Goal: Information Seeking & Learning: Learn about a topic

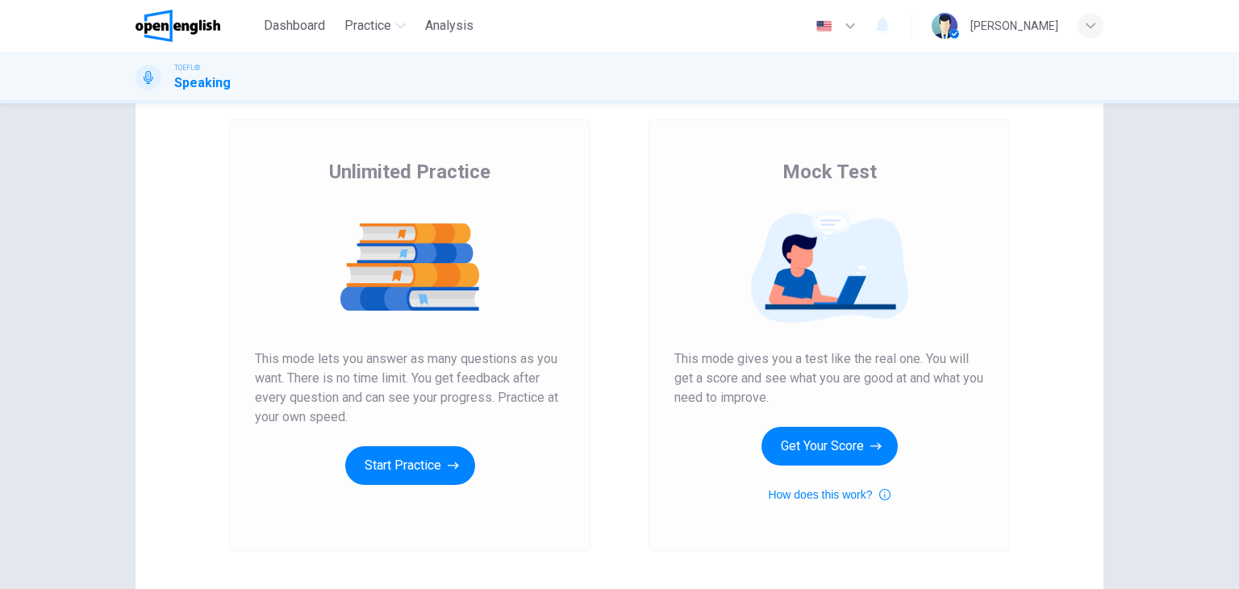
scroll to position [84, 0]
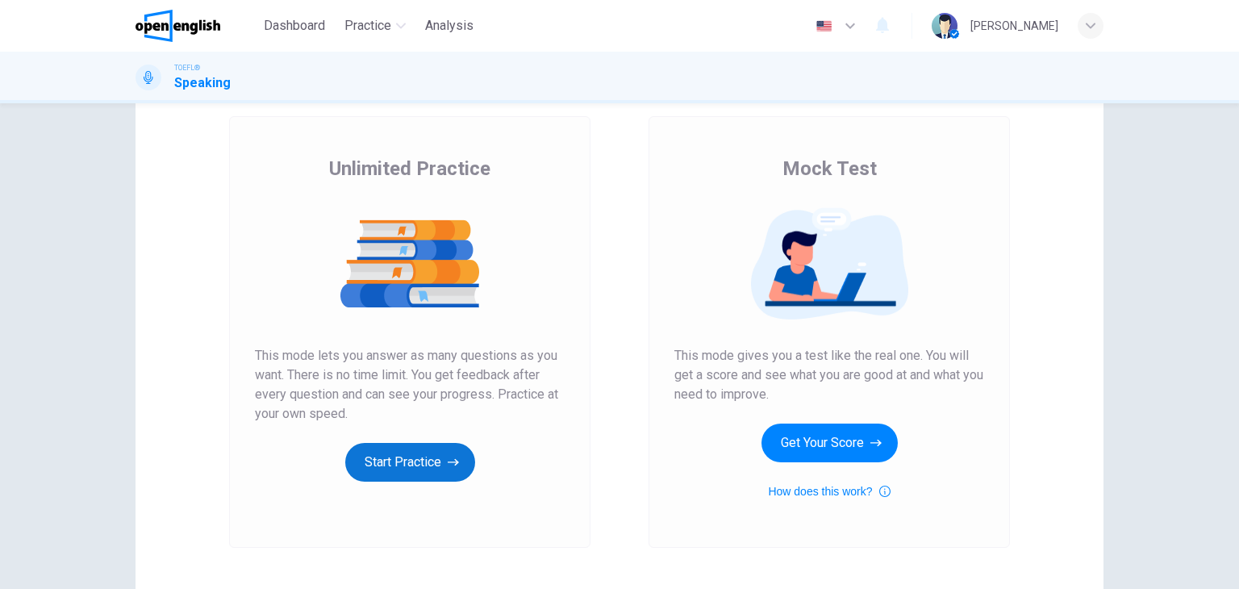
click at [413, 453] on button "Start Practice" at bounding box center [410, 462] width 130 height 39
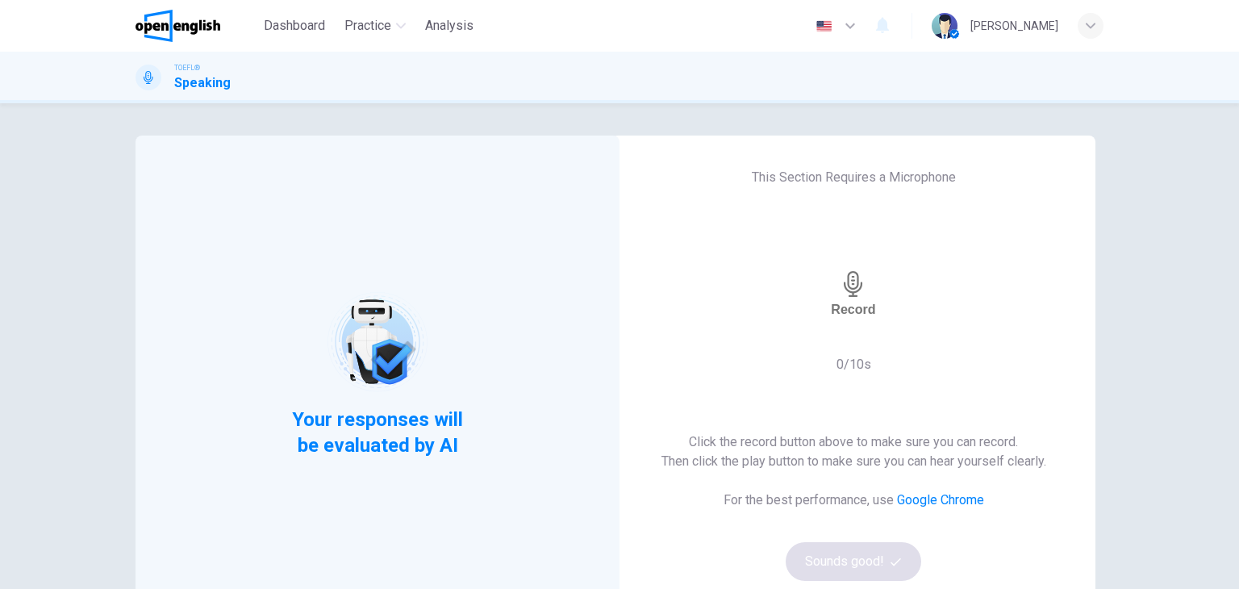
scroll to position [189, 0]
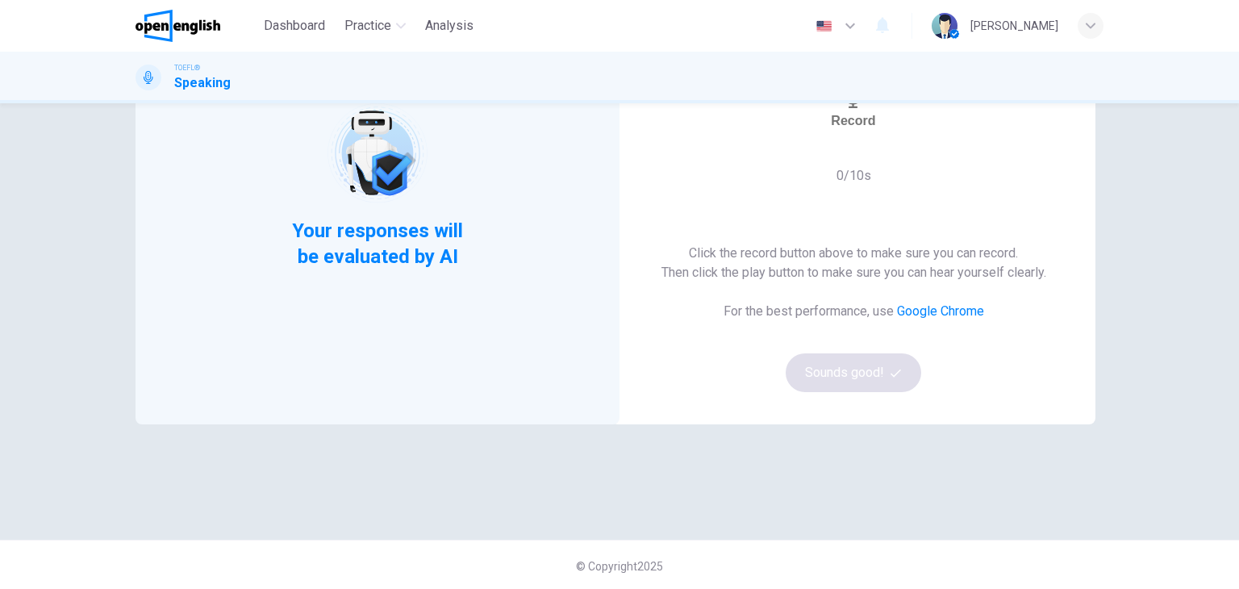
click at [831, 128] on div "Record" at bounding box center [853, 105] width 44 height 46
click at [859, 165] on h6 "Stop" at bounding box center [853, 172] width 29 height 15
click at [900, 149] on icon "button" at bounding box center [900, 149] width 0 height 0
click at [832, 378] on button "Sounds good!" at bounding box center [854, 372] width 136 height 39
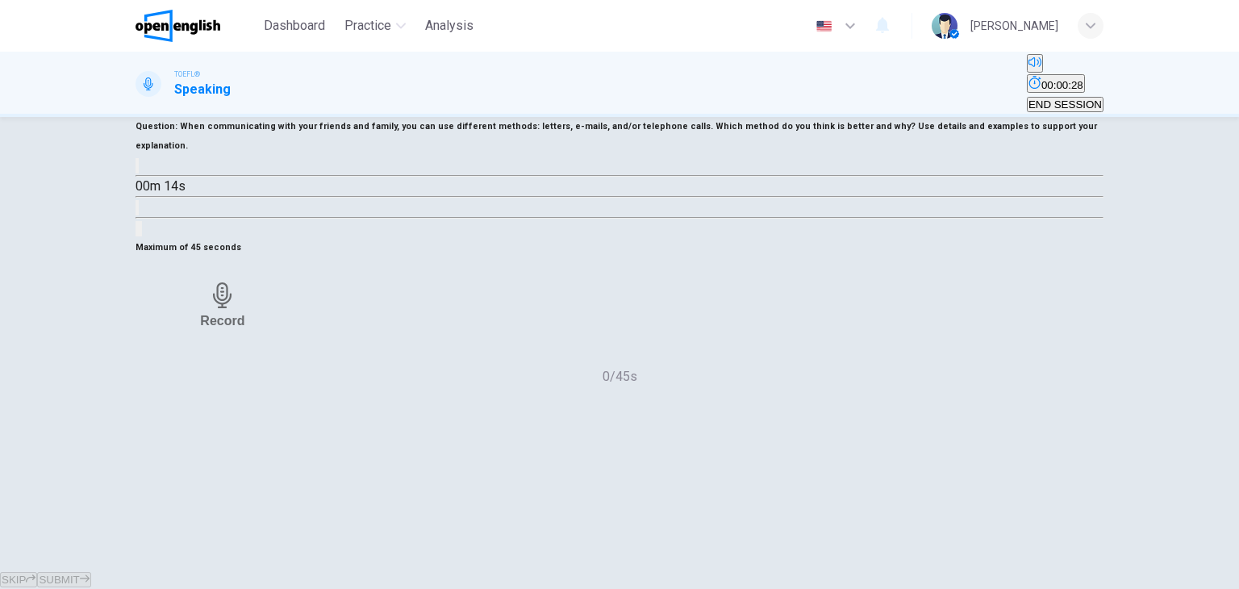
scroll to position [95, 0]
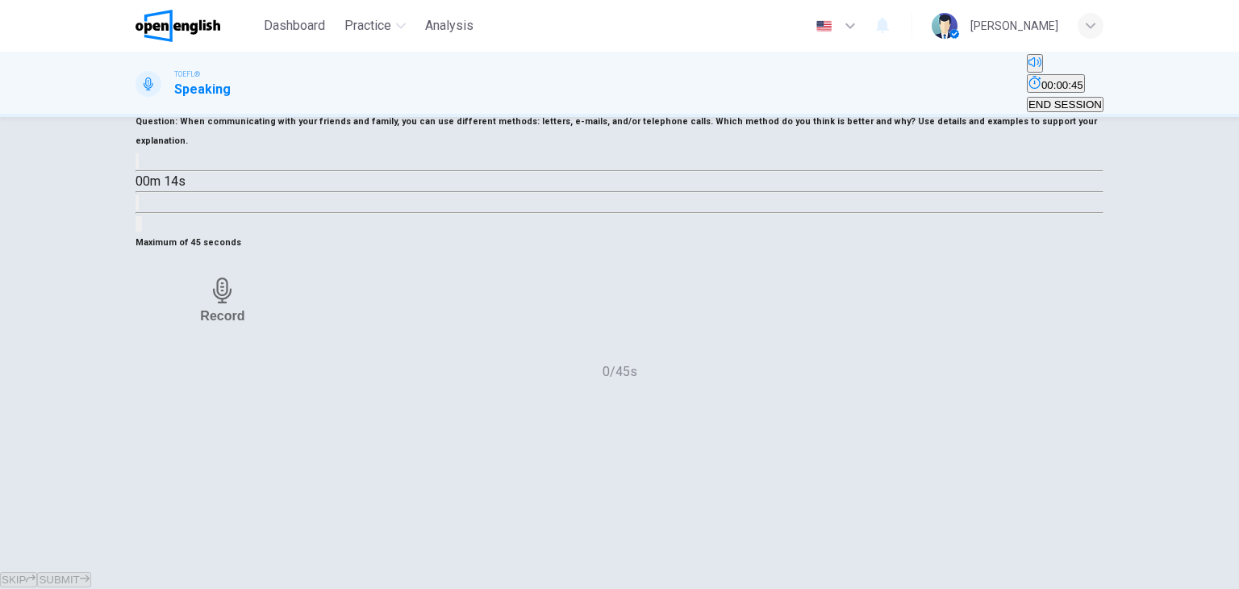
click at [137, 165] on icon "button" at bounding box center [137, 165] width 0 height 0
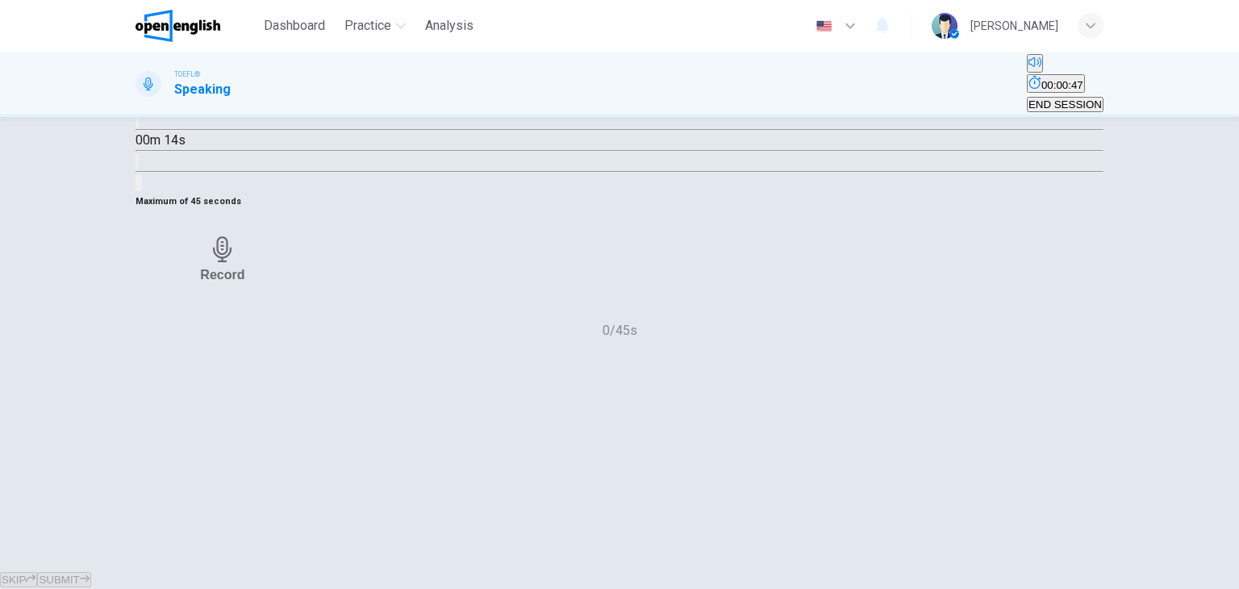
scroll to position [137, 0]
type input "*"
click at [236, 261] on icon "button" at bounding box center [223, 249] width 26 height 26
click at [237, 333] on div "Stop" at bounding box center [222, 258] width 29 height 149
click at [79, 574] on span "SUBMIT" at bounding box center [59, 580] width 40 height 12
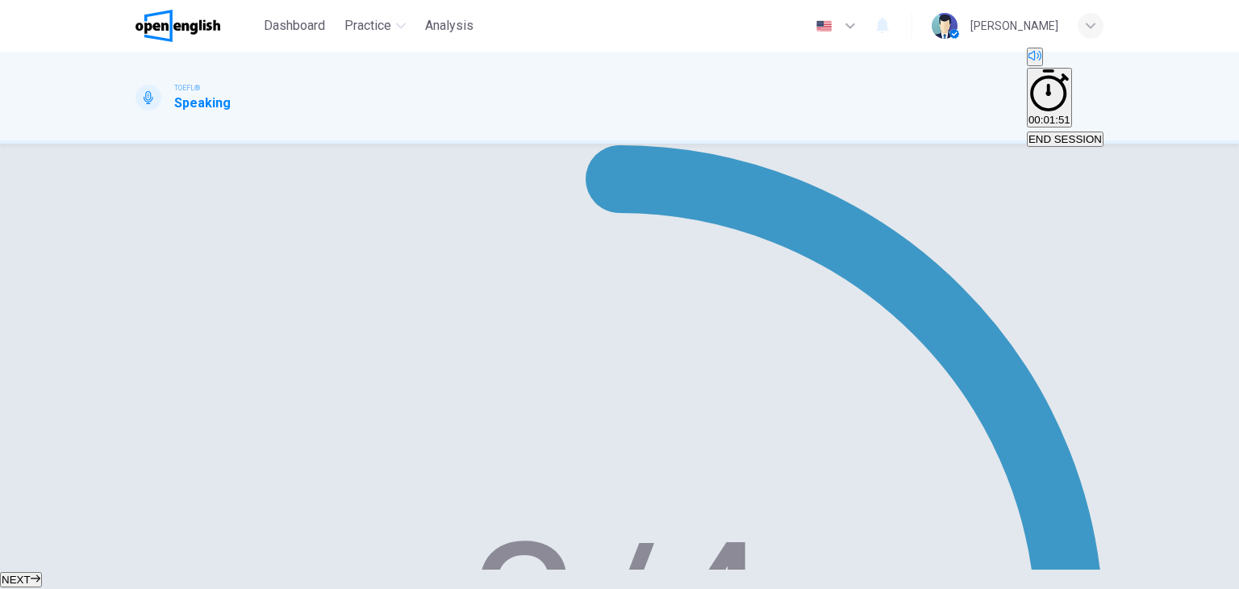
scroll to position [236, 0]
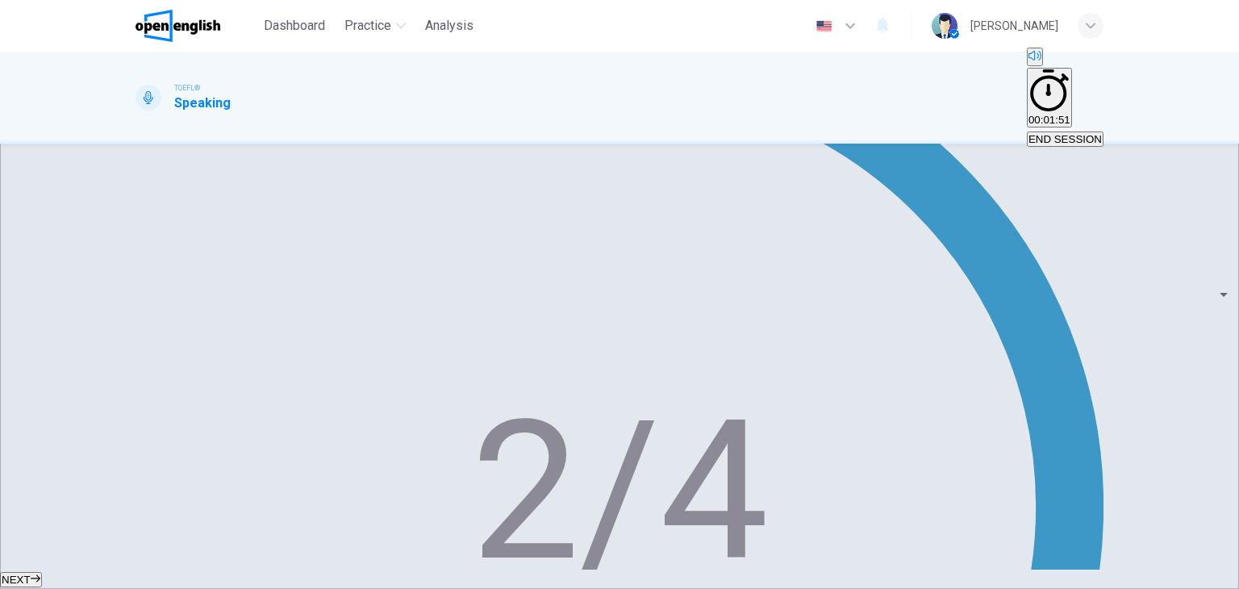
scroll to position [352, 0]
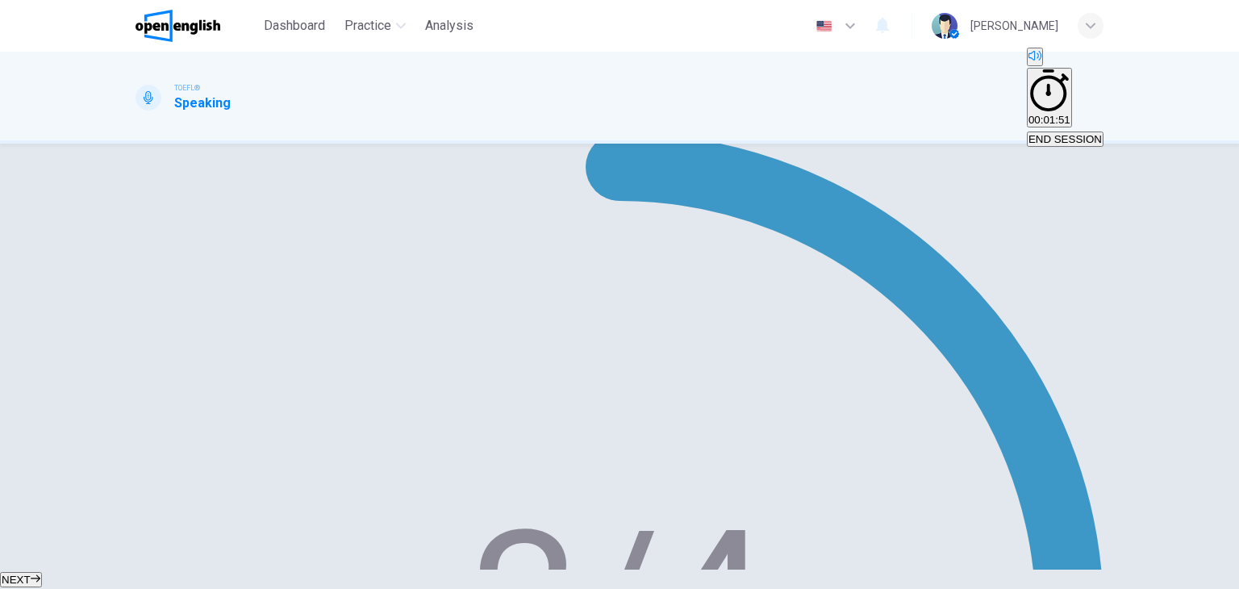
type input "**"
click at [42, 572] on button "NEXT" at bounding box center [21, 579] width 42 height 15
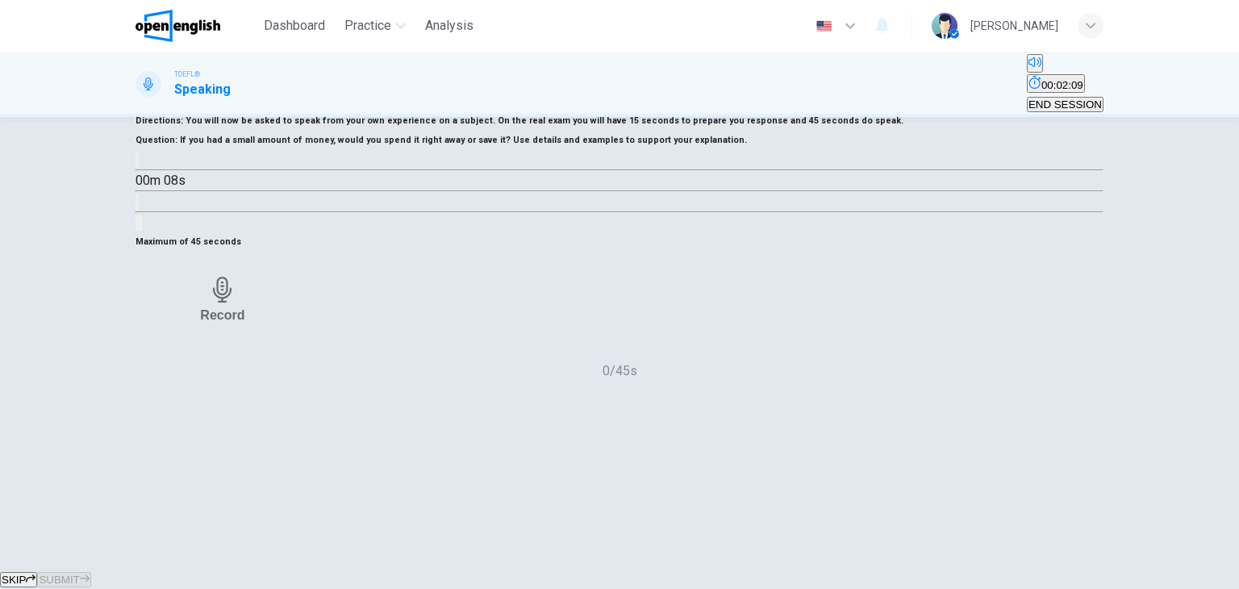
scroll to position [77, 0]
click at [139, 167] on button "button" at bounding box center [137, 159] width 3 height 15
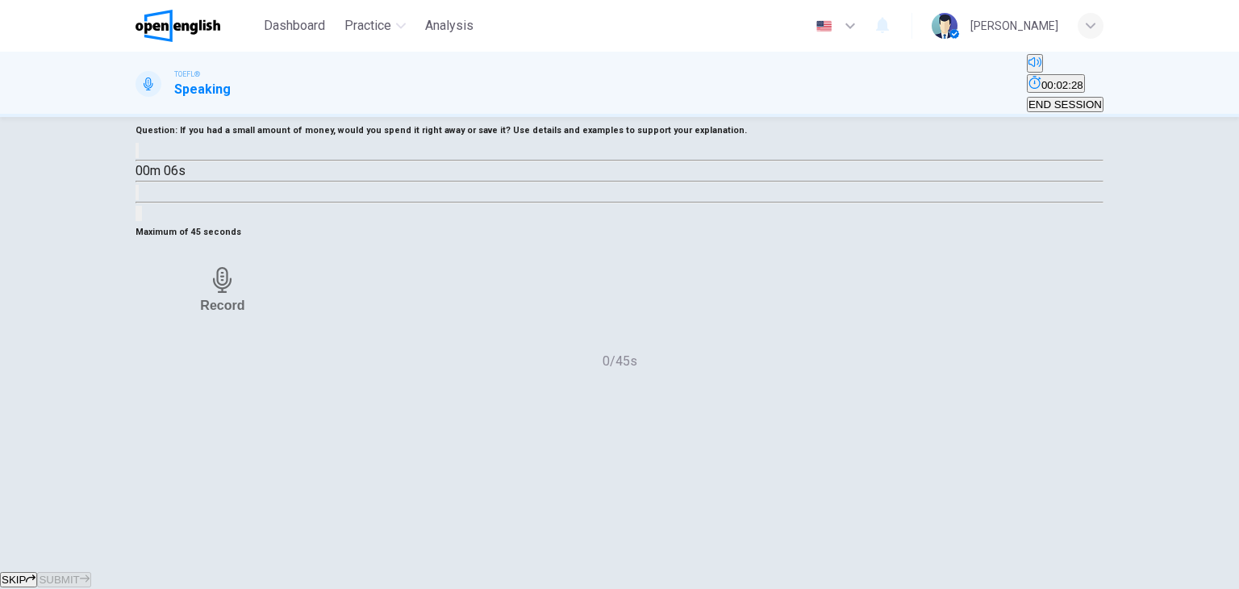
scroll to position [90, 0]
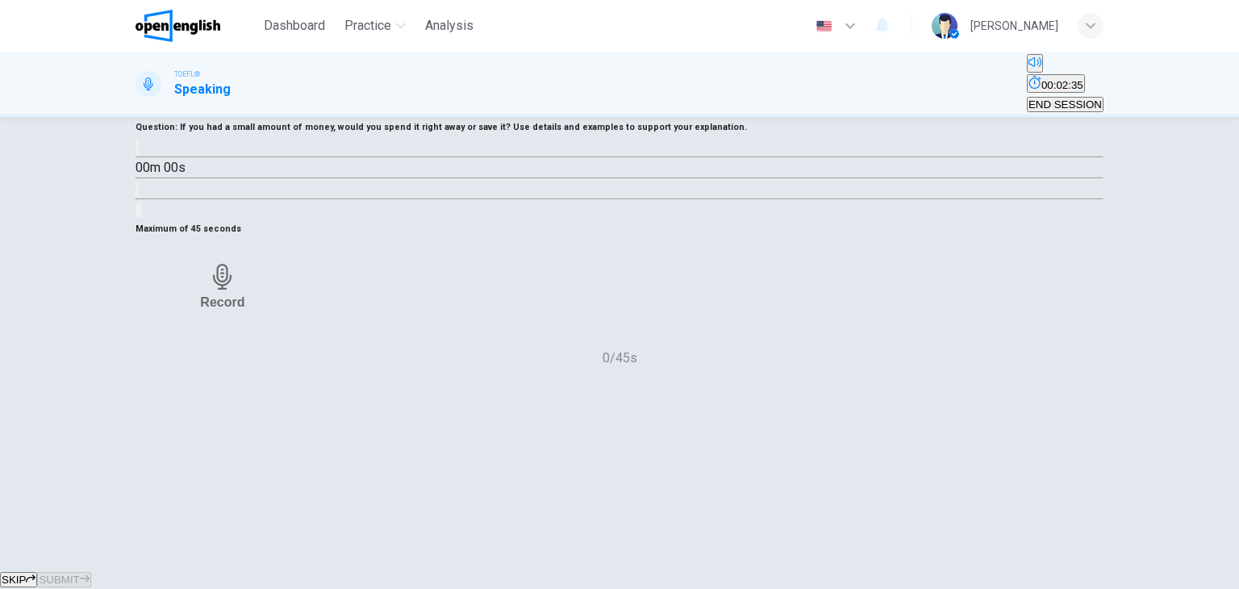
type input "*"
click at [244, 310] on div "Record" at bounding box center [222, 287] width 44 height 46
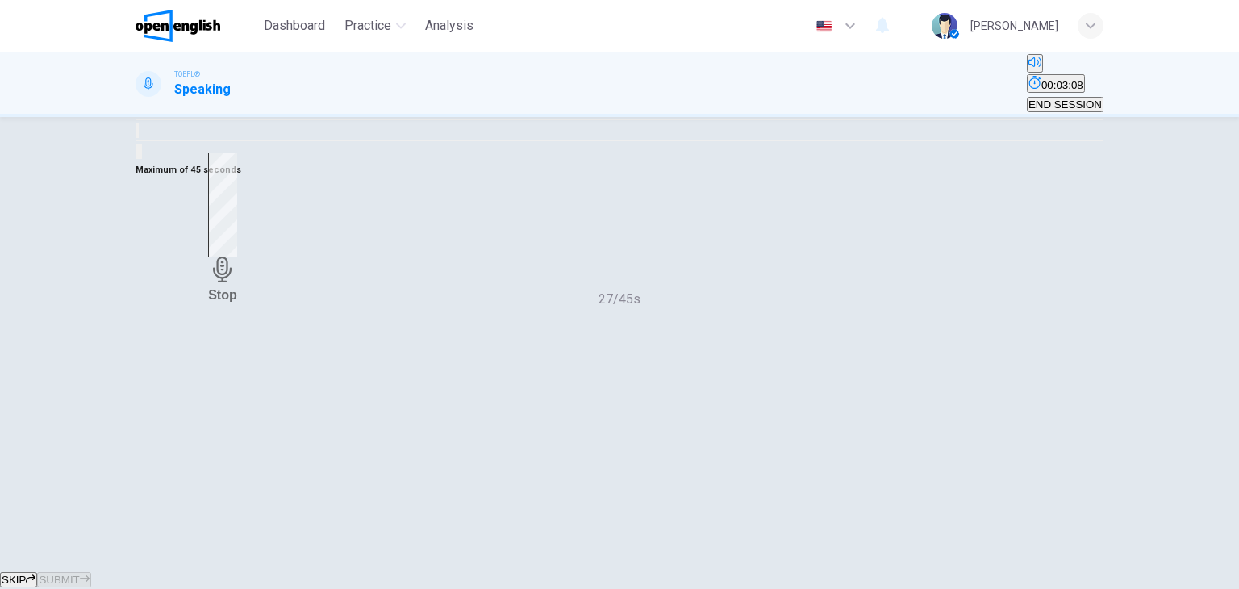
scroll to position [148, 0]
click at [237, 303] on div "Stop" at bounding box center [222, 228] width 29 height 149
click at [169, 273] on icon "button" at bounding box center [169, 273] width 0 height 0
click at [244, 252] on div "Record" at bounding box center [222, 229] width 44 height 46
click at [237, 303] on div "Stop" at bounding box center [222, 228] width 29 height 149
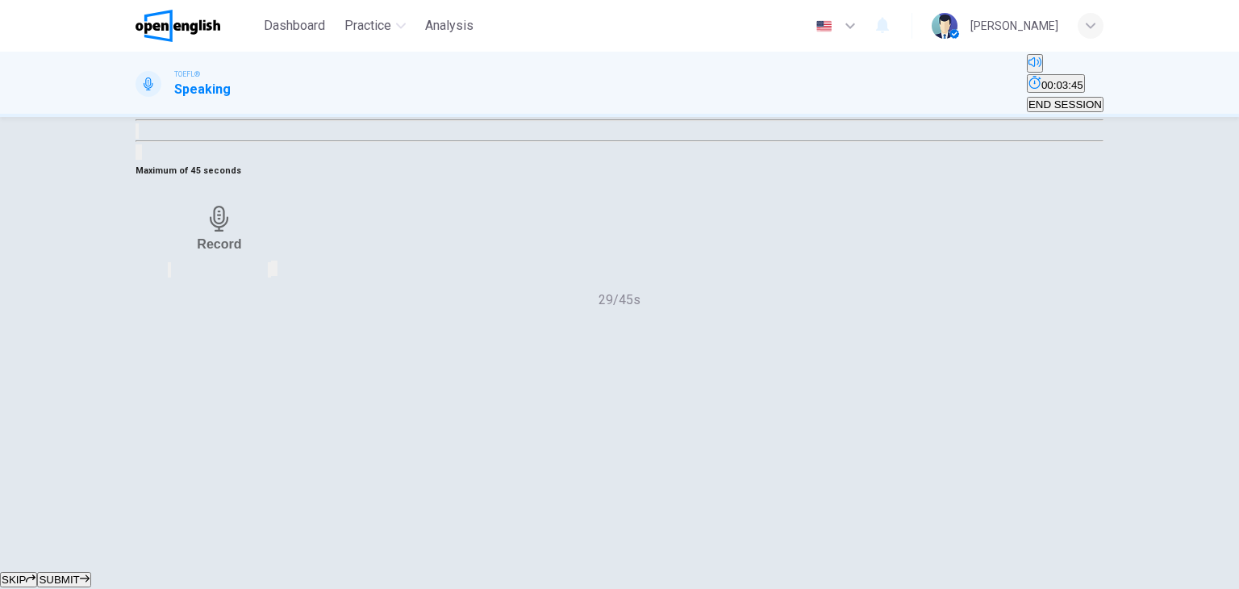
click at [90, 572] on button "SUBMIT" at bounding box center [63, 579] width 53 height 15
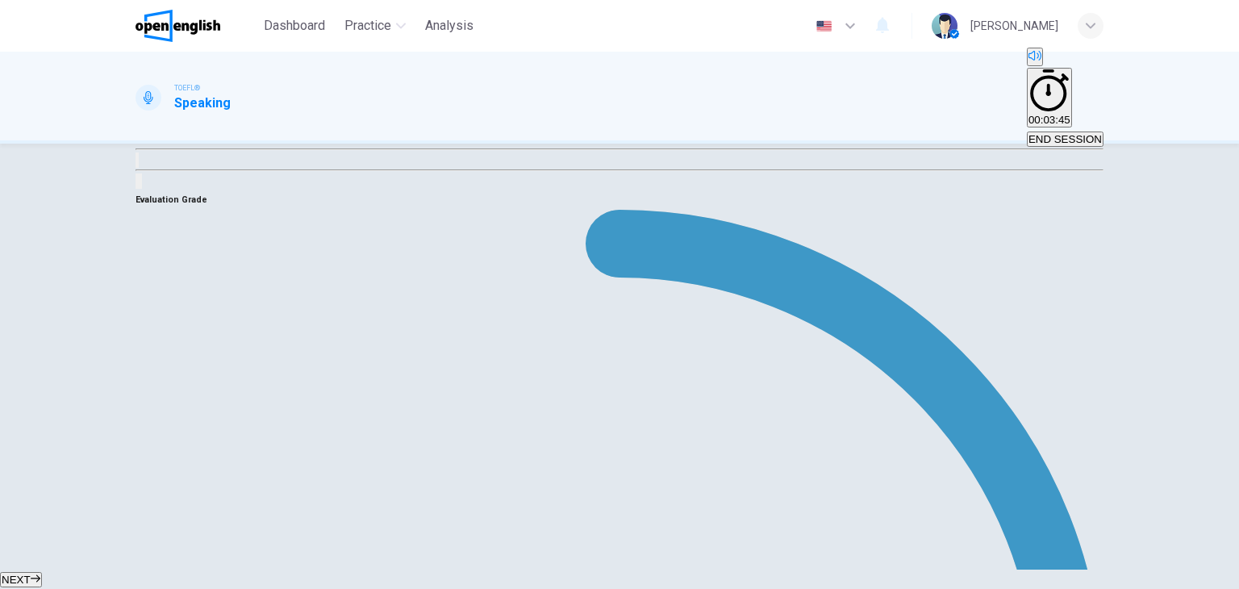
scroll to position [222, 0]
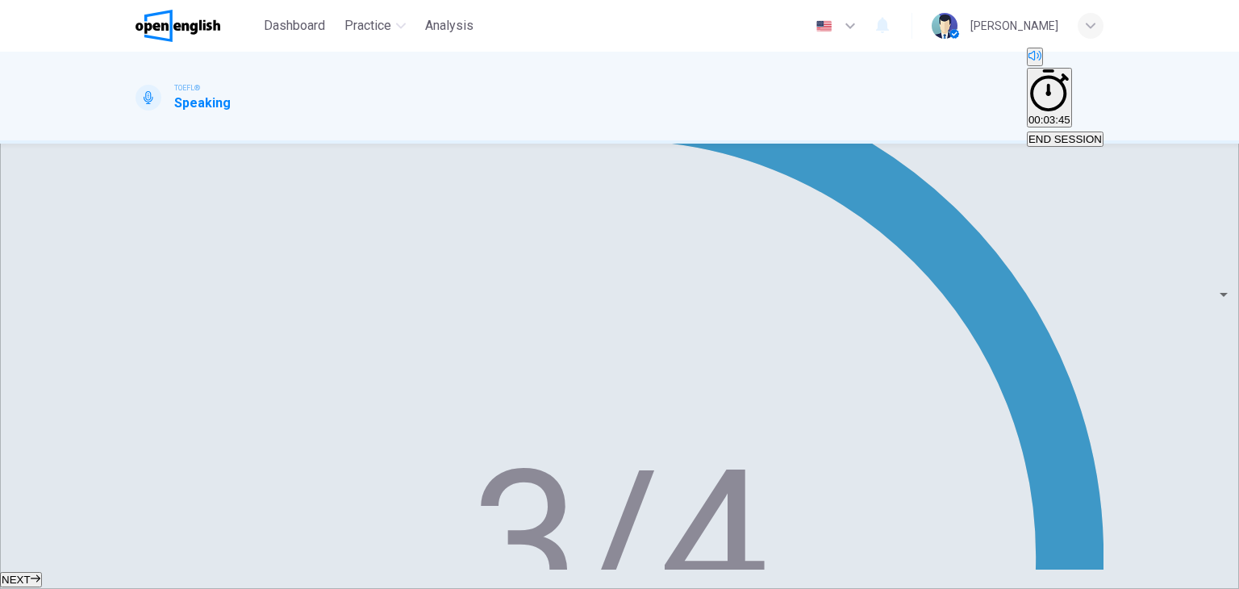
scroll to position [286, 0]
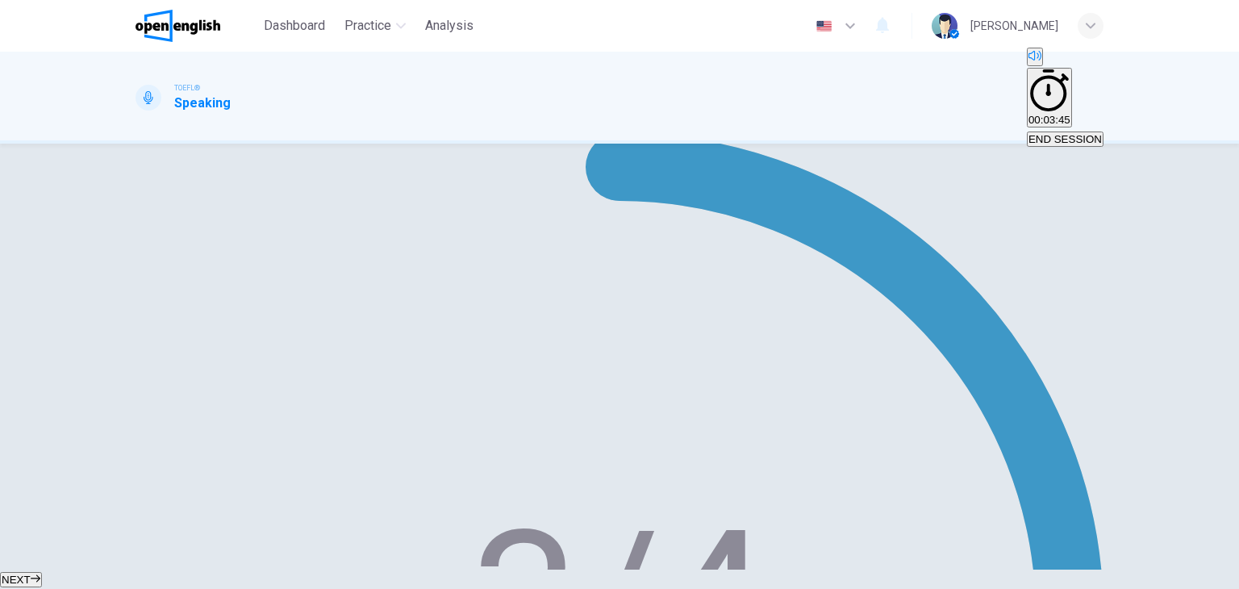
click at [40, 574] on icon "button" at bounding box center [36, 579] width 10 height 10
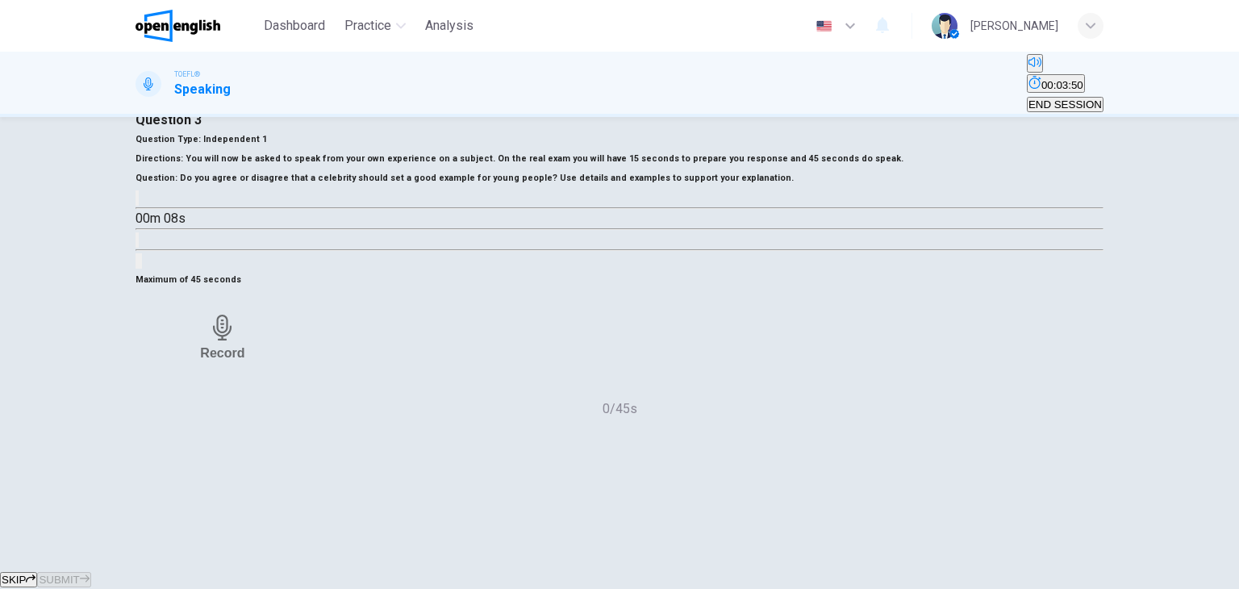
scroll to position [39, 0]
click at [139, 206] on button "button" at bounding box center [137, 197] width 3 height 15
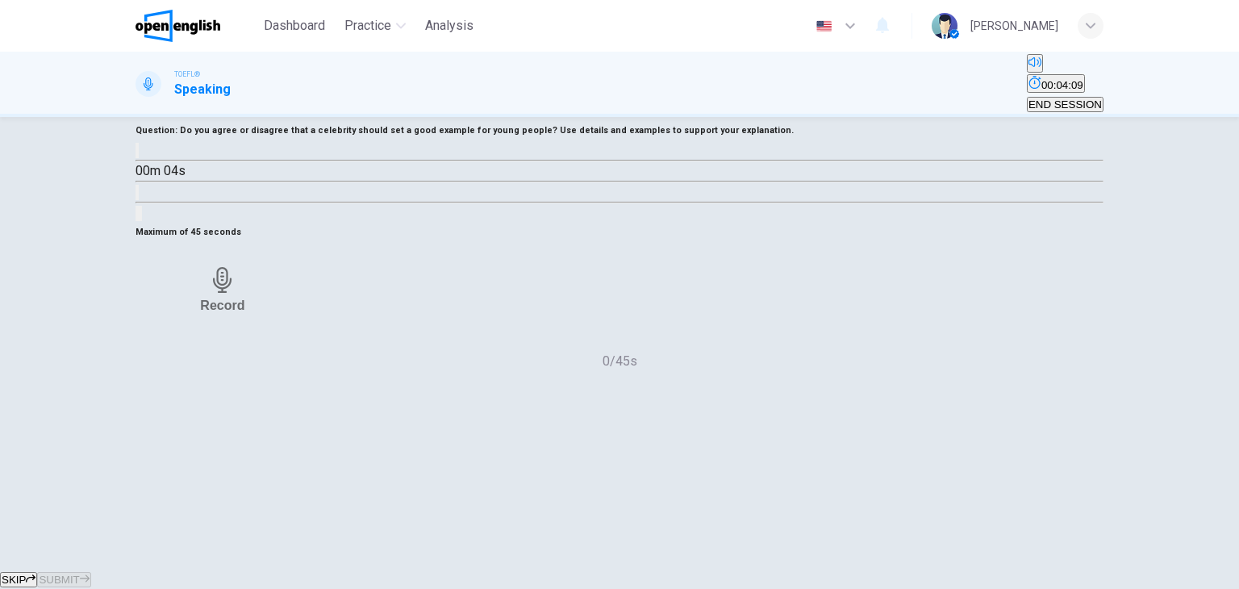
scroll to position [87, 0]
type input "*"
click at [244, 312] on div "Record" at bounding box center [222, 289] width 44 height 46
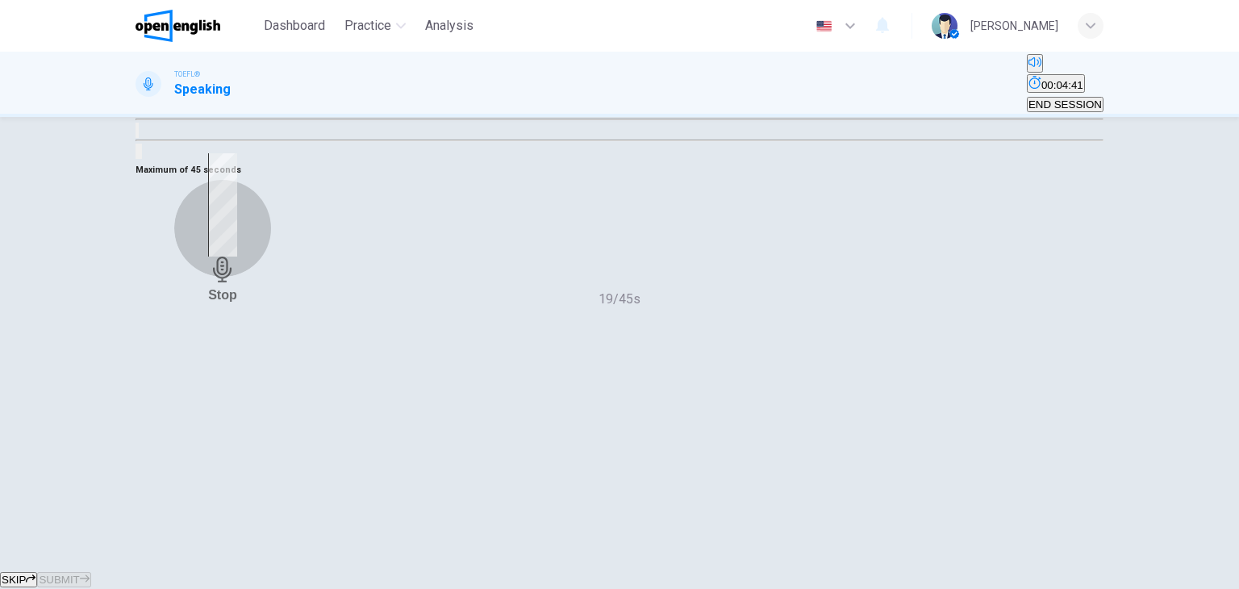
click at [237, 302] on div "Stop" at bounding box center [222, 227] width 29 height 149
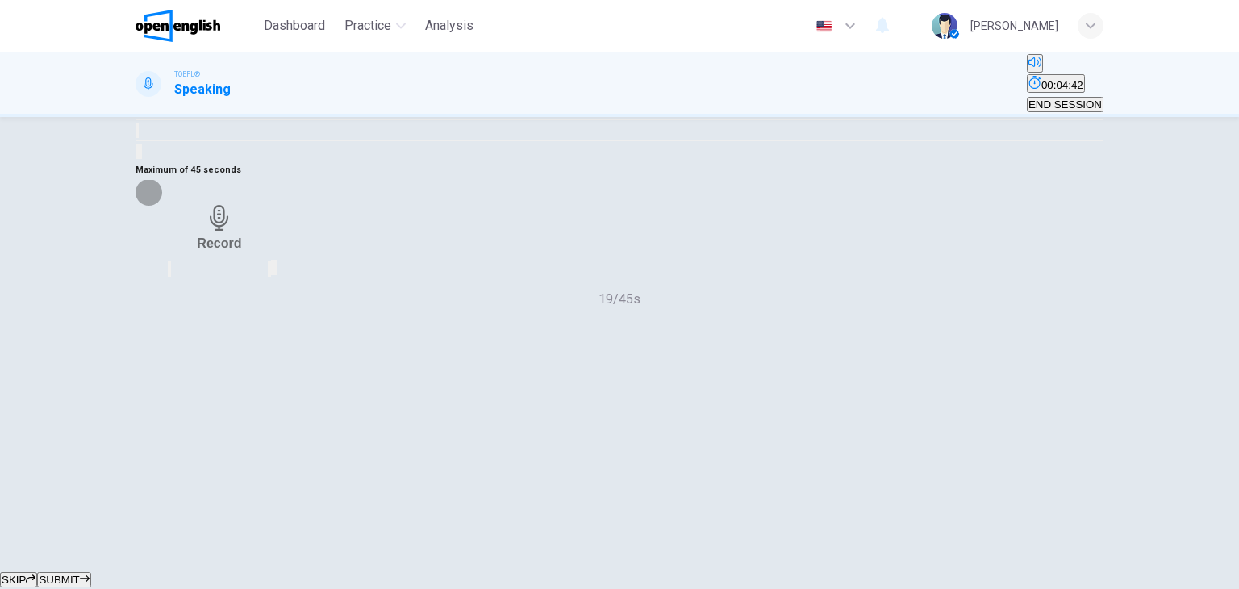
click at [169, 273] on icon "button" at bounding box center [169, 273] width 0 height 0
click at [244, 251] on h6 "Record" at bounding box center [222, 243] width 44 height 15
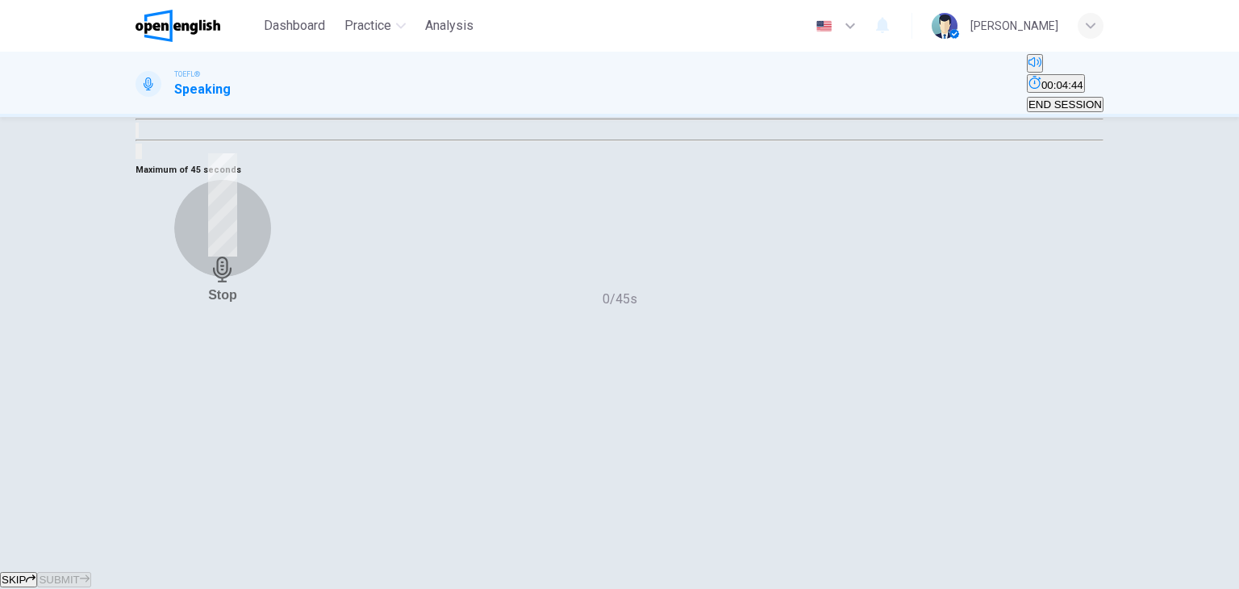
click at [237, 302] on div "Stop" at bounding box center [222, 227] width 29 height 149
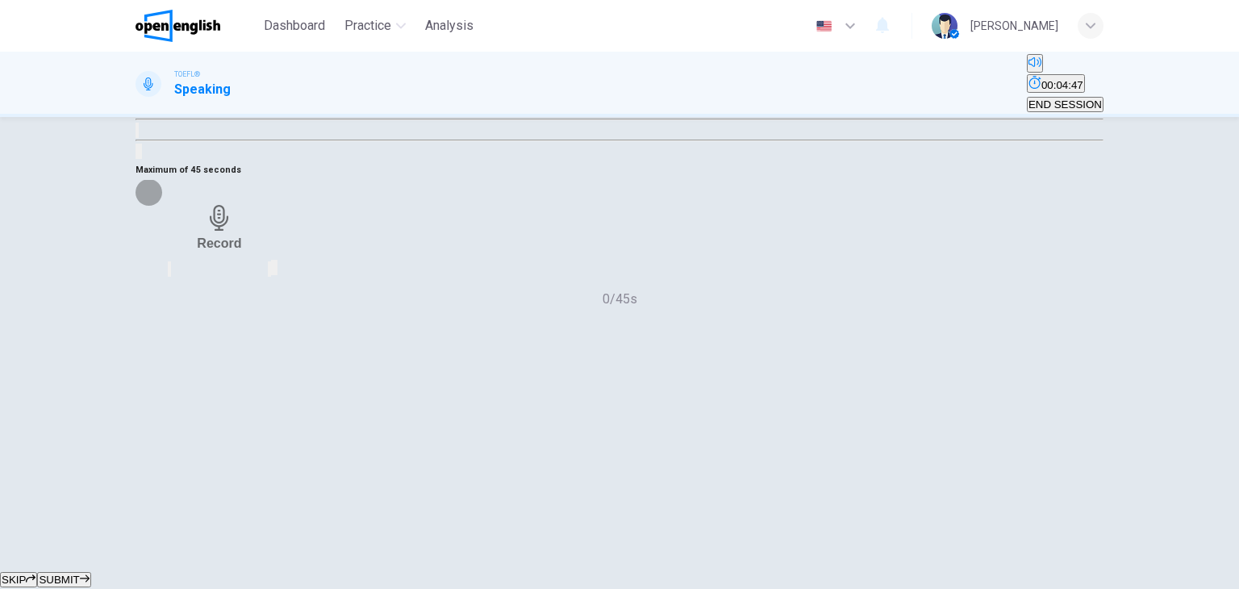
click at [186, 289] on icon "button" at bounding box center [179, 282] width 13 height 13
click at [244, 251] on div "Record" at bounding box center [222, 228] width 44 height 46
drag, startPoint x: 531, startPoint y: 457, endPoint x: 574, endPoint y: 438, distance: 46.6
click at [542, 309] on div "Maximum of 45 seconds Stop 3/45s" at bounding box center [620, 235] width 968 height 148
click at [237, 302] on div "Stop" at bounding box center [222, 227] width 29 height 149
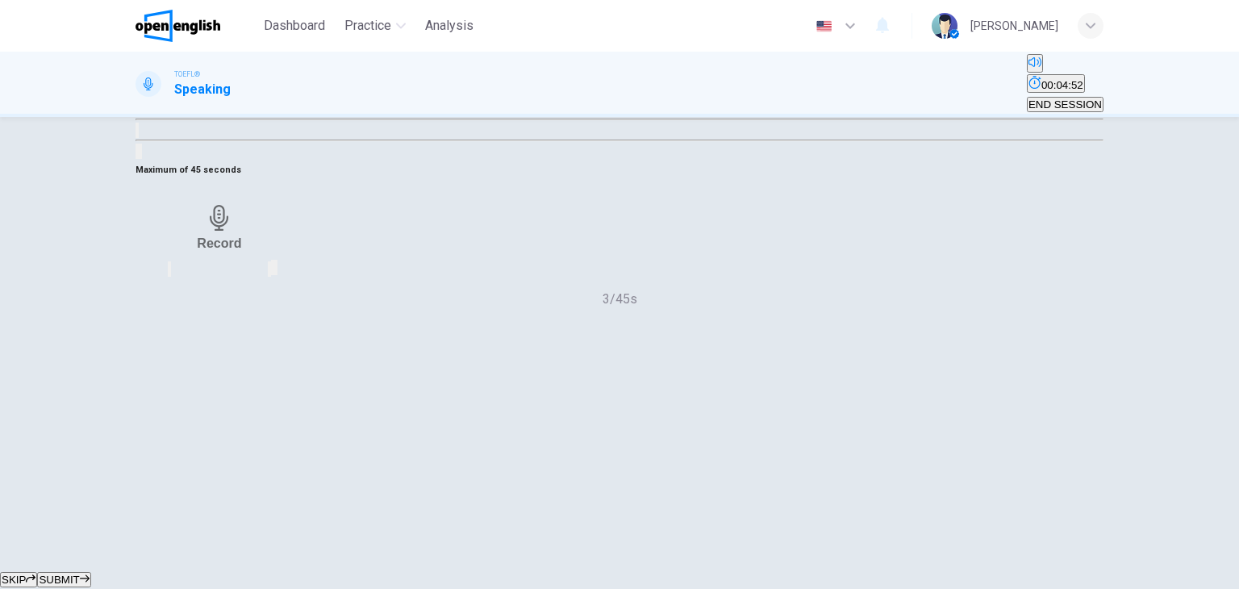
click at [169, 273] on icon "button" at bounding box center [169, 273] width 0 height 0
click at [244, 251] on div "Record" at bounding box center [222, 228] width 44 height 46
click at [236, 282] on icon "button" at bounding box center [223, 270] width 26 height 26
click at [169, 275] on div "button" at bounding box center [169, 269] width 0 height 12
click at [244, 251] on div "Record" at bounding box center [222, 228] width 44 height 46
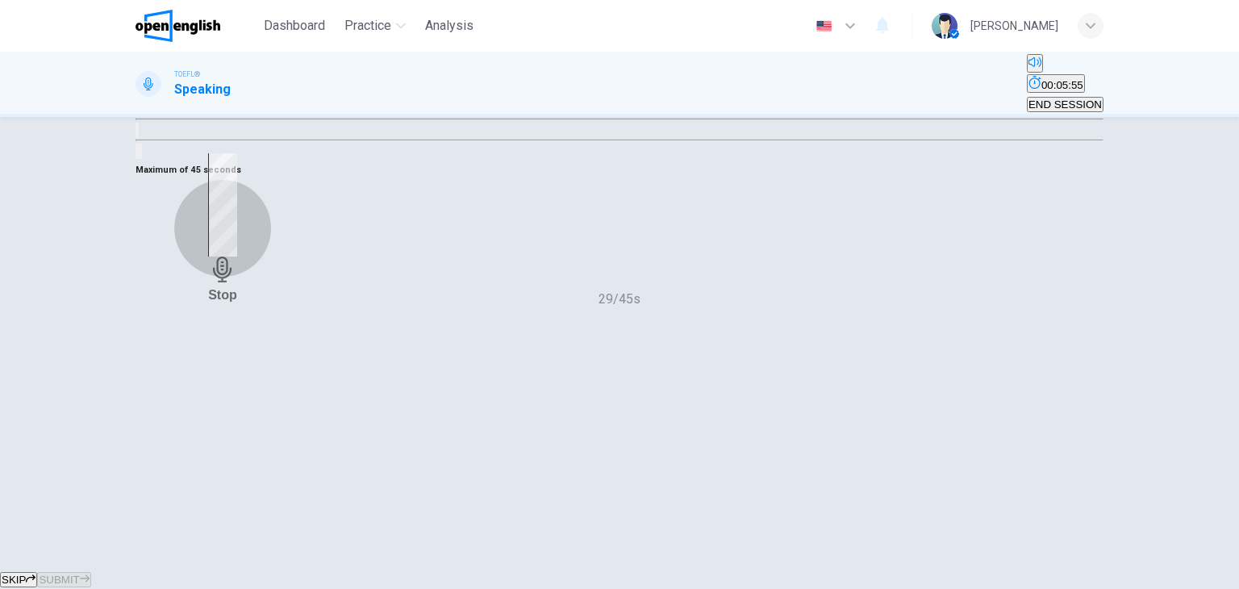
click at [237, 302] on div "Stop" at bounding box center [222, 227] width 29 height 149
click at [186, 289] on icon "button" at bounding box center [179, 282] width 13 height 13
click at [244, 251] on div "Record" at bounding box center [222, 228] width 44 height 46
click at [310, 277] on div "Stop" at bounding box center [223, 228] width 174 height 97
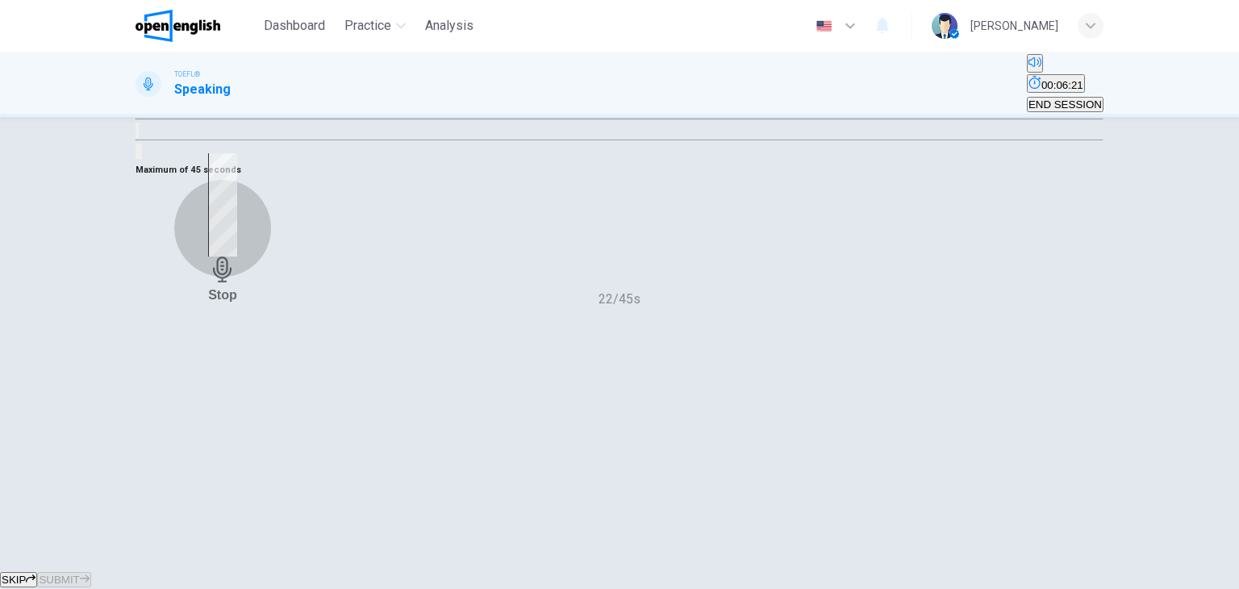
click at [237, 302] on div "Stop" at bounding box center [222, 227] width 29 height 149
click at [169, 275] on div "button" at bounding box center [169, 269] width 0 height 12
click at [244, 251] on div "Record" at bounding box center [222, 228] width 44 height 46
click at [236, 282] on icon "button" at bounding box center [223, 270] width 26 height 26
click at [169, 275] on div "button" at bounding box center [169, 269] width 0 height 12
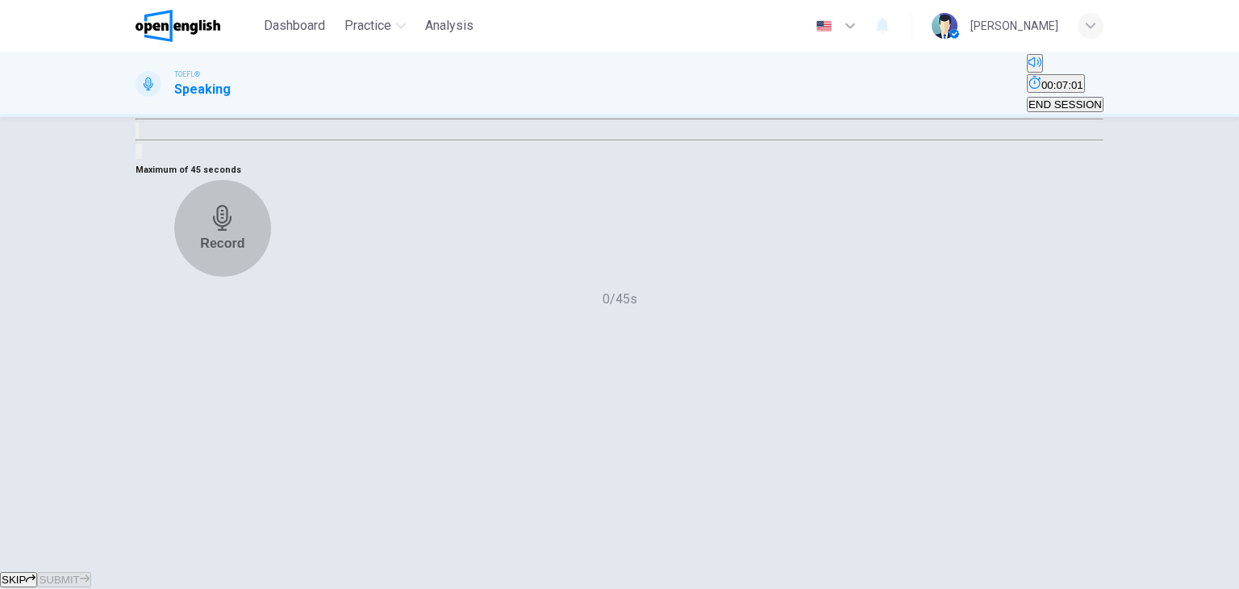
click at [244, 251] on h6 "Record" at bounding box center [222, 243] width 44 height 15
click at [237, 302] on h6 "Stop" at bounding box center [222, 294] width 29 height 15
click at [169, 273] on icon "button" at bounding box center [169, 273] width 0 height 0
click at [244, 251] on div "Record" at bounding box center [222, 228] width 44 height 46
click at [237, 302] on div "Stop" at bounding box center [222, 227] width 29 height 149
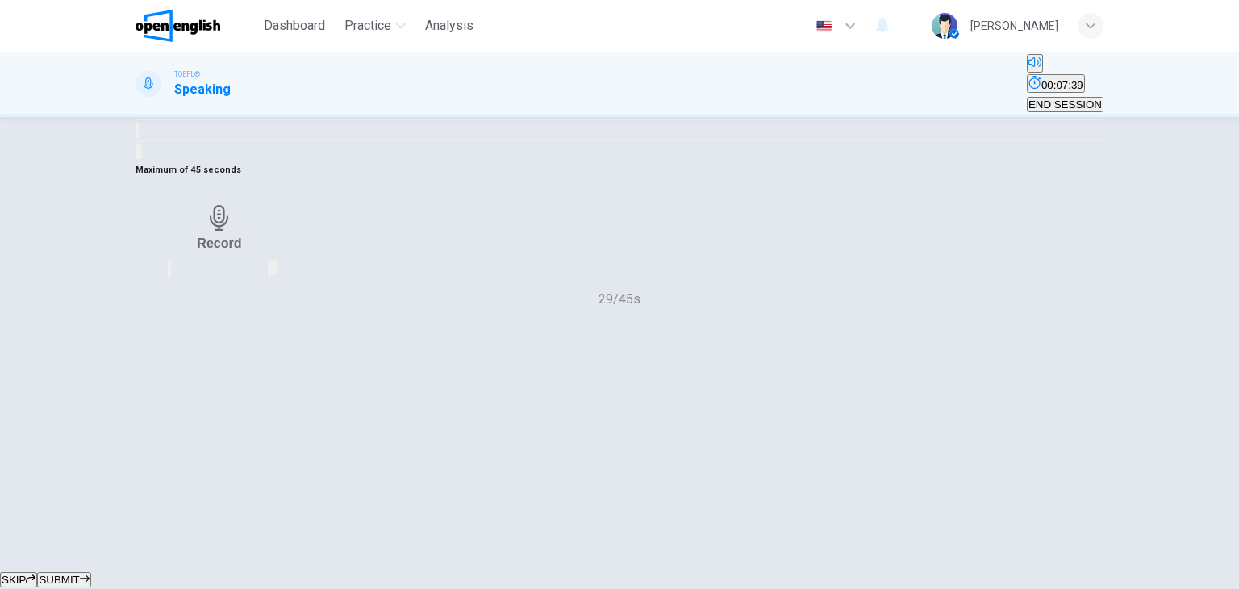
click at [79, 574] on span "SUBMIT" at bounding box center [59, 580] width 40 height 12
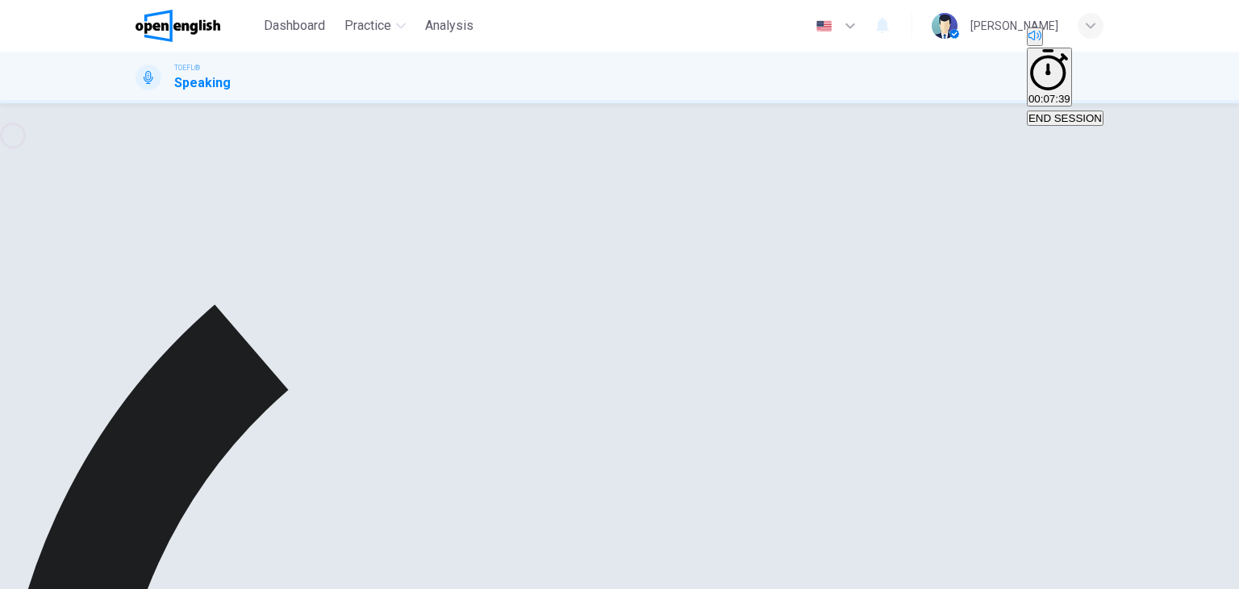
scroll to position [204, 0]
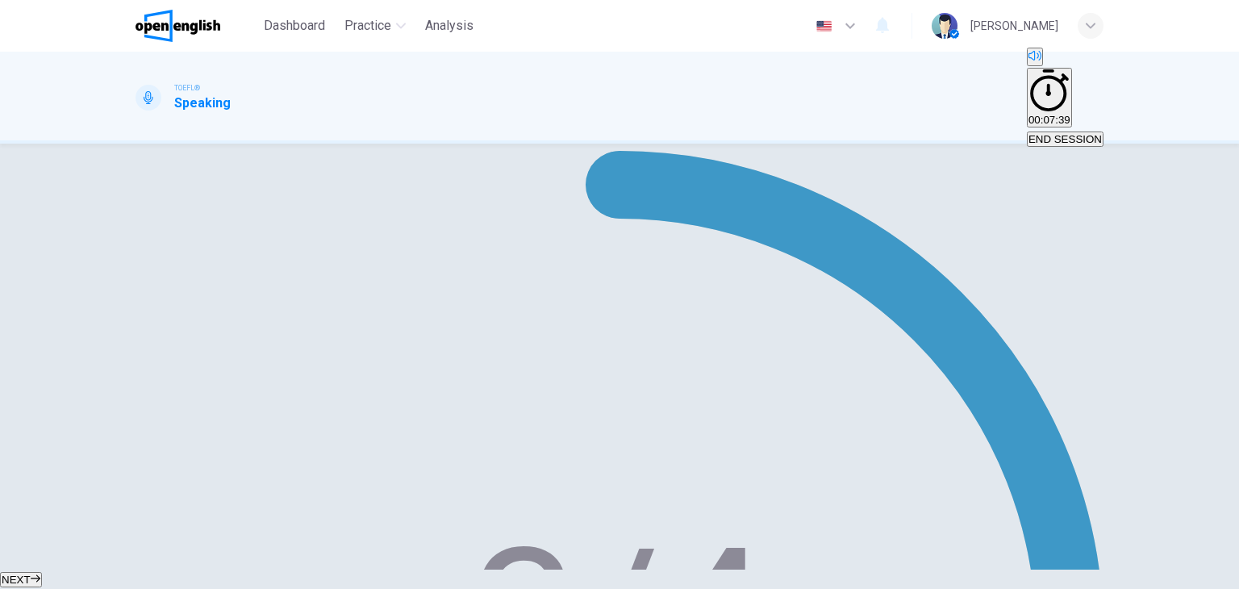
click at [42, 572] on button "NEXT" at bounding box center [21, 579] width 42 height 15
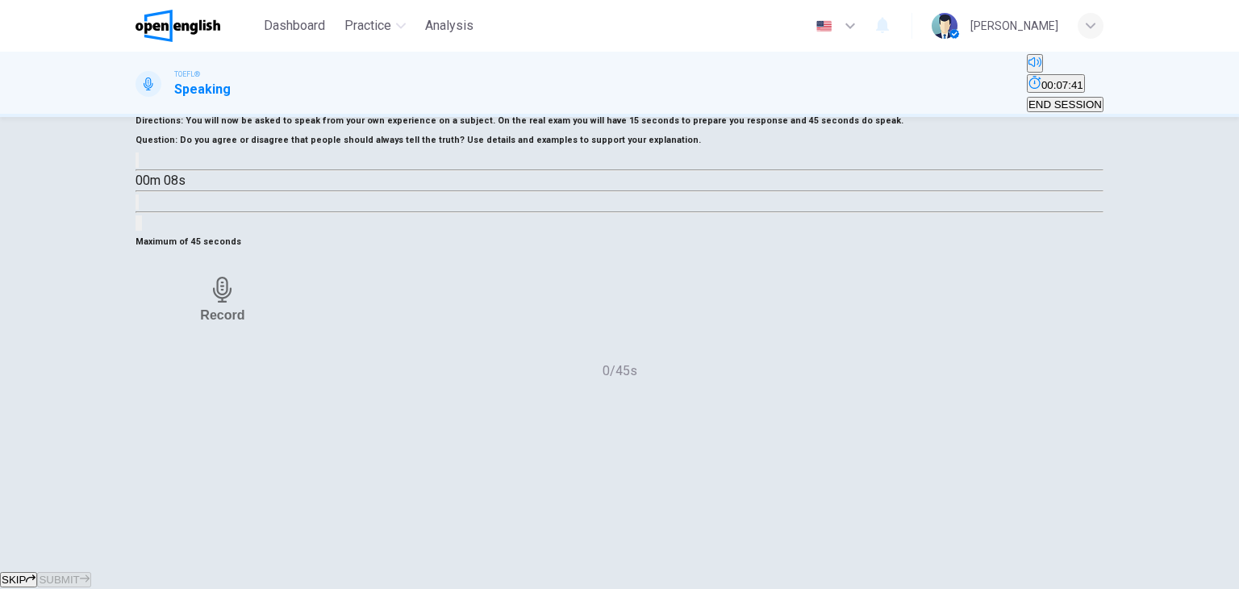
scroll to position [77, 0]
drag, startPoint x: 581, startPoint y: 230, endPoint x: 560, endPoint y: 230, distance: 21.0
click at [465, 144] on span "Do you agree or disagree that people should always tell the truth?" at bounding box center [322, 139] width 285 height 10
drag, startPoint x: 554, startPoint y: 226, endPoint x: 606, endPoint y: 239, distance: 53.2
click at [606, 232] on div "Question Type : Independent 1 Directions : You will now be asked to speak from …" at bounding box center [620, 161] width 968 height 140
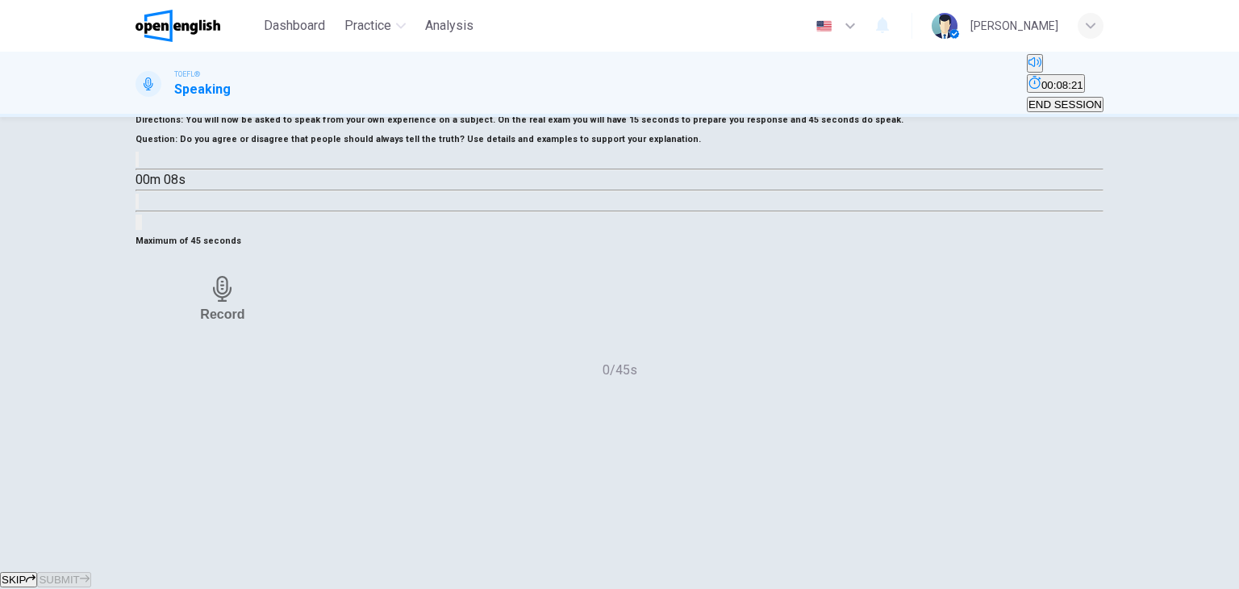
click at [137, 163] on icon "button" at bounding box center [137, 163] width 0 height 0
type input "*"
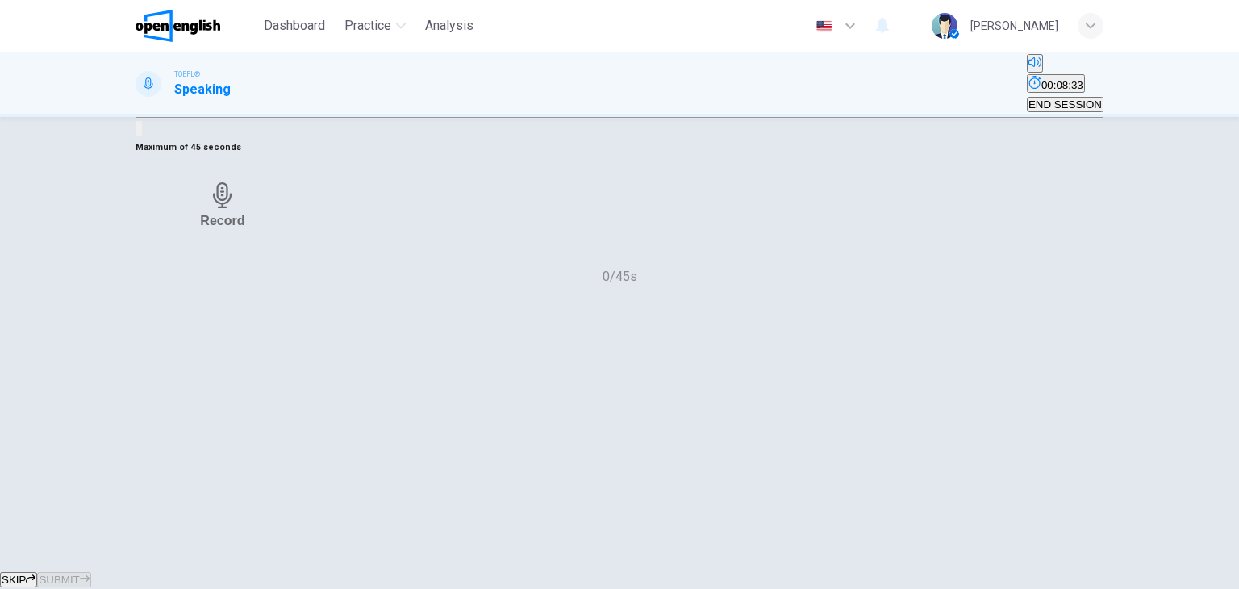
scroll to position [161, 0]
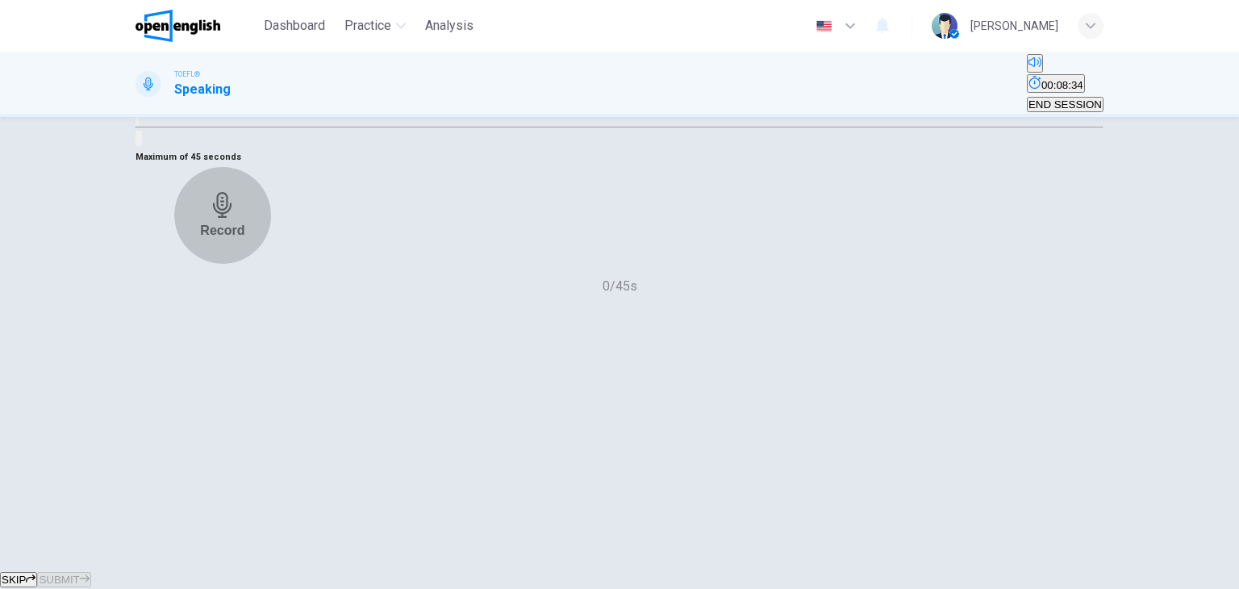
click at [244, 238] on div "Record" at bounding box center [222, 215] width 44 height 46
click at [237, 290] on div "Stop" at bounding box center [222, 214] width 29 height 149
click at [186, 276] on icon "button" at bounding box center [179, 269] width 13 height 13
click at [244, 238] on div "Record" at bounding box center [222, 215] width 44 height 46
click at [237, 290] on h6 "Stop" at bounding box center [222, 281] width 29 height 15
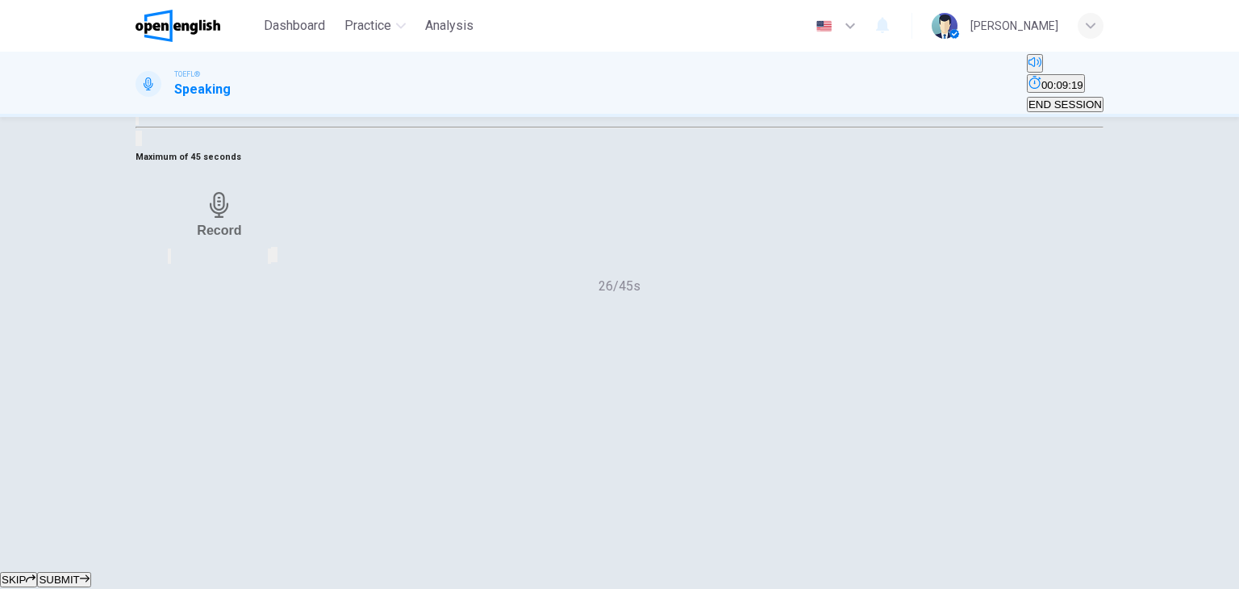
click at [79, 574] on span "SUBMIT" at bounding box center [59, 580] width 40 height 12
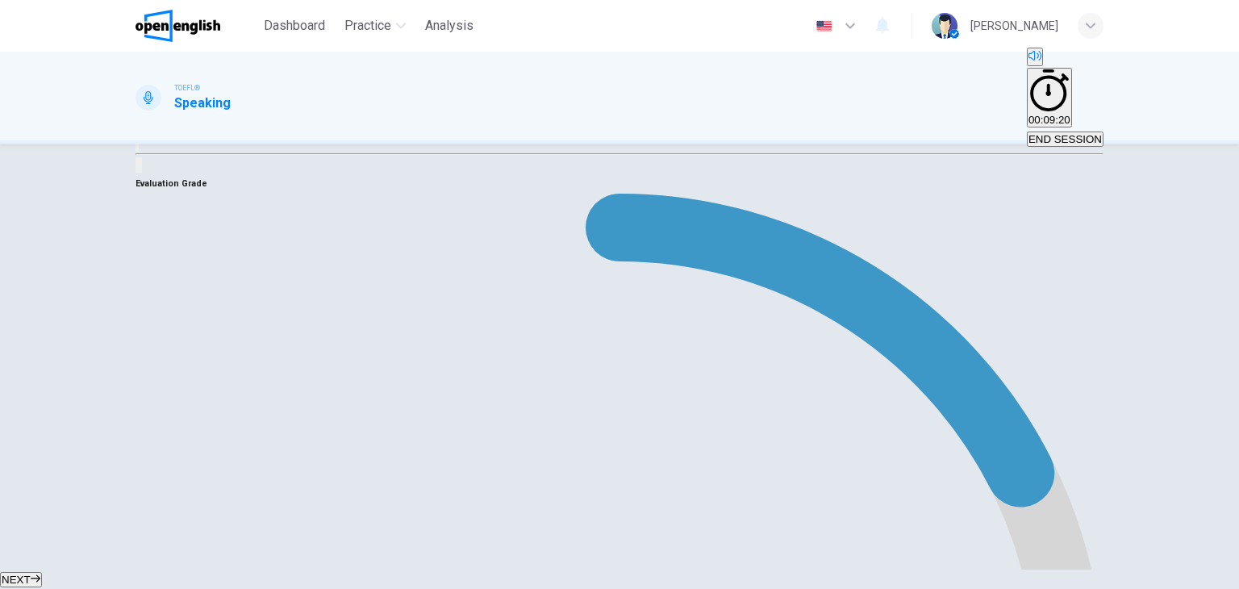
scroll to position [222, 0]
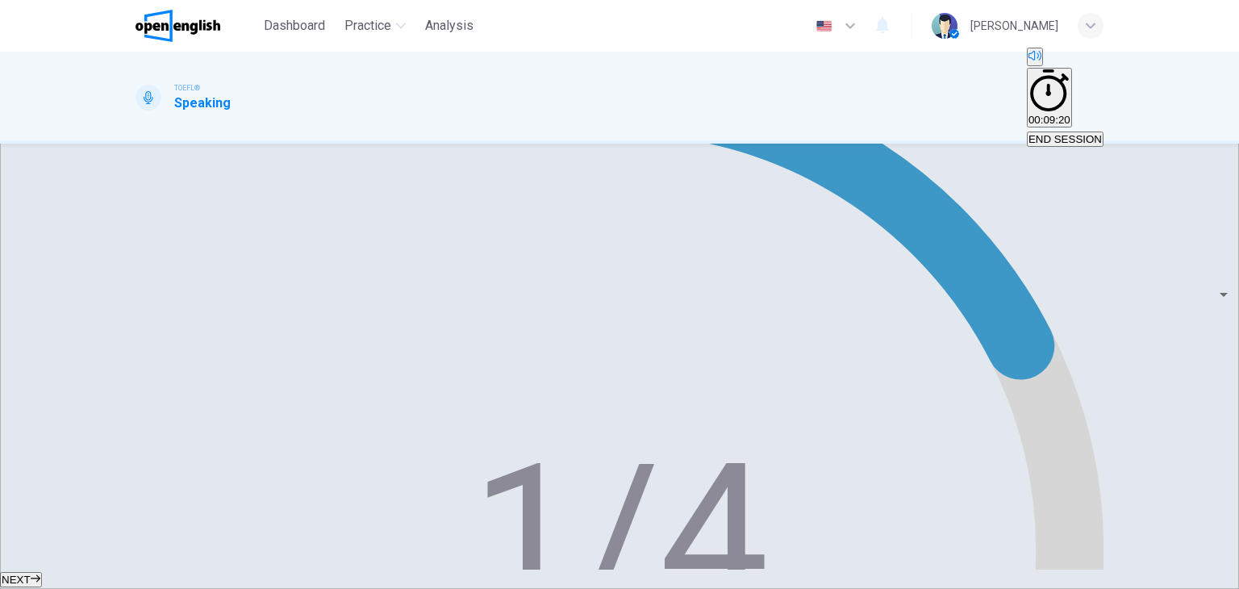
scroll to position [290, 0]
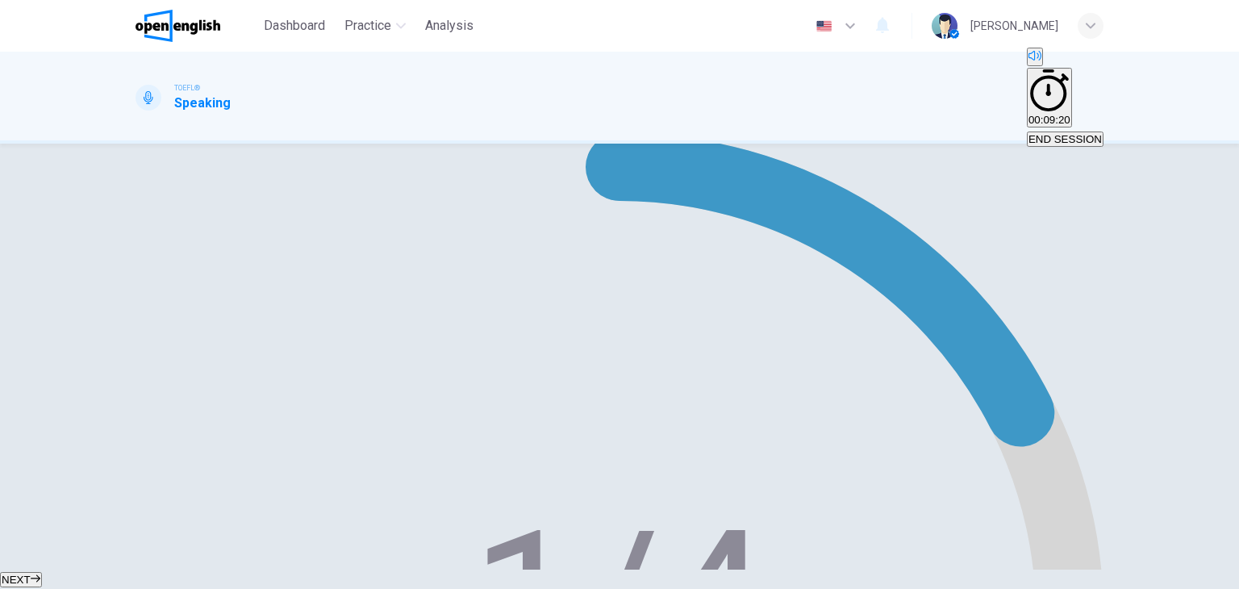
type input "**"
click at [42, 572] on button "NEXT" at bounding box center [21, 579] width 42 height 15
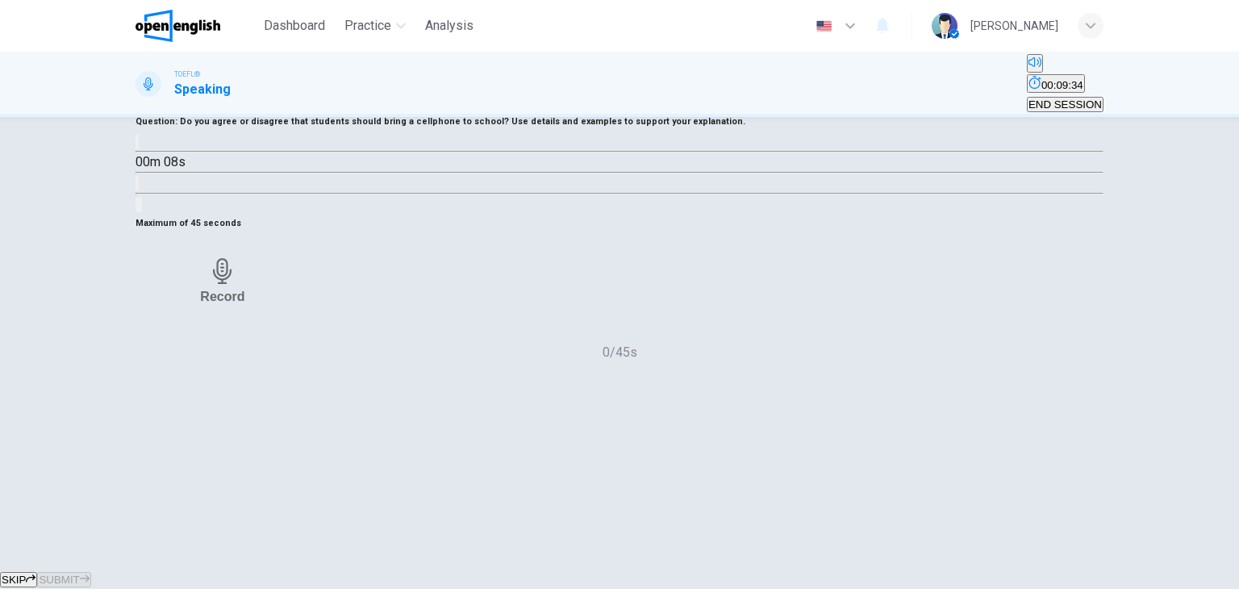
scroll to position [96, 0]
click at [156, 164] on icon "button" at bounding box center [147, 153] width 17 height 19
type input "*"
click at [244, 303] on h6 "Record" at bounding box center [222, 295] width 44 height 15
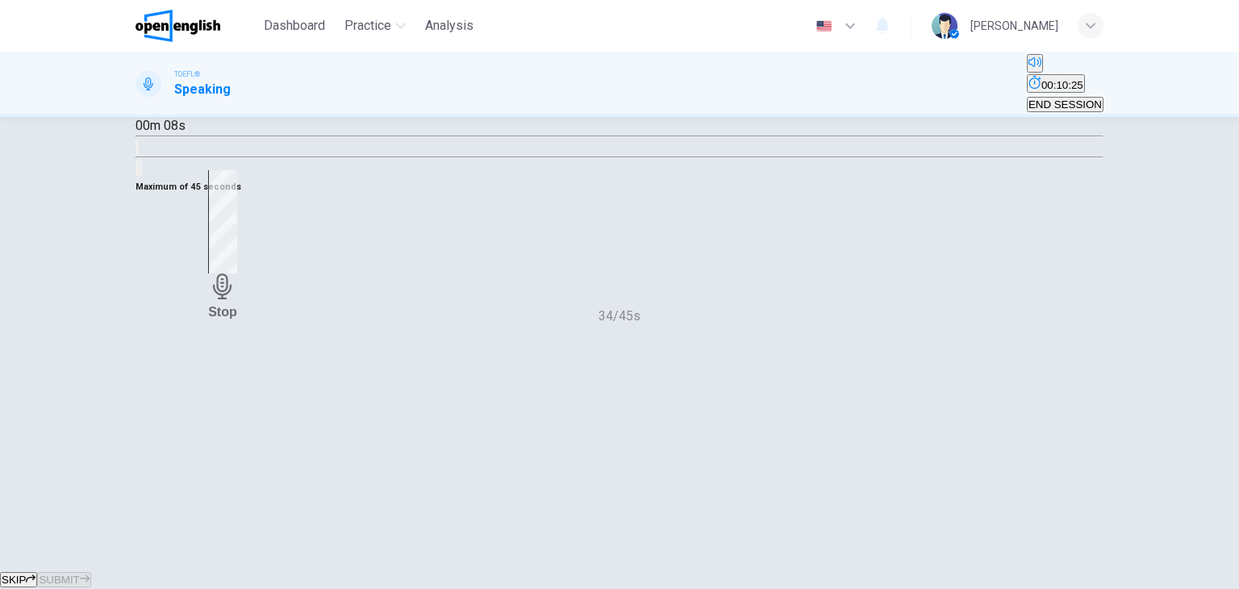
scroll to position [140, 0]
click at [232, 290] on icon "button" at bounding box center [222, 278] width 19 height 26
click at [79, 574] on span "SUBMIT" at bounding box center [59, 580] width 40 height 12
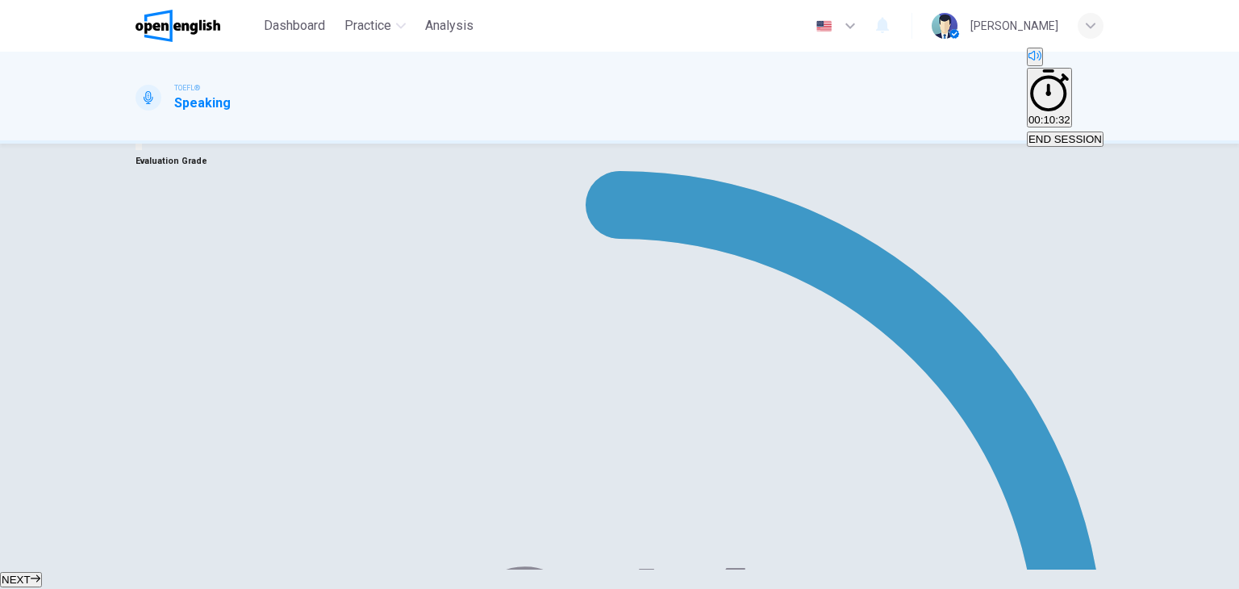
scroll to position [186, 0]
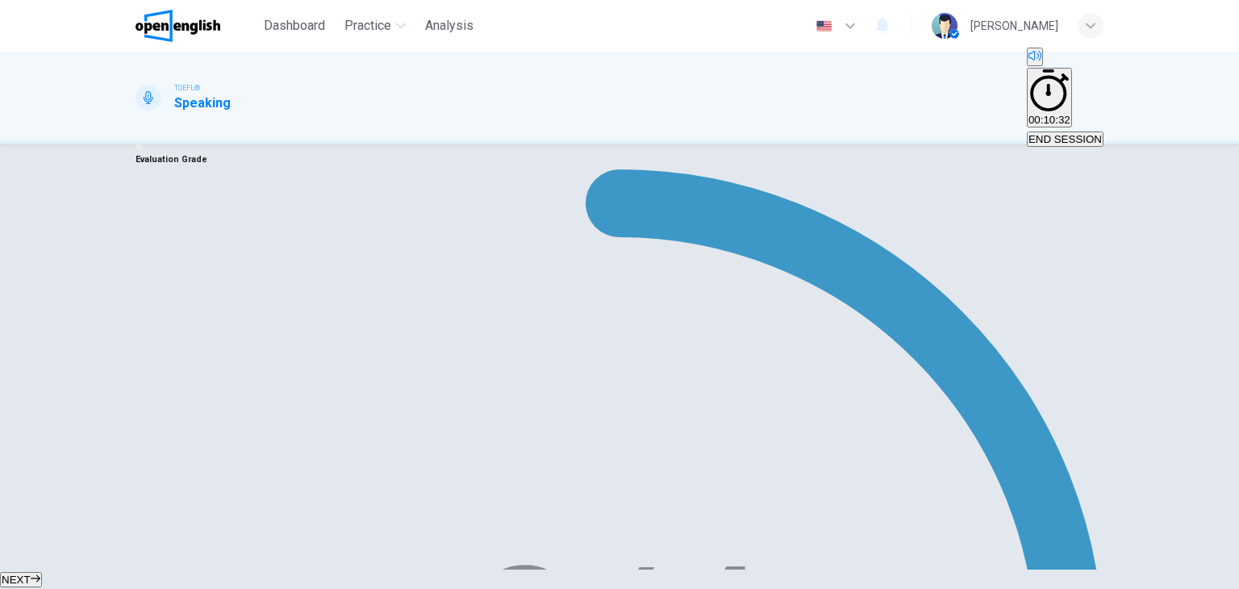
click at [42, 572] on button "NEXT" at bounding box center [21, 579] width 42 height 15
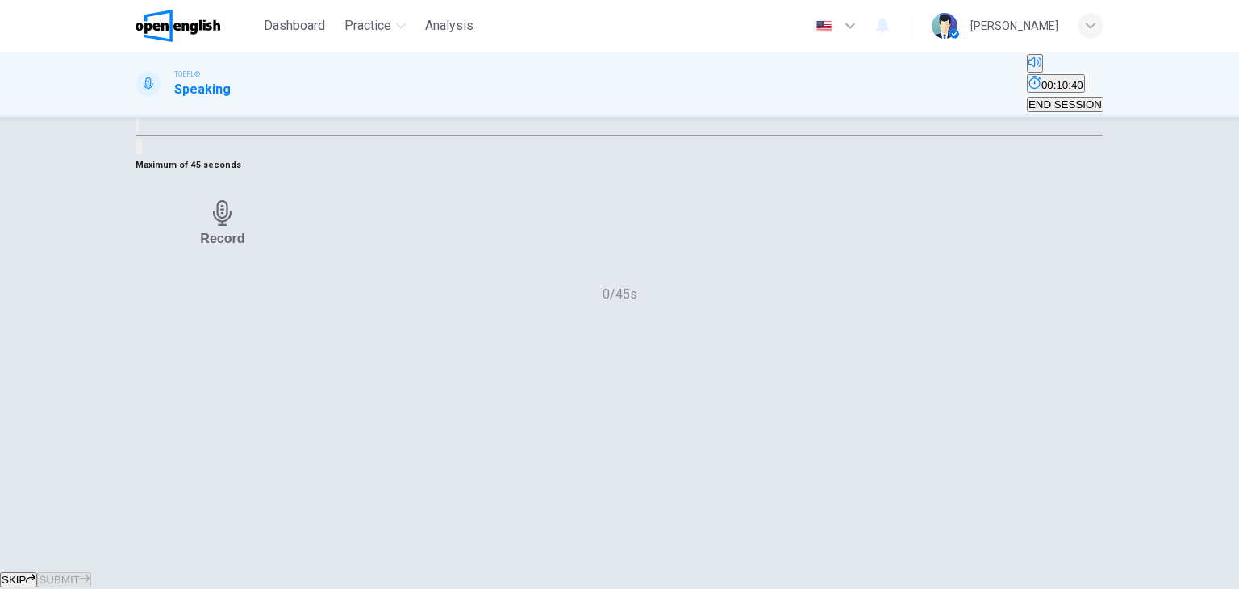
scroll to position [147, 0]
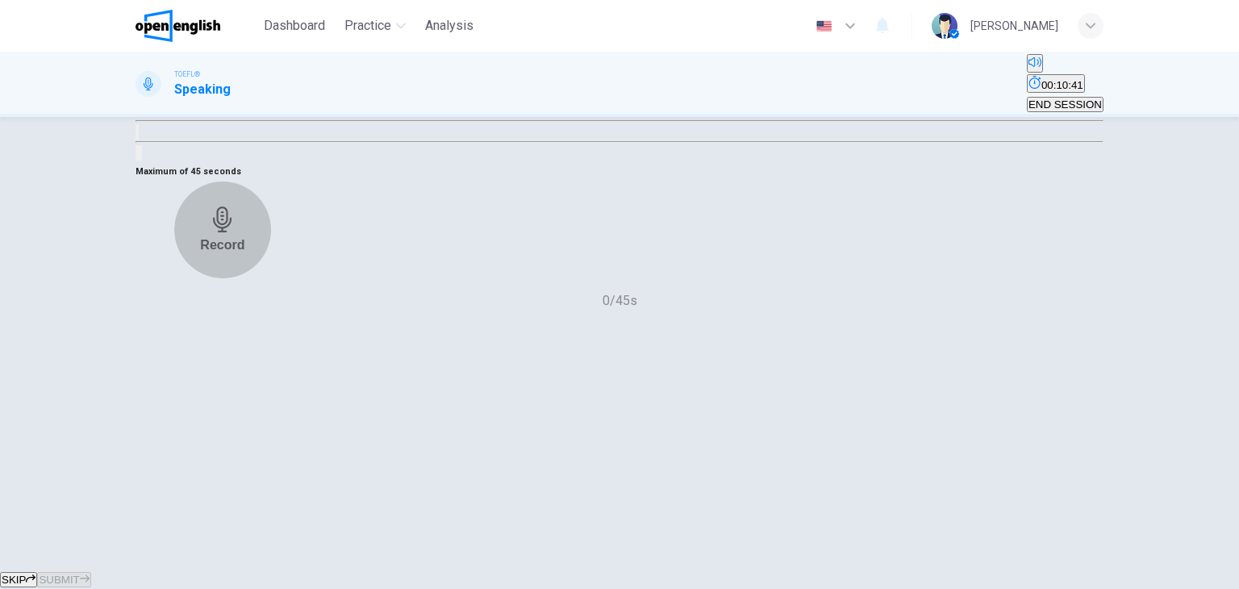
click at [244, 252] on div "Record" at bounding box center [222, 229] width 44 height 46
click at [241, 252] on div "Record" at bounding box center [219, 229] width 44 height 46
click at [237, 304] on div "Stop" at bounding box center [222, 229] width 29 height 149
click at [169, 274] on icon "button" at bounding box center [169, 274] width 0 height 0
click at [244, 252] on h6 "Record" at bounding box center [222, 244] width 44 height 15
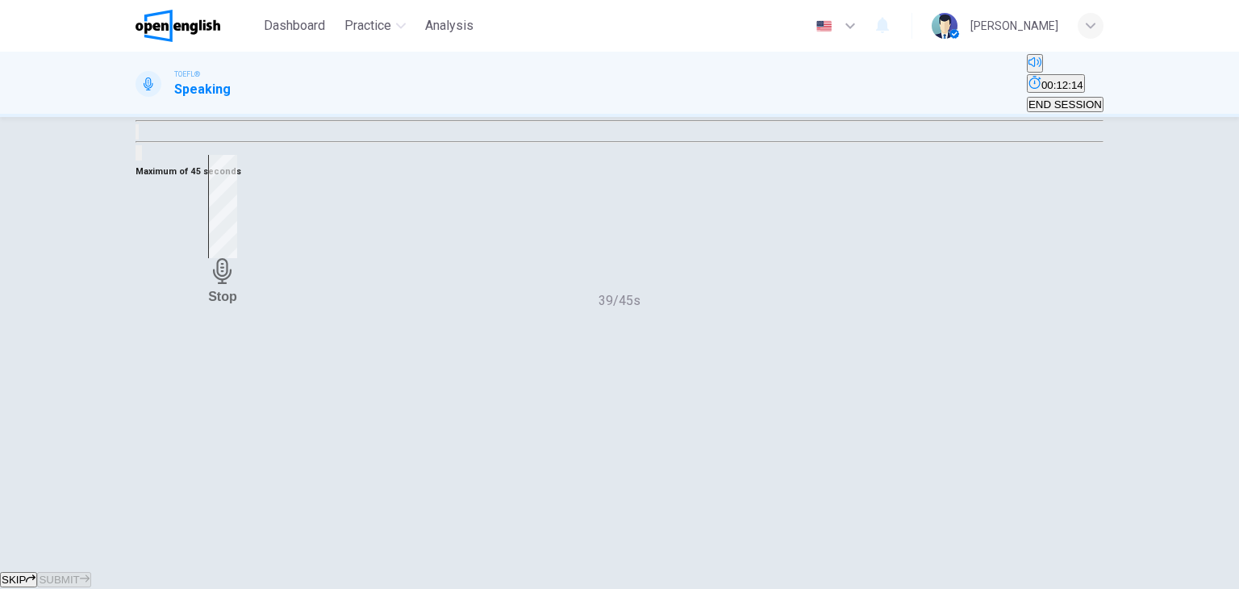
click at [237, 304] on div "Stop" at bounding box center [222, 229] width 29 height 149
click at [79, 574] on span "SUBMIT" at bounding box center [59, 580] width 40 height 12
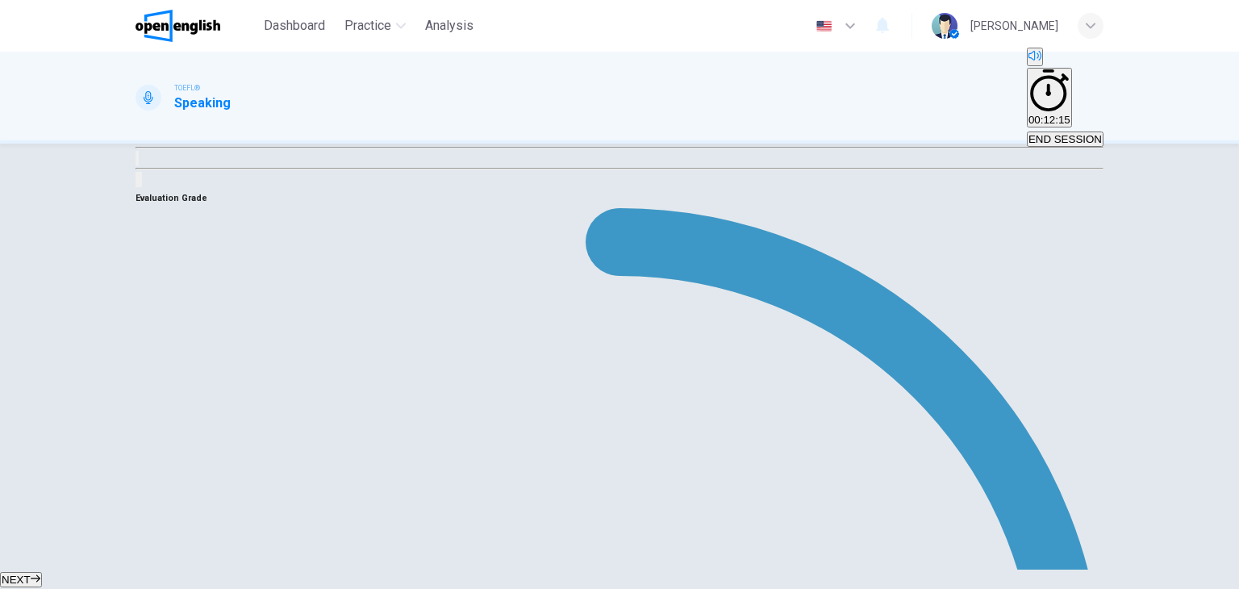
click at [40, 574] on icon "button" at bounding box center [36, 579] width 10 height 10
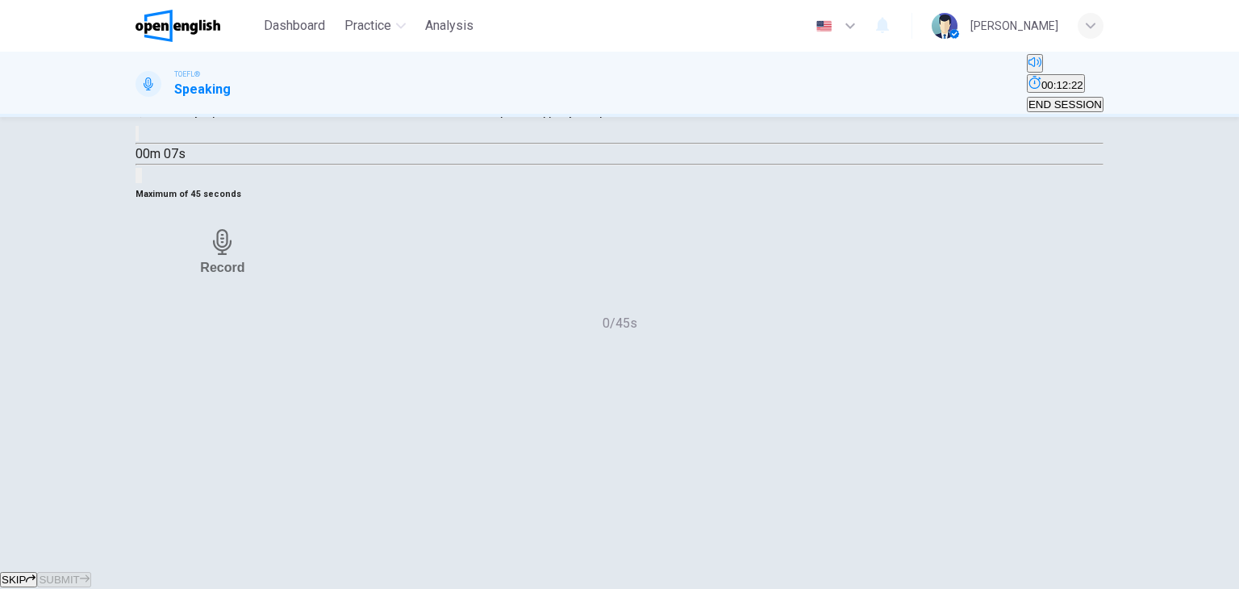
scroll to position [119, 0]
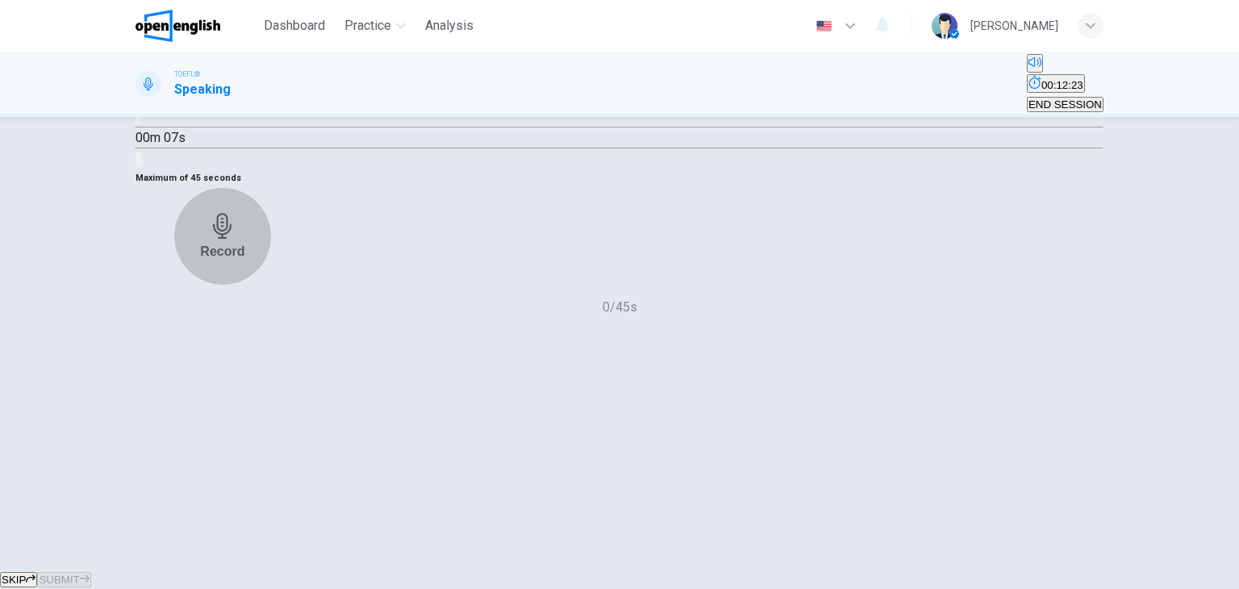
click at [244, 259] on div "Record" at bounding box center [222, 236] width 44 height 46
click at [236, 290] on icon "button" at bounding box center [223, 278] width 26 height 26
click at [169, 281] on icon "button" at bounding box center [169, 281] width 0 height 0
click at [244, 259] on div "Record" at bounding box center [222, 236] width 44 height 46
click at [237, 311] on div "Stop" at bounding box center [222, 235] width 29 height 149
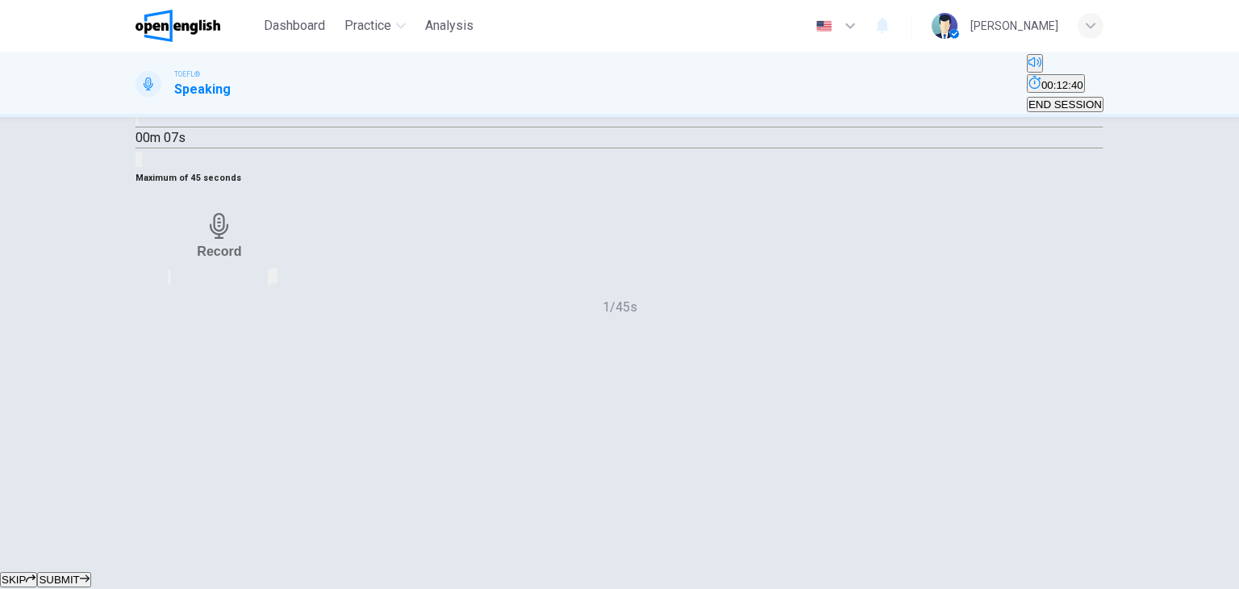
click at [169, 281] on icon "button" at bounding box center [169, 281] width 0 height 0
click at [244, 259] on div "Record" at bounding box center [222, 236] width 44 height 46
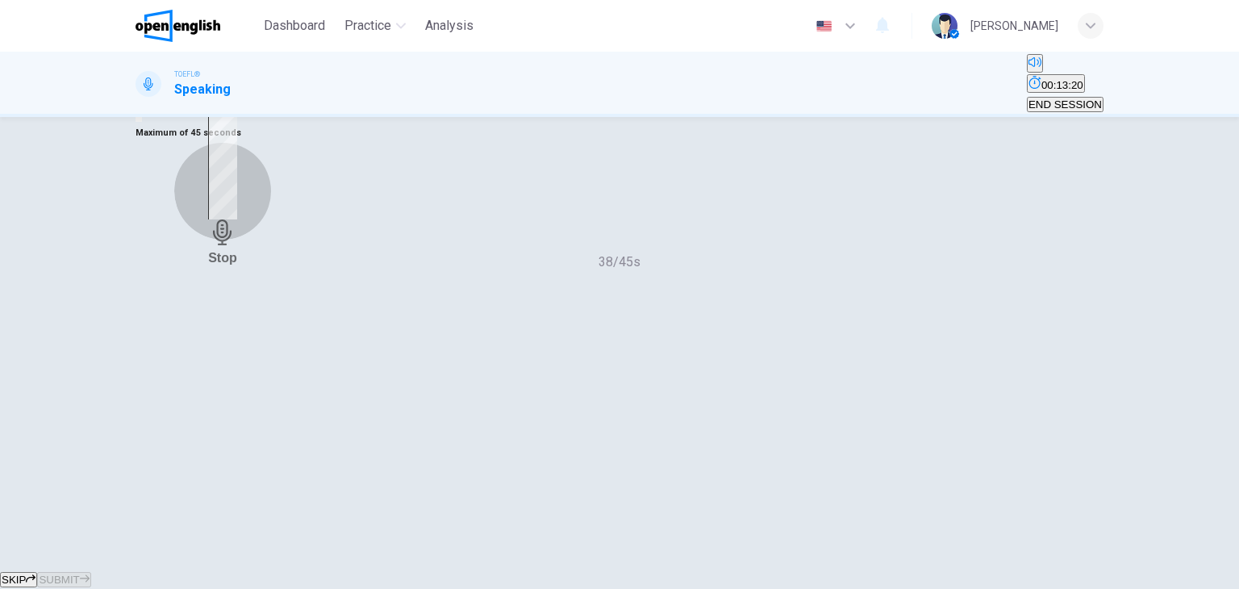
click at [237, 265] on div "Stop" at bounding box center [222, 190] width 29 height 149
click at [79, 574] on span "SUBMIT" at bounding box center [59, 580] width 40 height 12
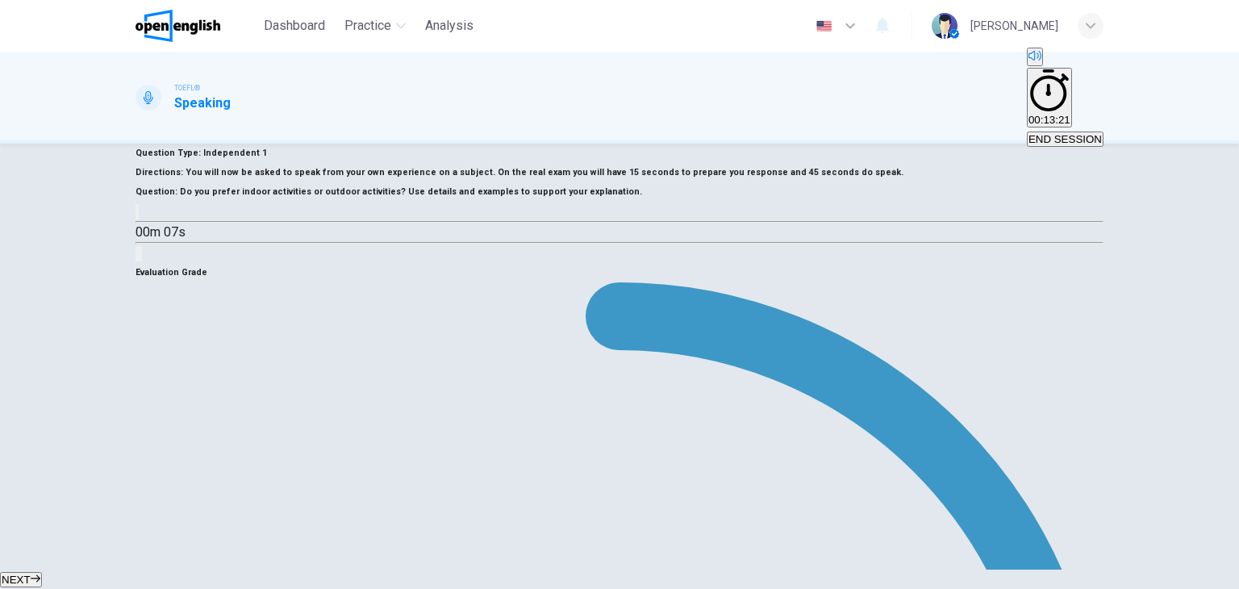
scroll to position [0, 0]
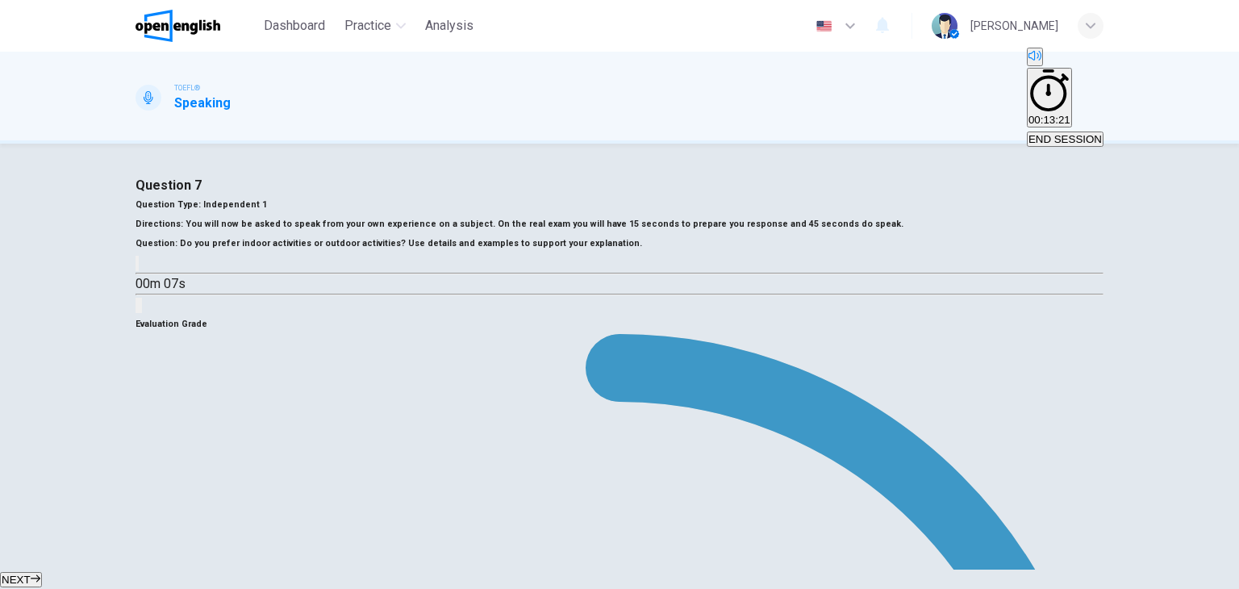
click at [42, 572] on button "NEXT" at bounding box center [21, 579] width 42 height 15
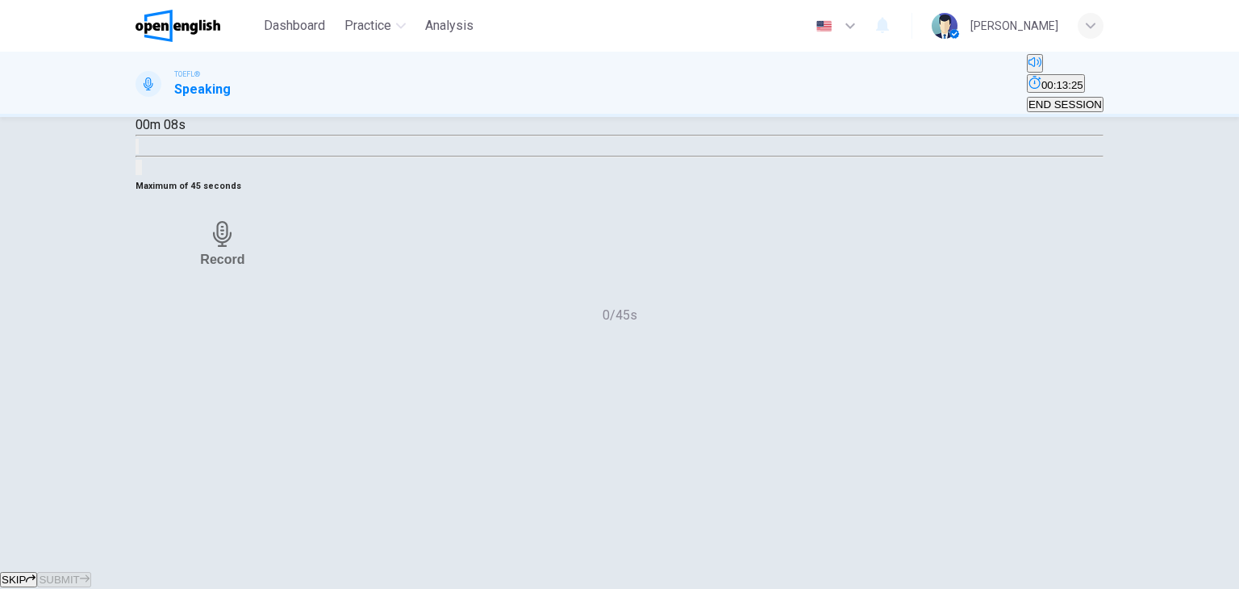
scroll to position [132, 0]
click at [244, 267] on div "Record" at bounding box center [222, 244] width 44 height 46
click at [237, 319] on div "Stop" at bounding box center [222, 243] width 29 height 149
click at [169, 291] on div "button" at bounding box center [169, 285] width 0 height 12
click at [244, 267] on h6 "Record" at bounding box center [222, 259] width 44 height 15
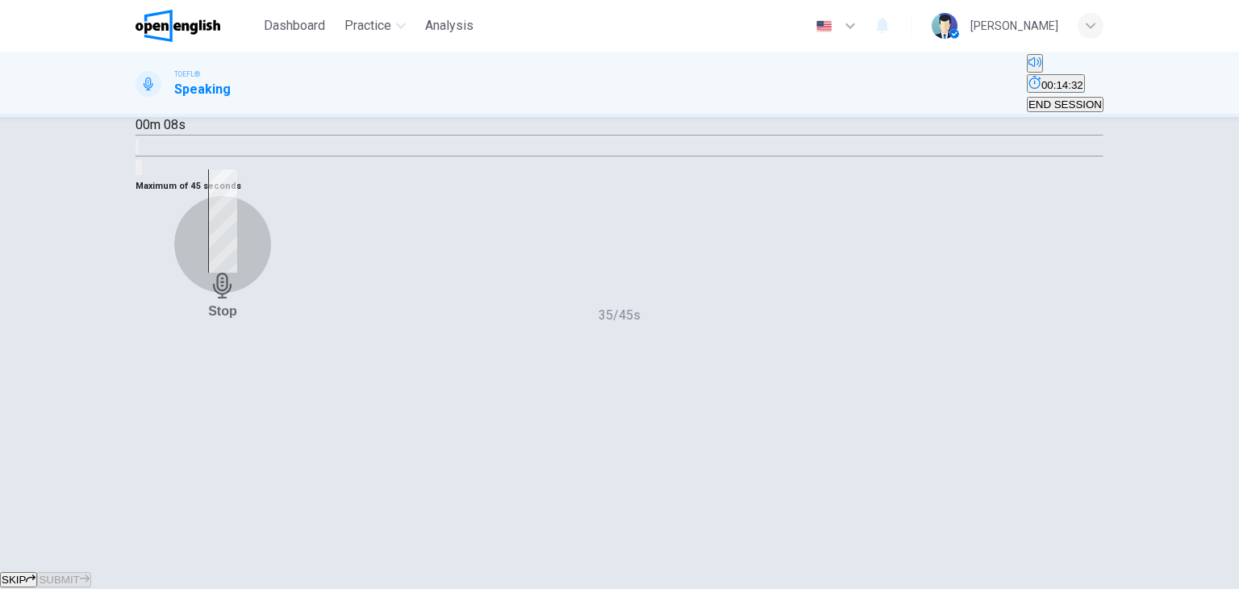
click at [237, 319] on div "Stop" at bounding box center [222, 243] width 29 height 149
click at [90, 574] on icon "button" at bounding box center [85, 579] width 10 height 10
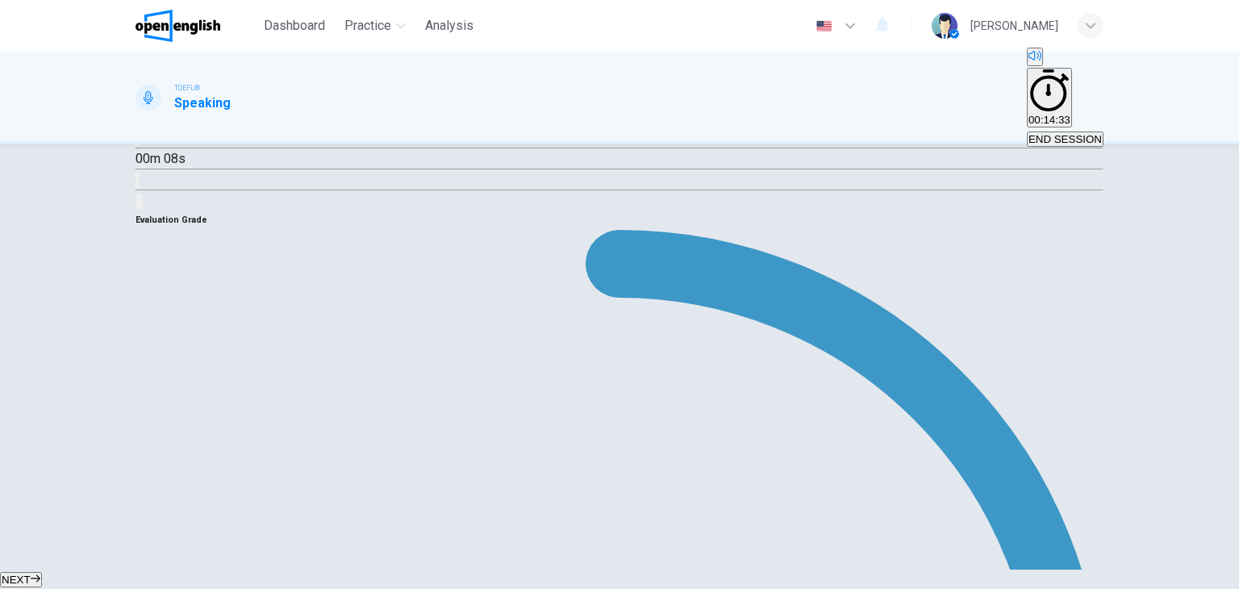
scroll to position [241, 0]
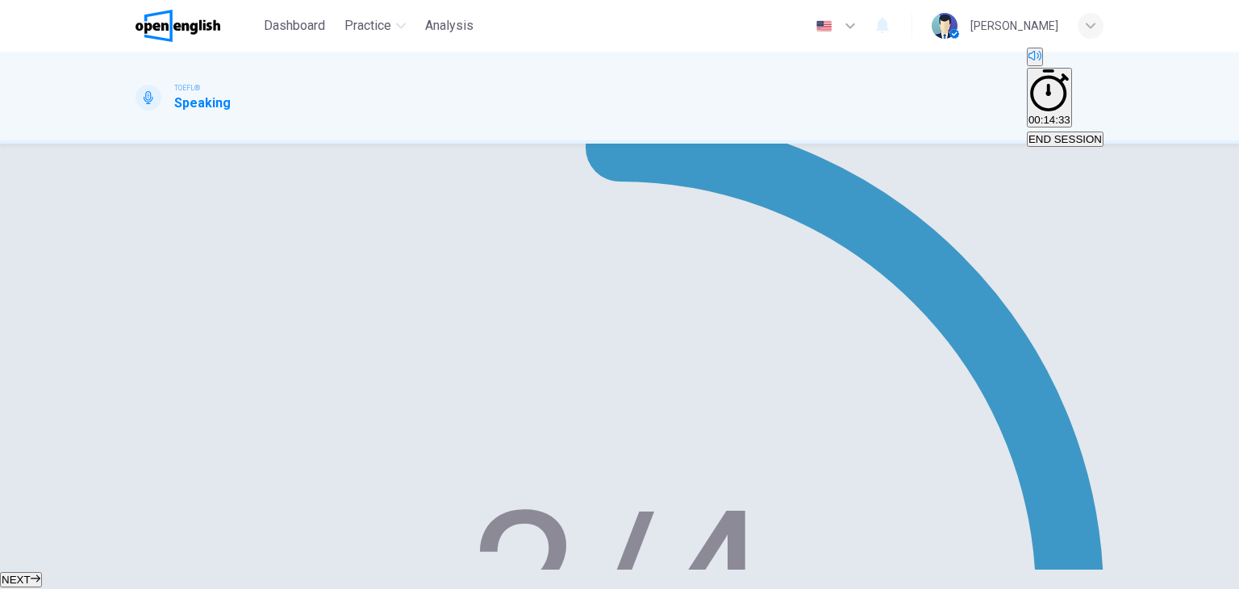
type input "**"
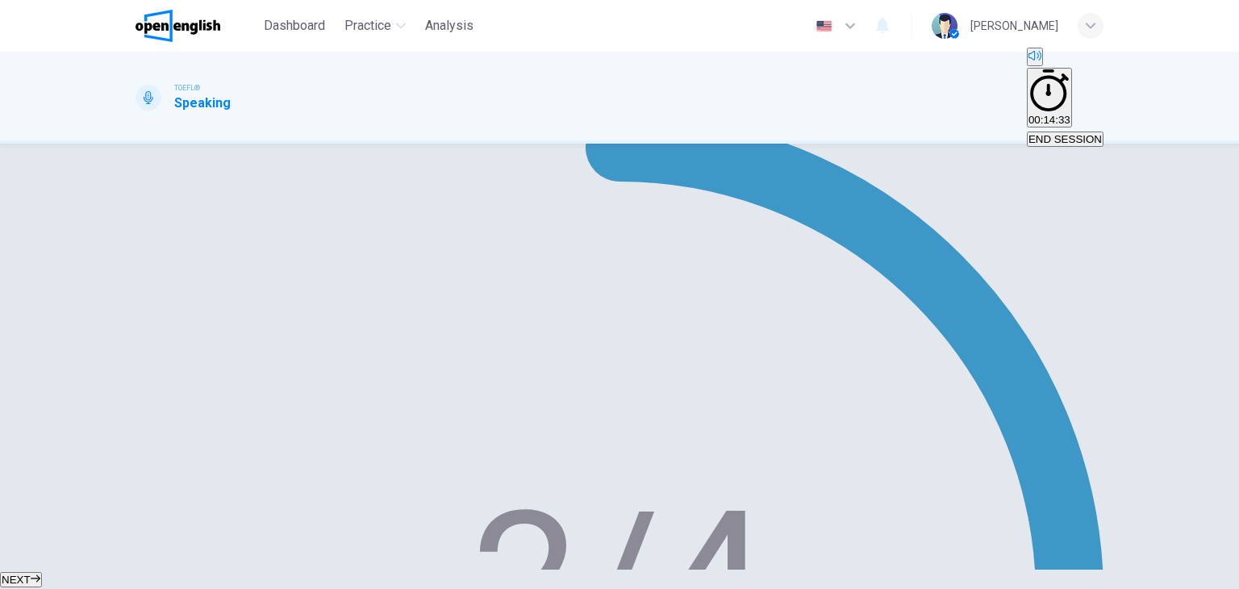
click at [42, 572] on button "NEXT" at bounding box center [21, 579] width 42 height 15
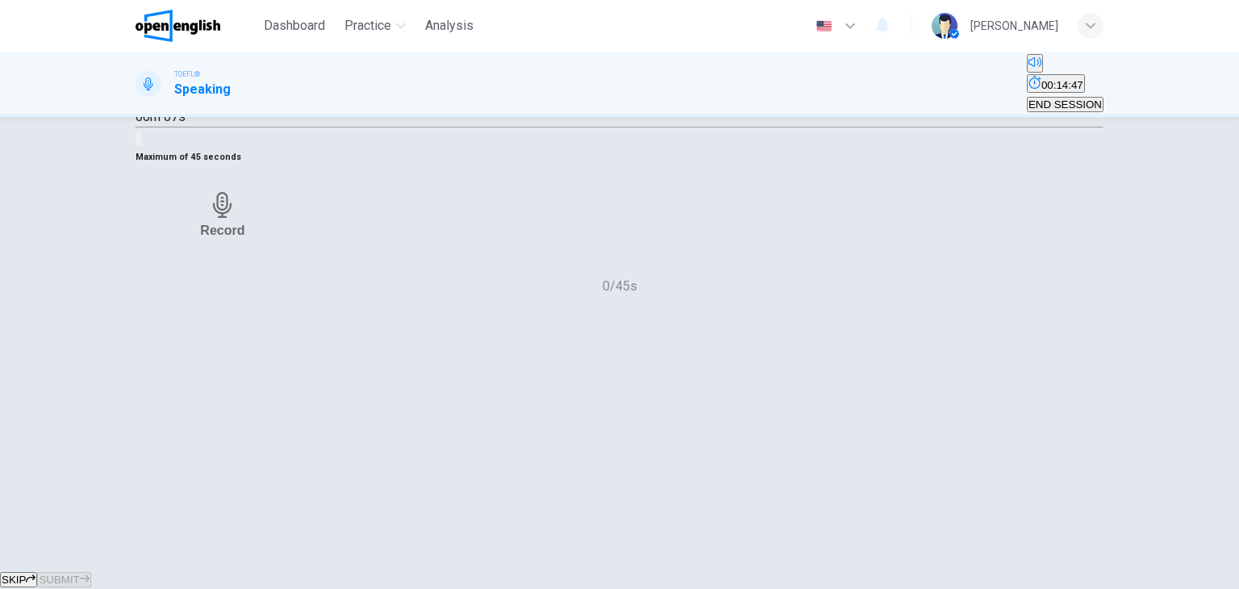
scroll to position [141, 0]
click at [244, 237] on div "Record" at bounding box center [222, 214] width 44 height 46
click at [237, 289] on div "Stop" at bounding box center [222, 214] width 29 height 149
click at [79, 574] on span "SUBMIT" at bounding box center [59, 580] width 40 height 12
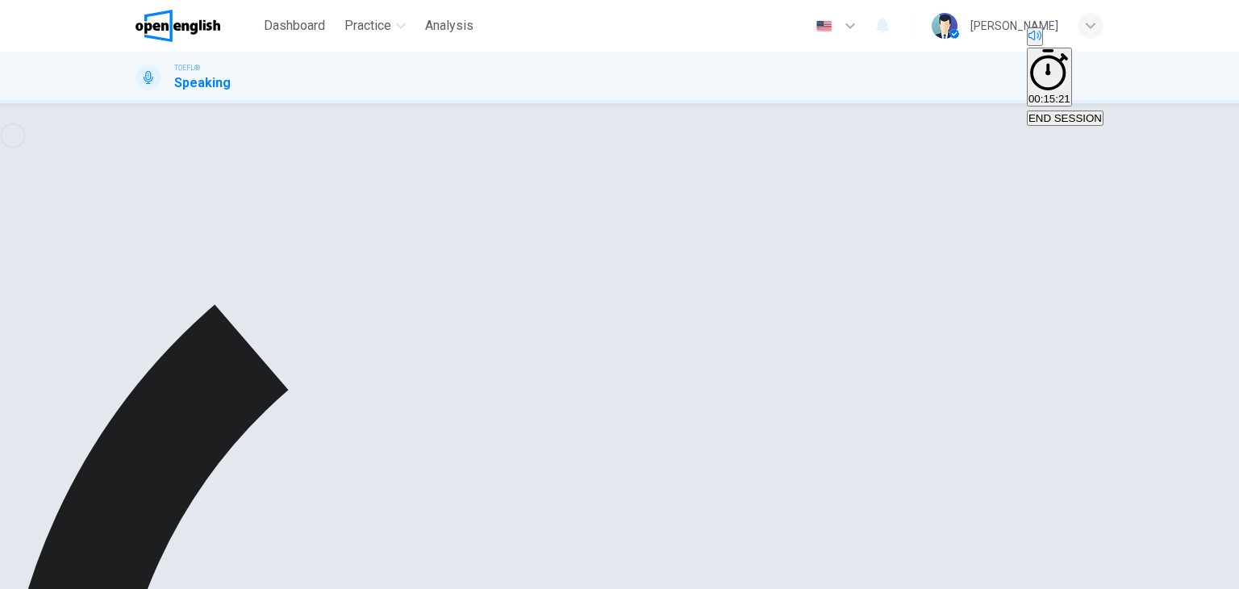
scroll to position [147, 0]
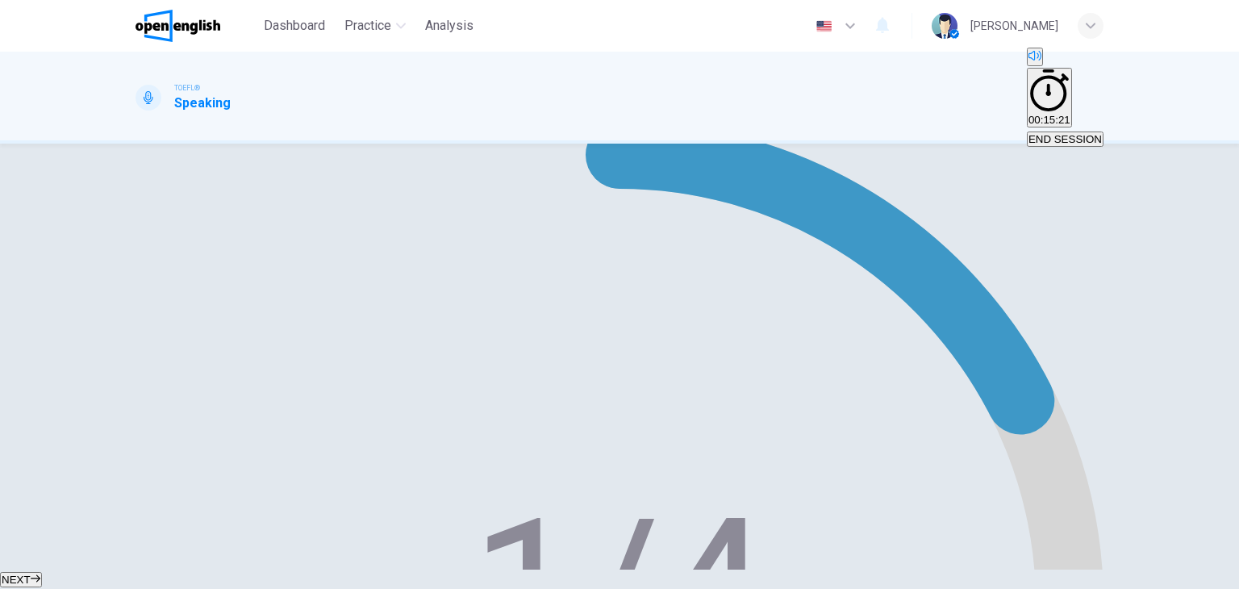
scroll to position [222, 0]
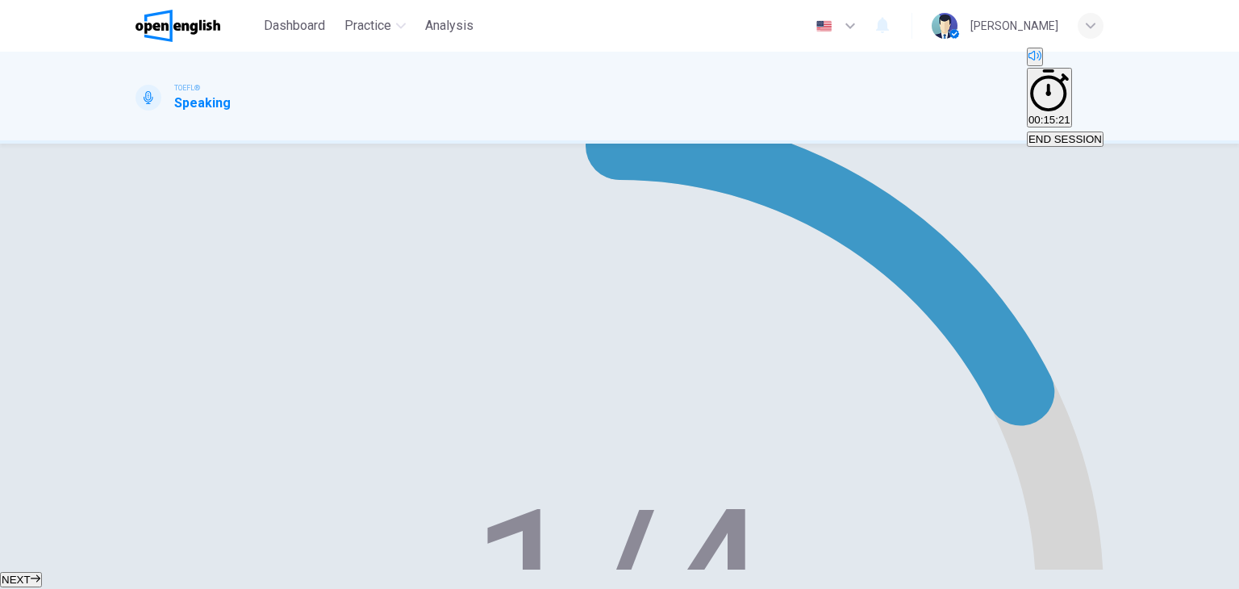
type input "*"
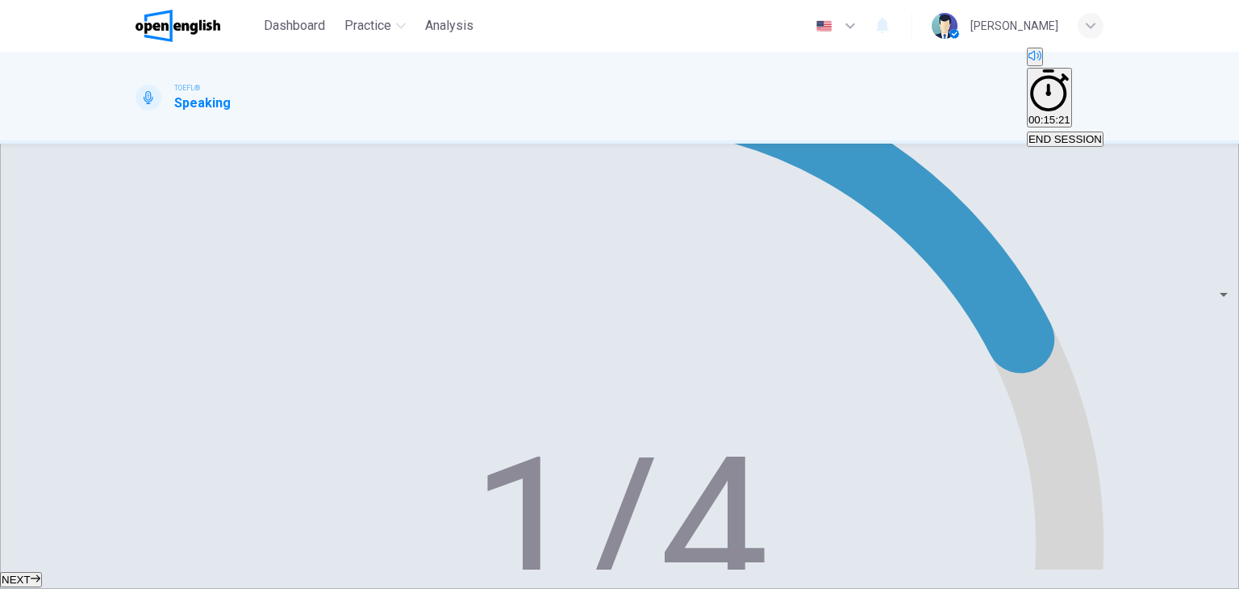
scroll to position [274, 0]
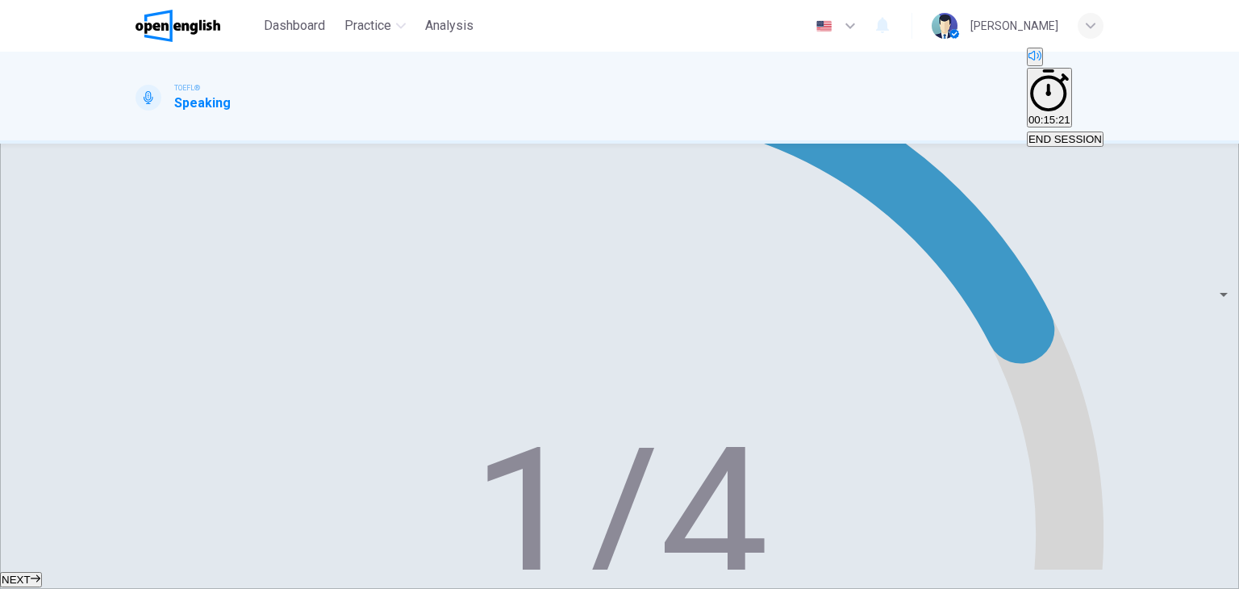
scroll to position [286, 0]
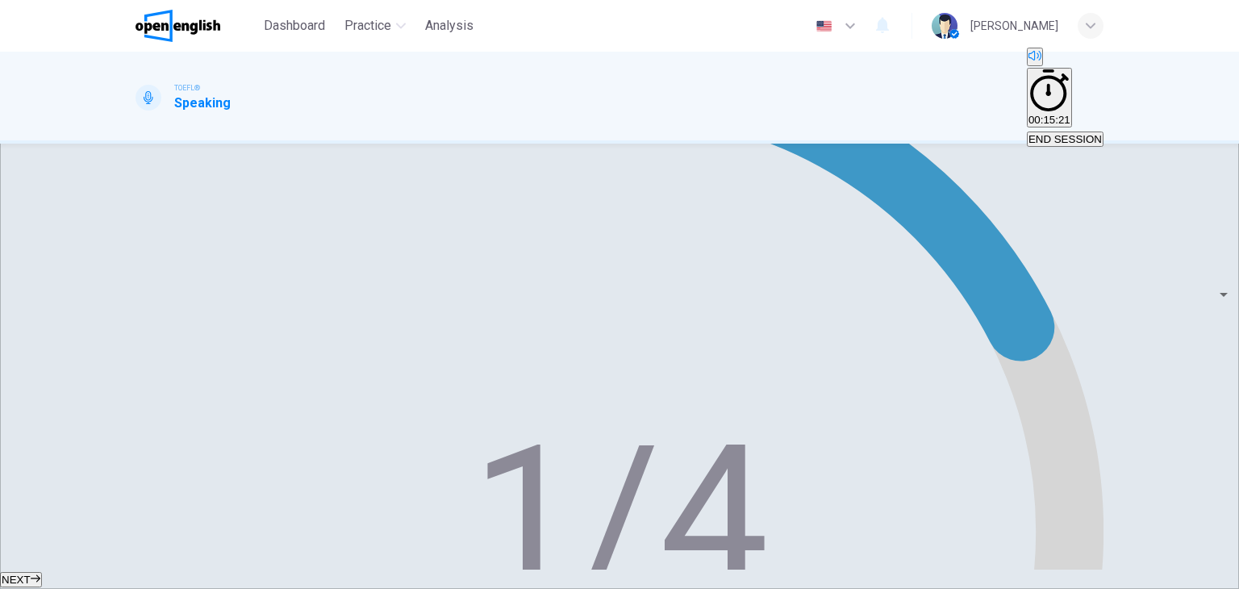
click at [31, 574] on span "NEXT" at bounding box center [16, 580] width 29 height 12
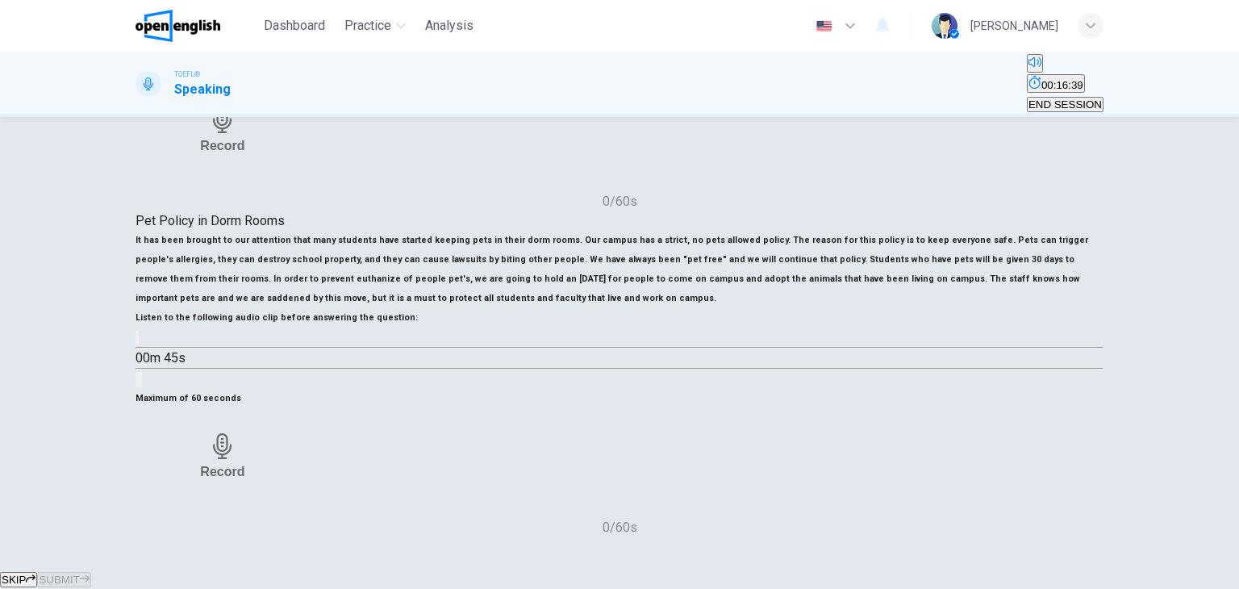
scroll to position [244, 0]
click at [244, 433] on div "Record" at bounding box center [222, 456] width 44 height 46
click at [236, 485] on icon "button" at bounding box center [223, 498] width 26 height 26
click at [169, 501] on icon "button" at bounding box center [169, 501] width 0 height 0
click at [244, 433] on div "Record" at bounding box center [222, 456] width 44 height 46
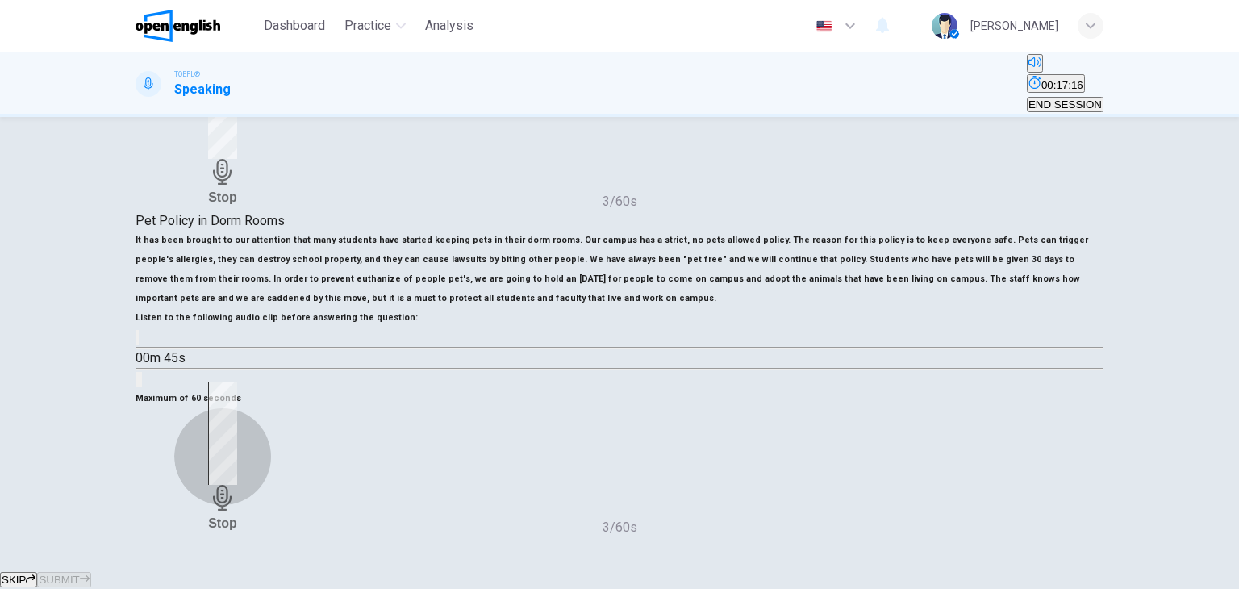
click at [236, 485] on icon "button" at bounding box center [223, 498] width 26 height 26
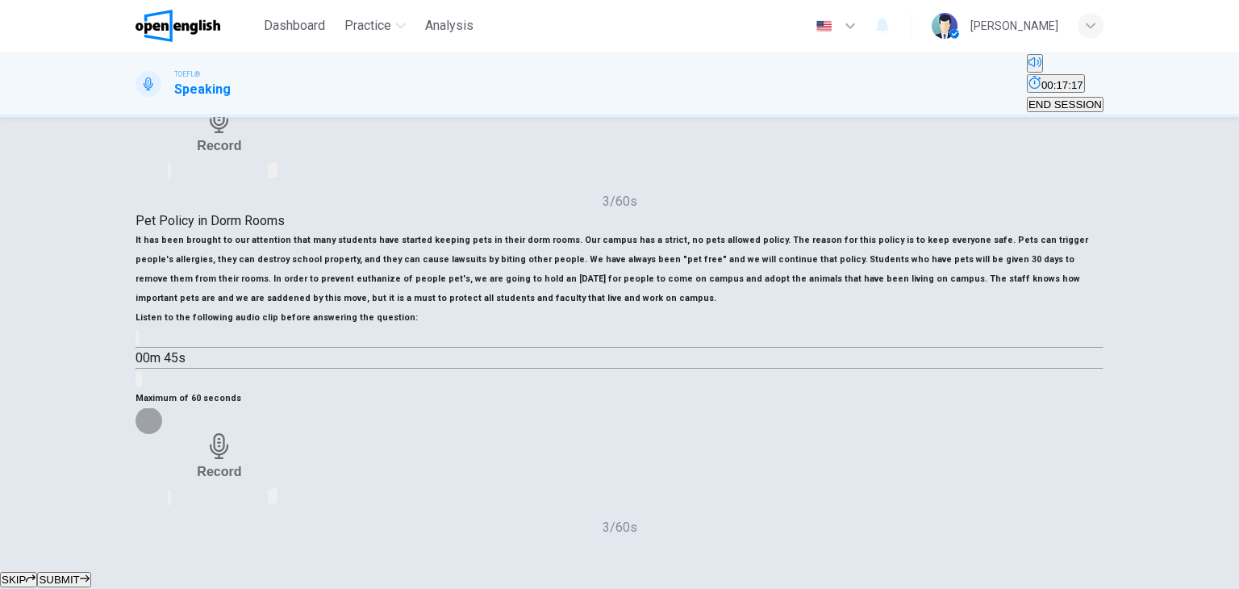
click at [169, 501] on icon "button" at bounding box center [169, 501] width 0 height 0
click at [244, 433] on div "Record" at bounding box center [222, 456] width 44 height 46
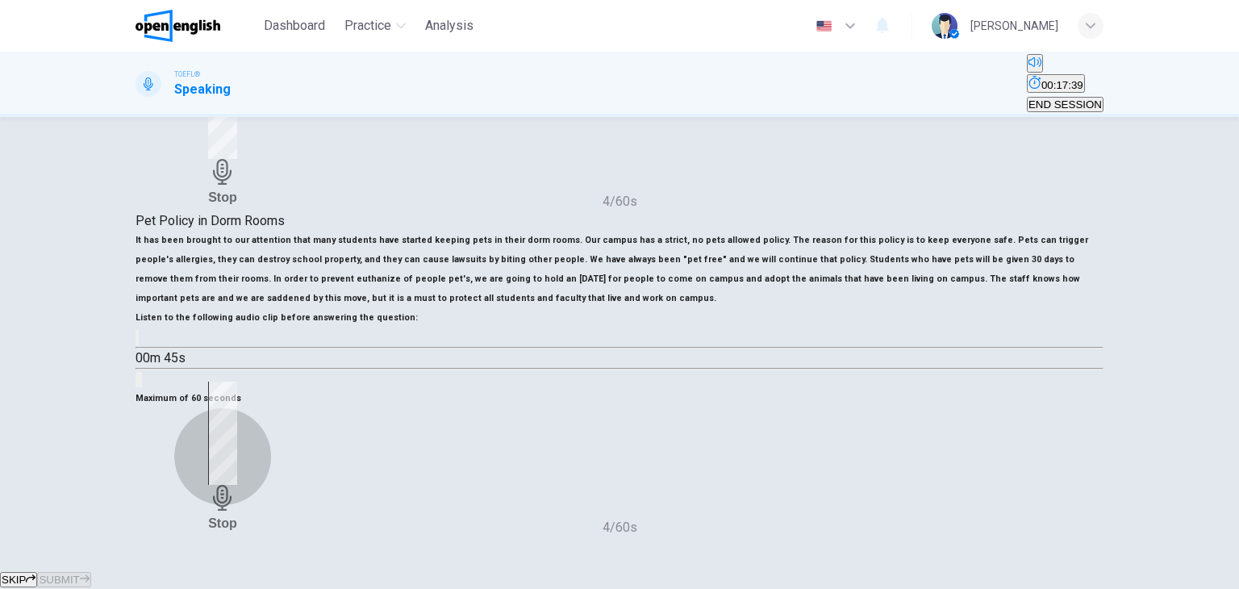
click at [237, 394] on div "Stop" at bounding box center [222, 456] width 29 height 149
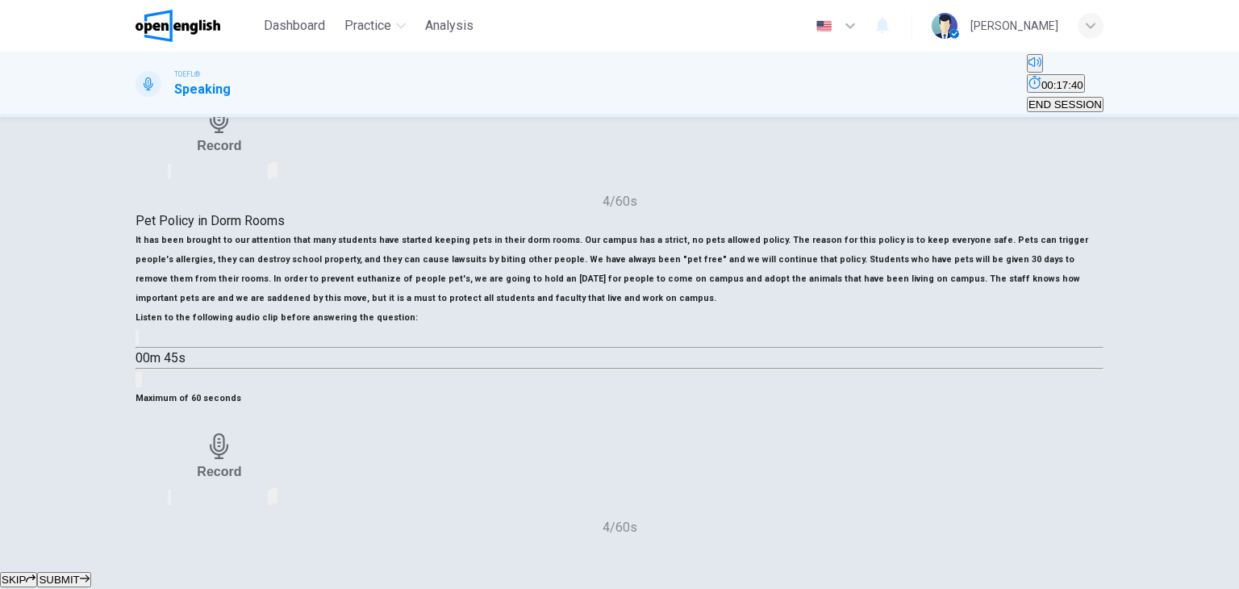
click at [169, 501] on icon "button" at bounding box center [169, 501] width 0 height 0
click at [236, 433] on icon "button" at bounding box center [223, 446] width 26 height 26
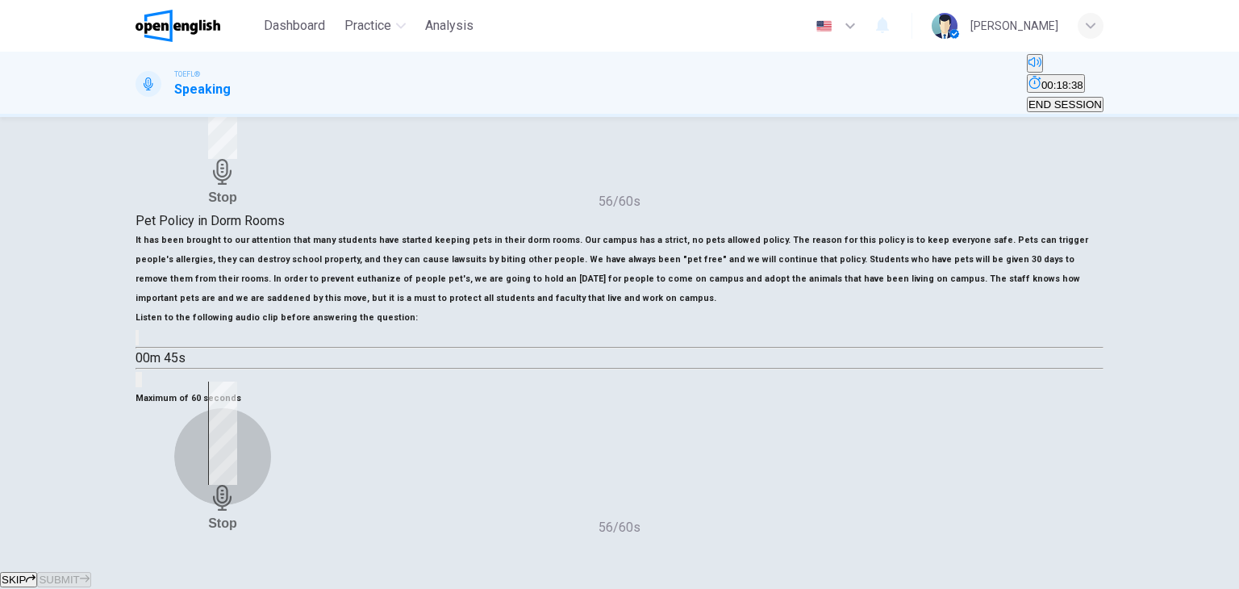
click at [237, 388] on div "Stop" at bounding box center [222, 456] width 29 height 149
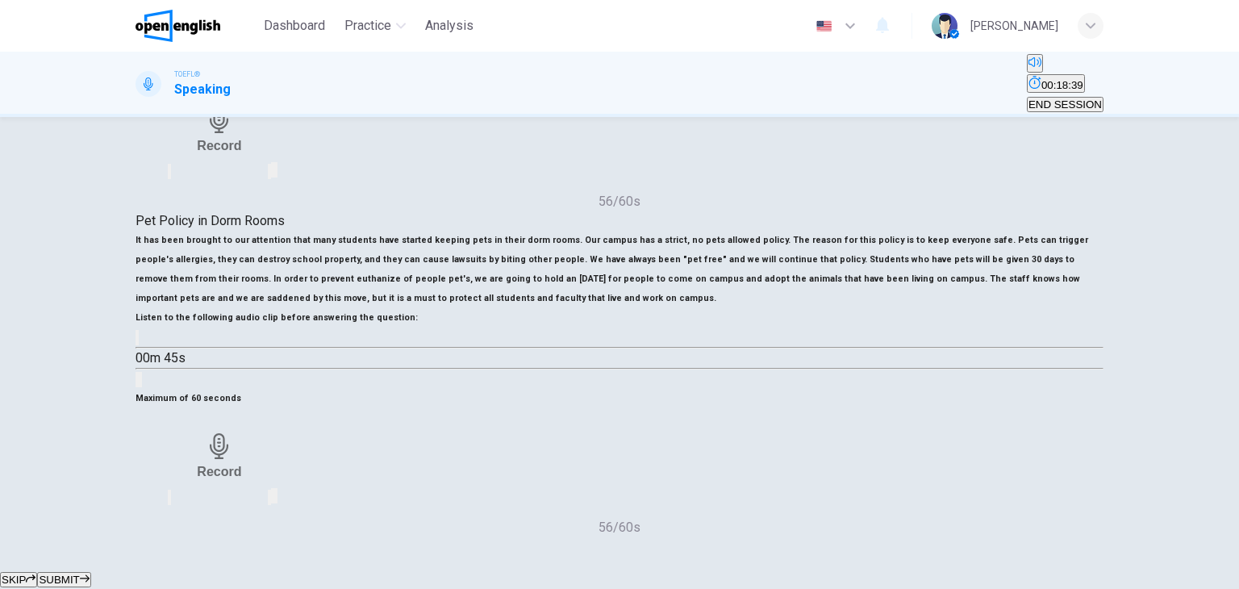
click at [186, 504] on icon "button" at bounding box center [179, 510] width 13 height 13
click at [244, 433] on div "Record" at bounding box center [222, 456] width 44 height 46
click at [236, 485] on icon "button" at bounding box center [223, 498] width 26 height 26
click at [776, 430] on div "Maximum of 60 seconds Record 10/60s" at bounding box center [620, 463] width 968 height 148
click at [776, 428] on div "Maximum of 60 seconds Record 10/60s" at bounding box center [620, 463] width 968 height 148
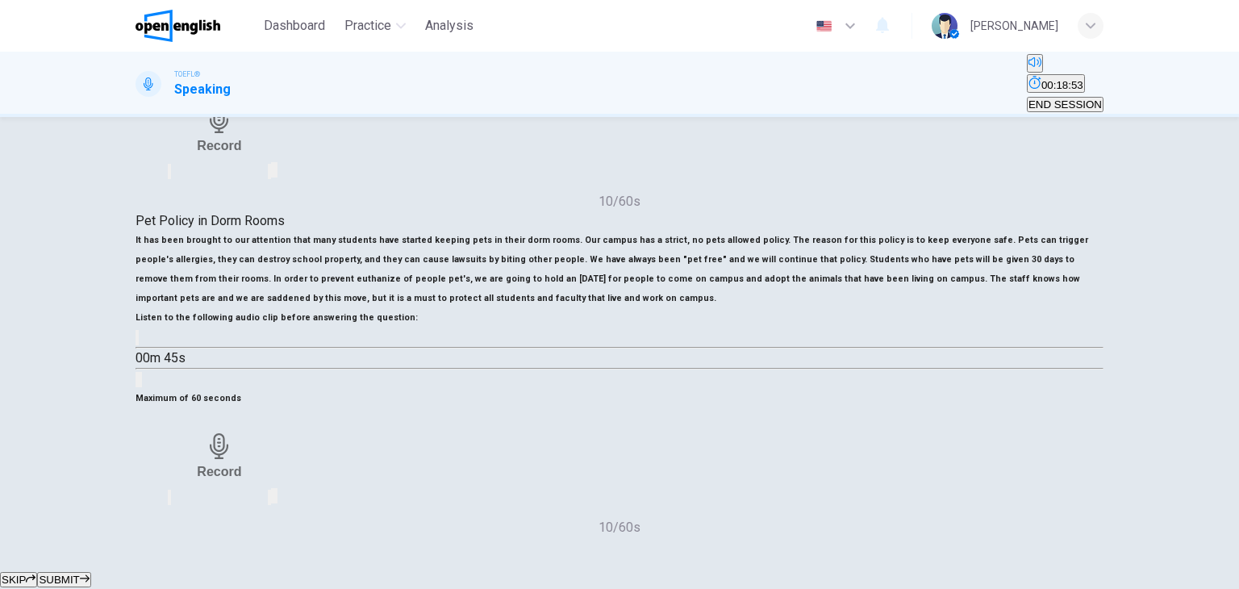
click at [169, 491] on div "button" at bounding box center [169, 497] width 0 height 12
click at [236, 433] on icon "button" at bounding box center [223, 446] width 26 height 26
click at [236, 485] on icon "button" at bounding box center [223, 498] width 26 height 26
click at [169, 501] on icon "button" at bounding box center [169, 501] width 0 height 0
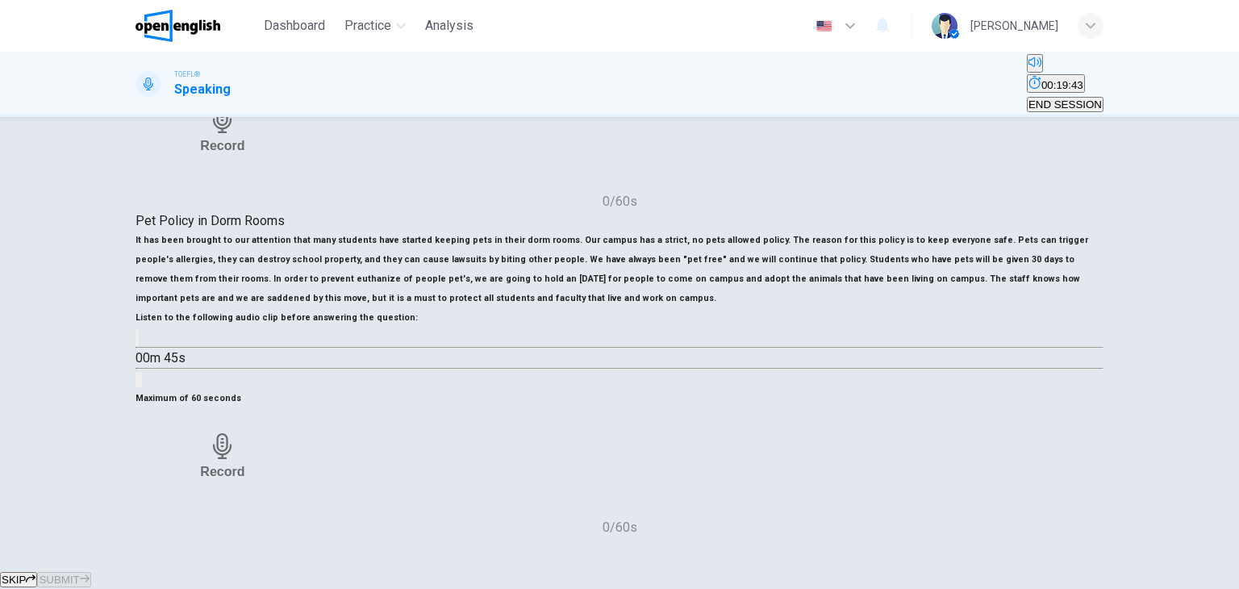
click at [236, 433] on icon "button" at bounding box center [223, 446] width 26 height 26
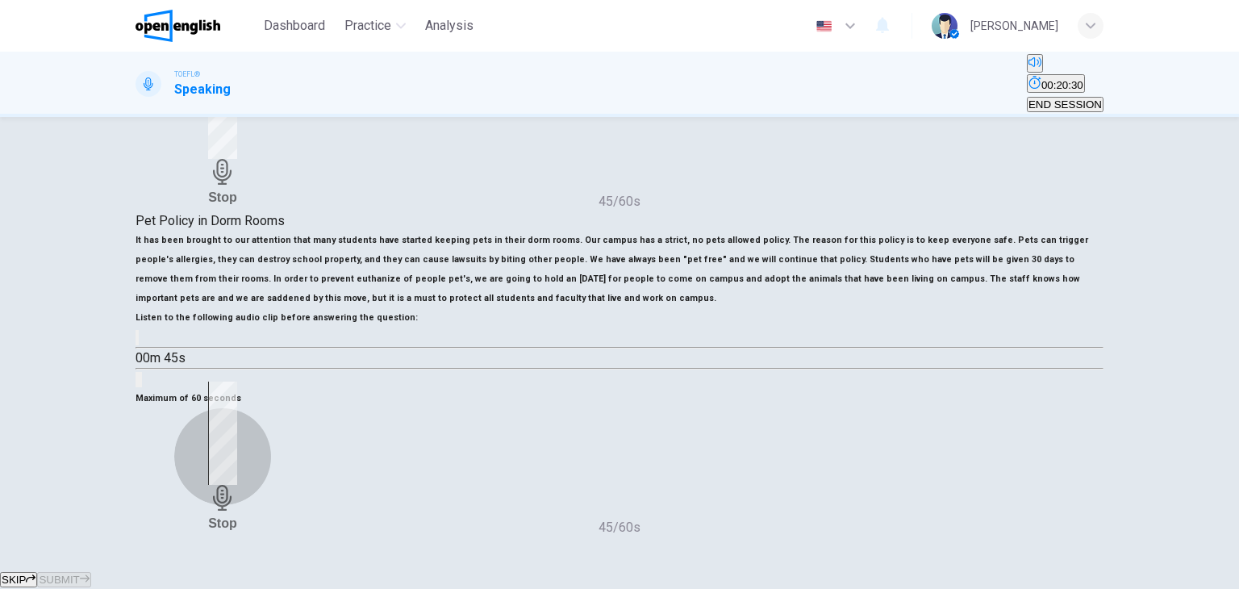
click at [236, 485] on icon "button" at bounding box center [223, 498] width 26 height 26
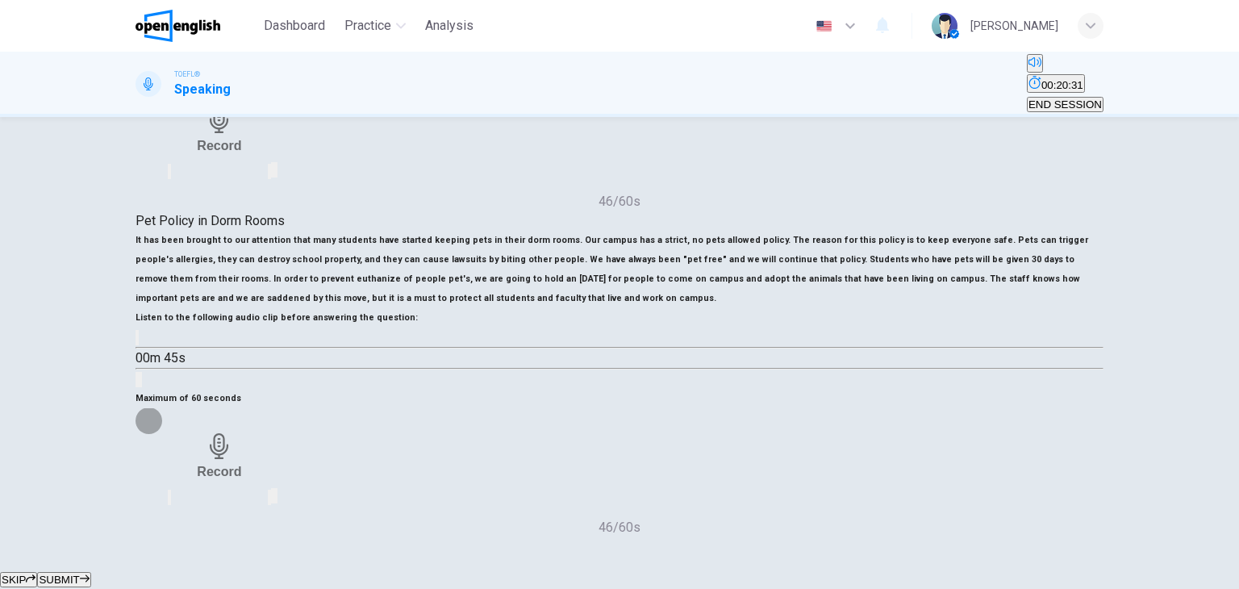
click at [269, 501] on icon "button" at bounding box center [269, 501] width 0 height 0
click at [79, 574] on span "SUBMIT" at bounding box center [59, 580] width 40 height 12
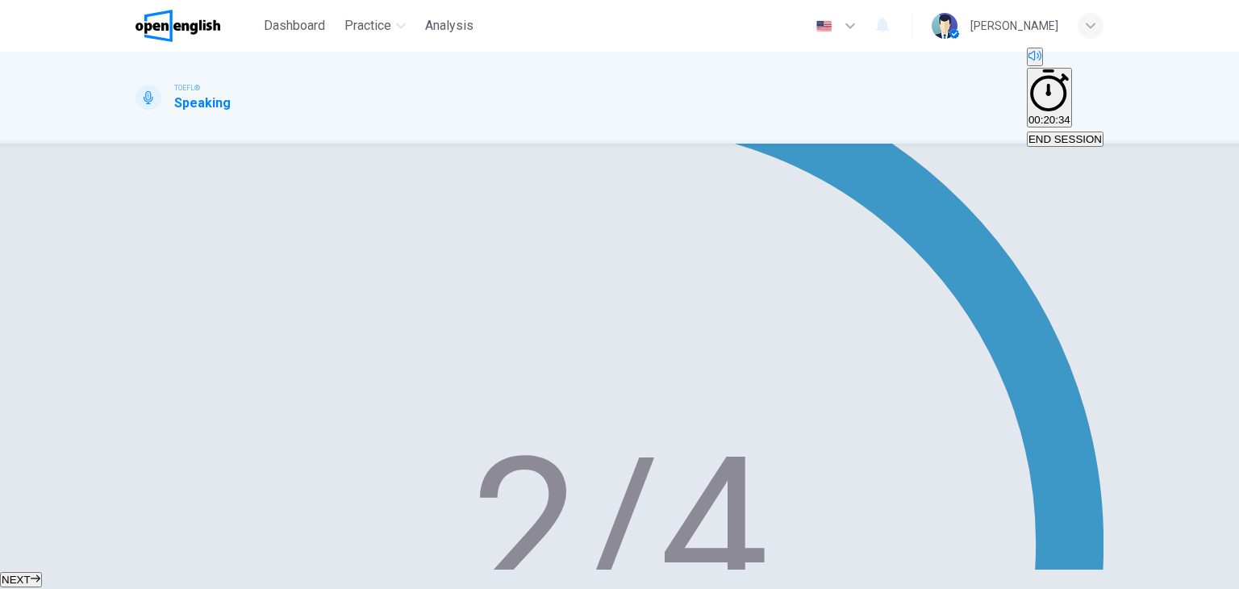
type input "**"
click at [42, 572] on button "NEXT" at bounding box center [21, 579] width 42 height 15
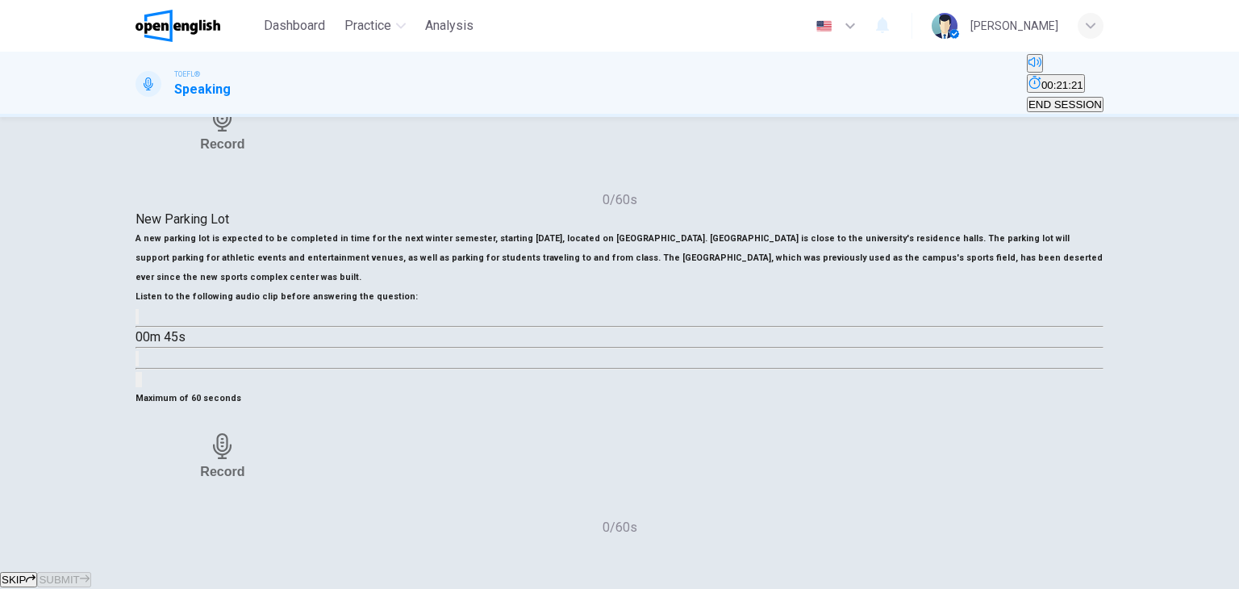
scroll to position [206, 0]
click at [244, 433] on div "Record" at bounding box center [222, 456] width 44 height 46
click at [236, 485] on icon "button" at bounding box center [223, 498] width 26 height 26
click at [169, 501] on icon "button" at bounding box center [169, 501] width 0 height 0
click at [244, 464] on h6 "Record" at bounding box center [222, 471] width 44 height 15
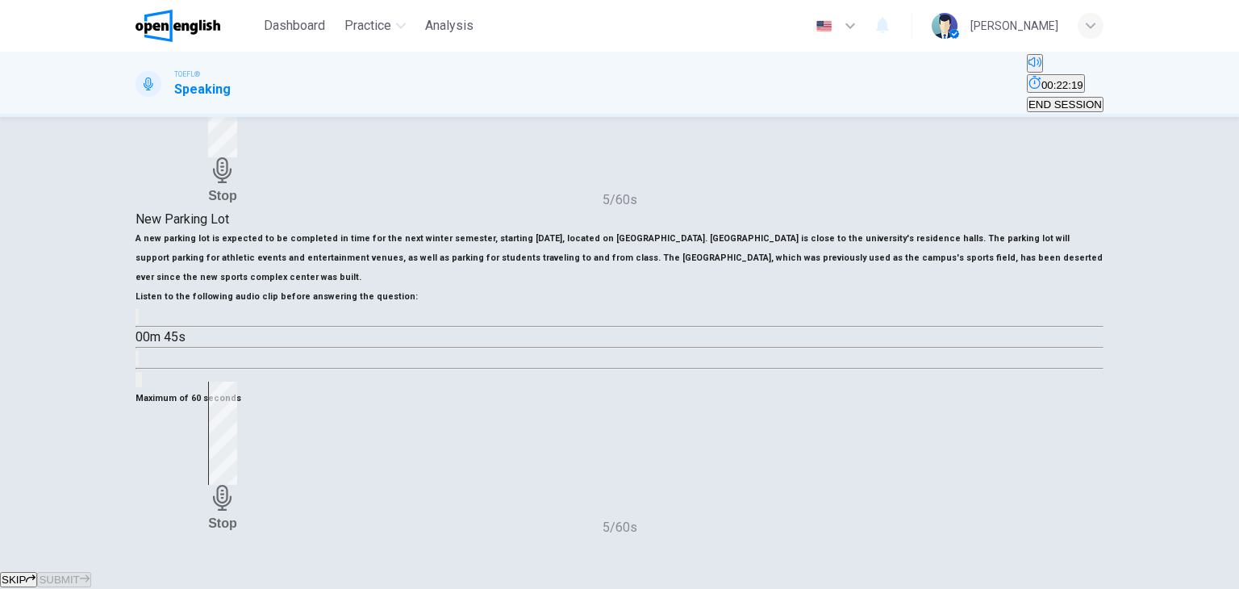
click at [237, 515] on h6 "Stop" at bounding box center [222, 522] width 29 height 15
click at [186, 504] on icon "button" at bounding box center [179, 510] width 13 height 13
click at [232, 433] on icon "button" at bounding box center [222, 446] width 19 height 26
click at [237, 427] on div "Stop" at bounding box center [222, 456] width 29 height 149
click at [90, 574] on icon "button" at bounding box center [85, 579] width 10 height 10
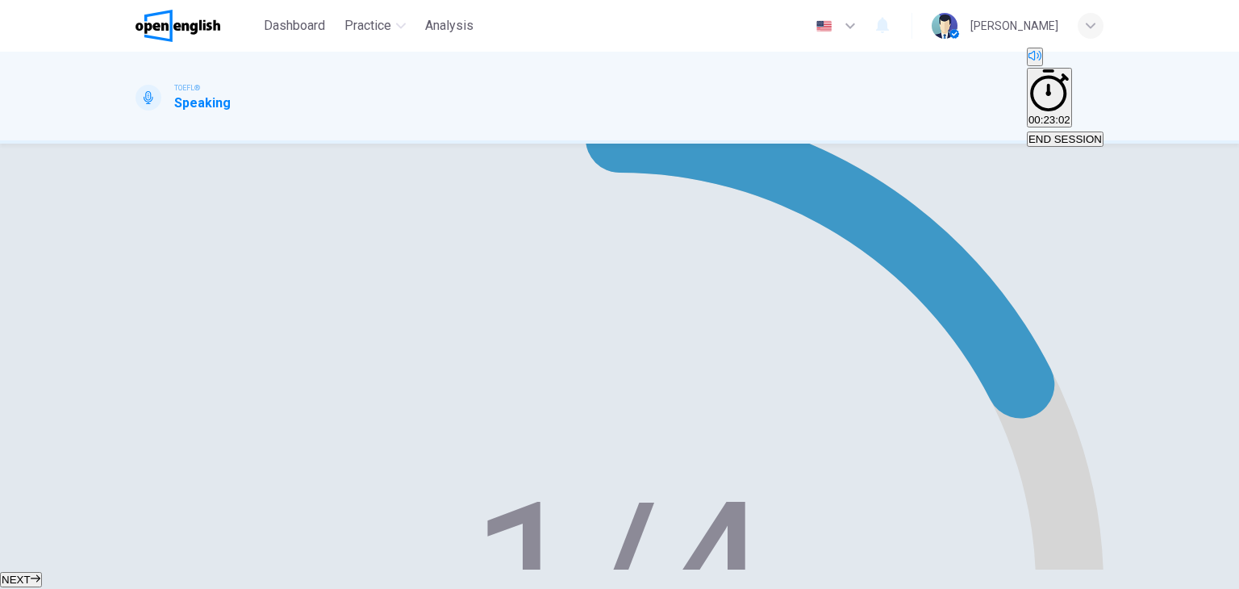
click at [31, 574] on span "NEXT" at bounding box center [16, 580] width 29 height 12
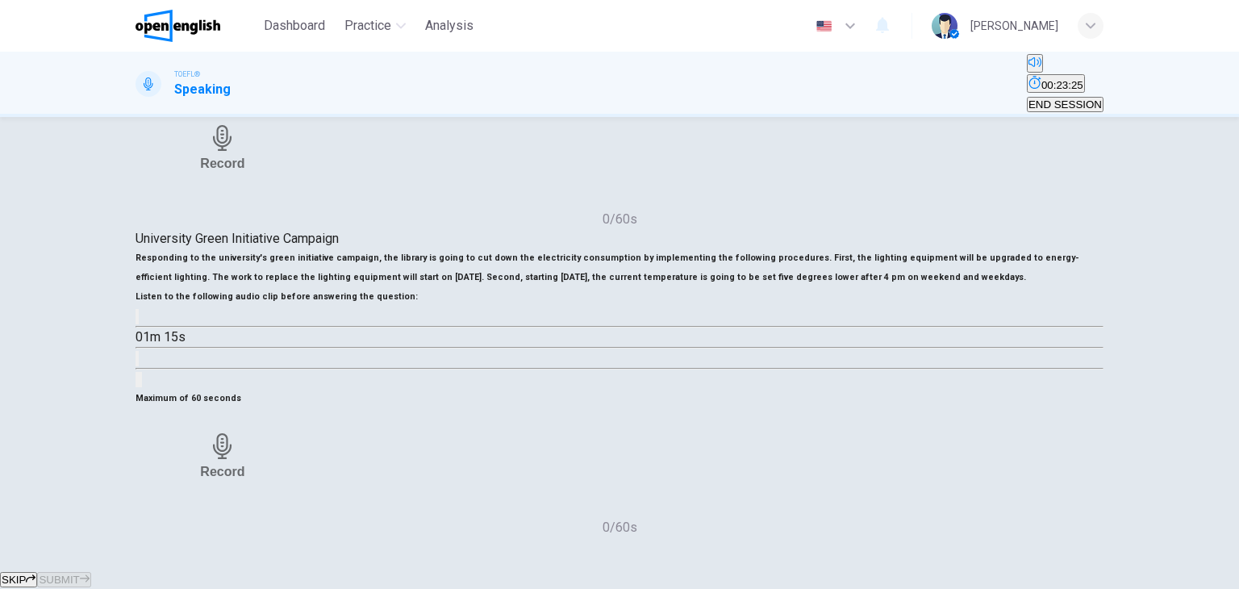
scroll to position [202, 0]
click at [244, 444] on div "Record" at bounding box center [222, 456] width 44 height 46
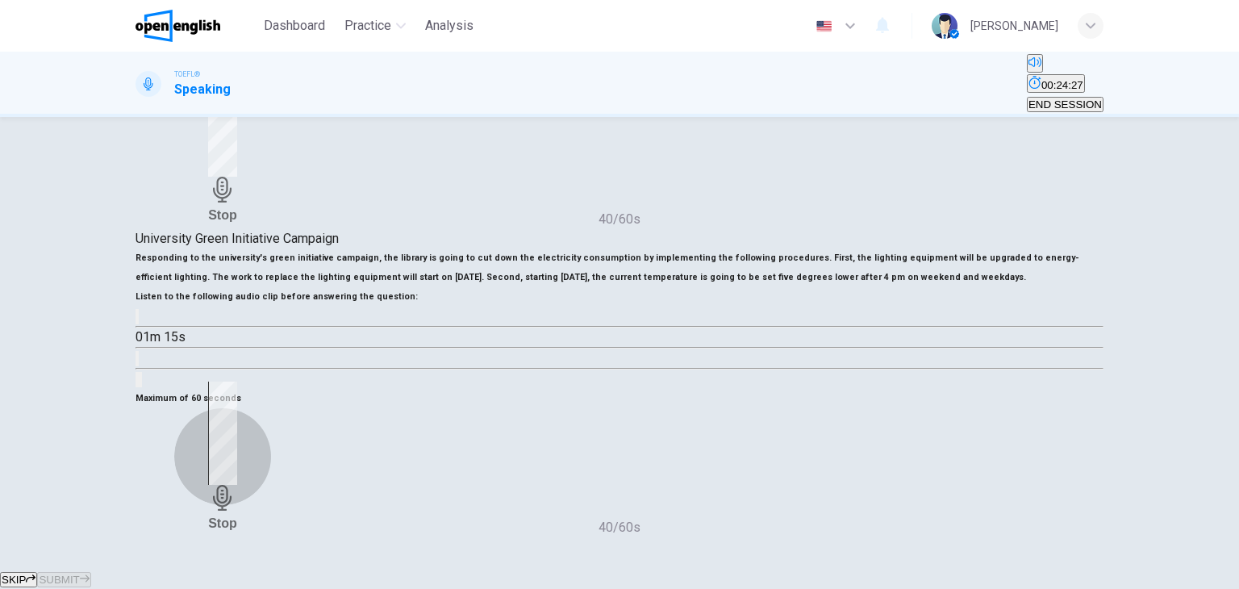
click at [237, 426] on div "Stop" at bounding box center [222, 456] width 29 height 149
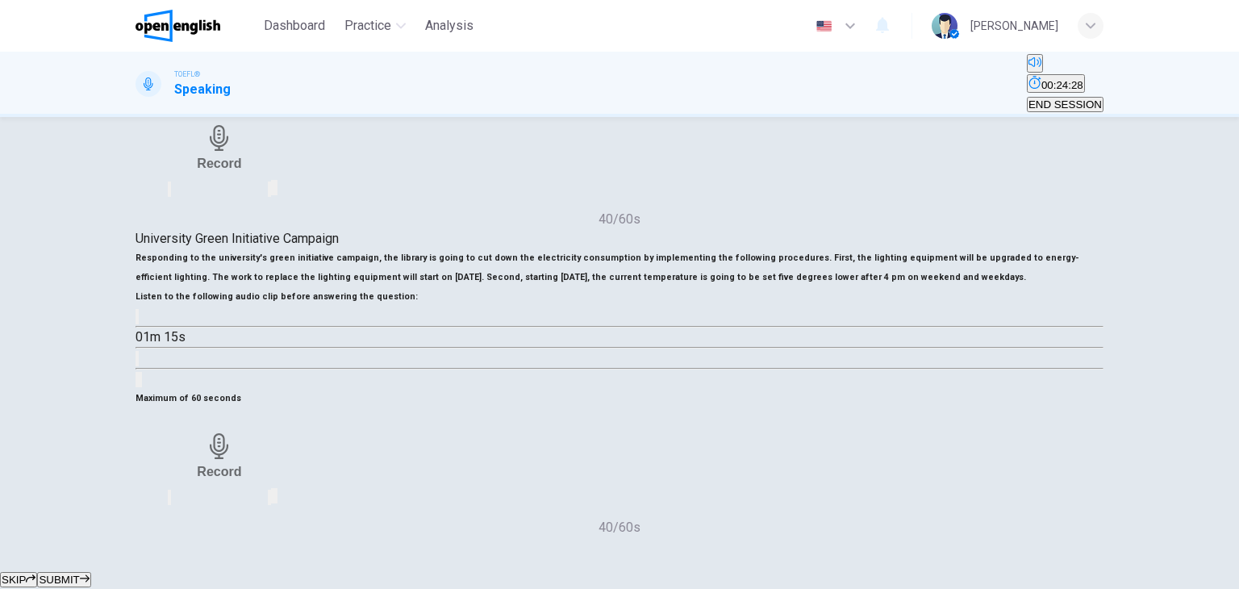
scroll to position [245, 0]
click at [90, 574] on icon "button" at bounding box center [85, 579] width 10 height 10
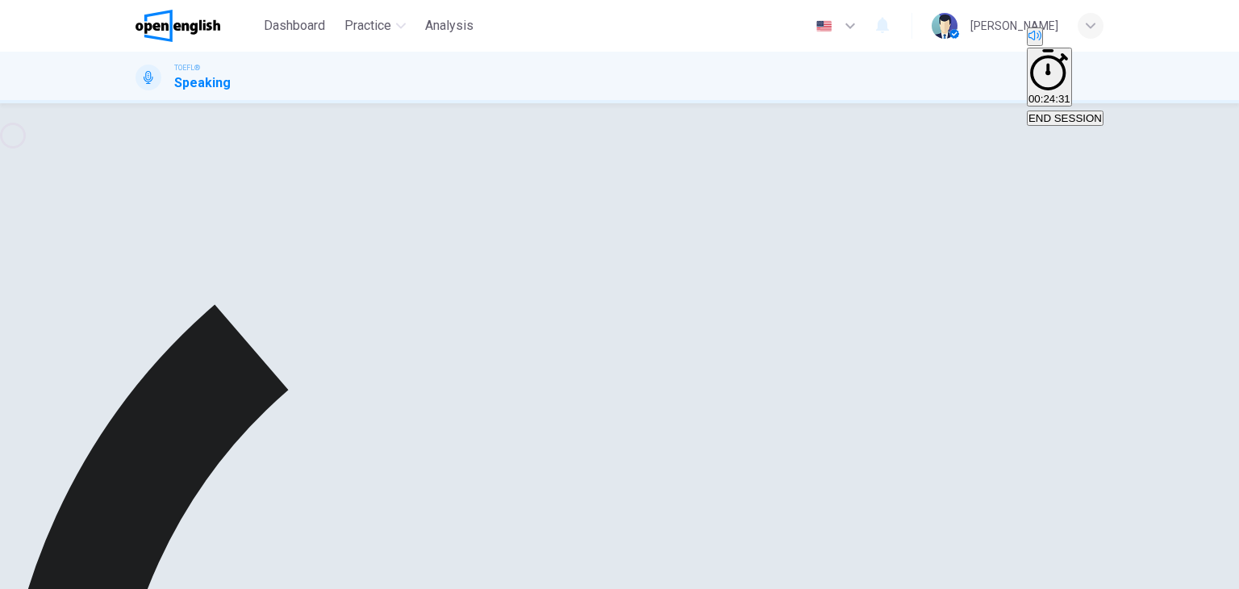
scroll to position [351, 0]
click at [1028, 93] on span "00:24:31" at bounding box center [1049, 99] width 42 height 12
click at [1028, 82] on icon "Show" at bounding box center [1028, 82] width 0 height 0
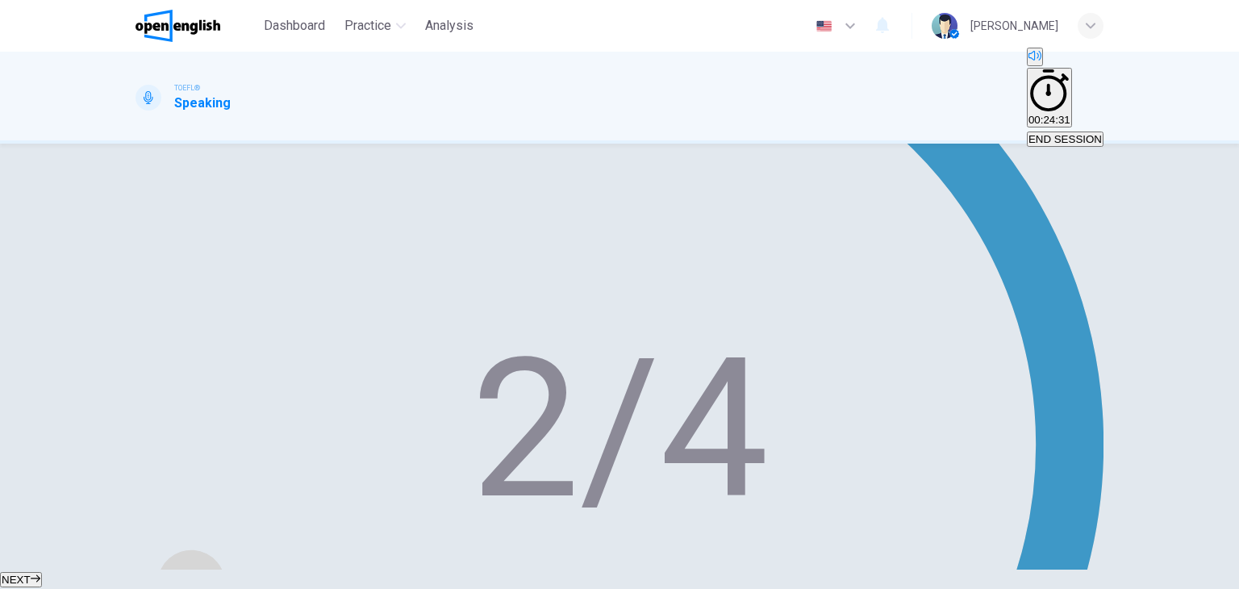
click at [31, 574] on span "NEXT" at bounding box center [16, 580] width 29 height 12
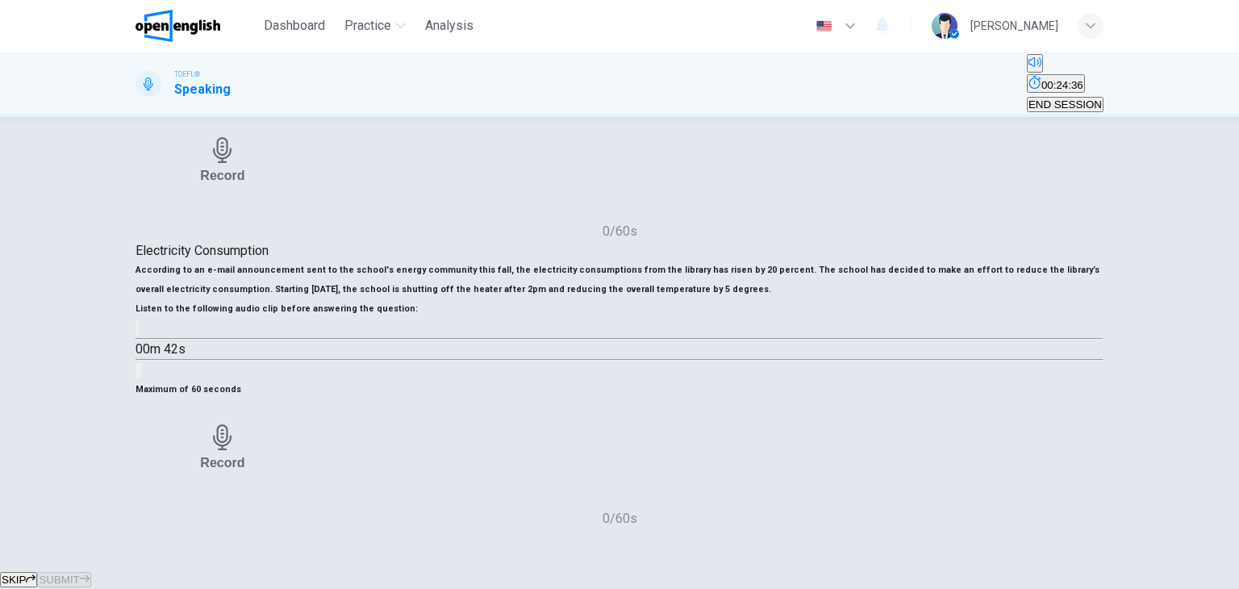
scroll to position [329, 0]
click at [1058, 98] on span "END SESSION" at bounding box center [1064, 104] width 73 height 12
click at [139, 336] on button "button" at bounding box center [137, 328] width 3 height 15
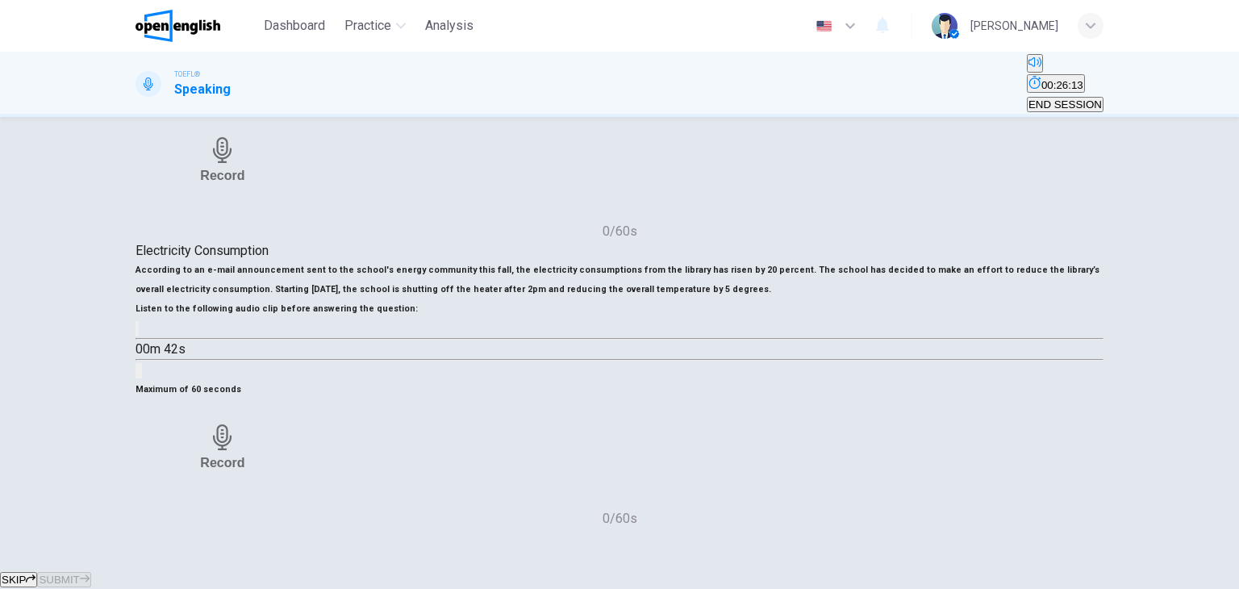
click at [137, 332] on icon "button" at bounding box center [137, 332] width 0 height 0
click at [139, 336] on button "button" at bounding box center [137, 328] width 3 height 15
drag, startPoint x: 277, startPoint y: 383, endPoint x: 194, endPoint y: 388, distance: 83.2
click at [194, 380] on div "00m 42s" at bounding box center [620, 349] width 968 height 61
click at [137, 332] on icon "button" at bounding box center [137, 332] width 0 height 0
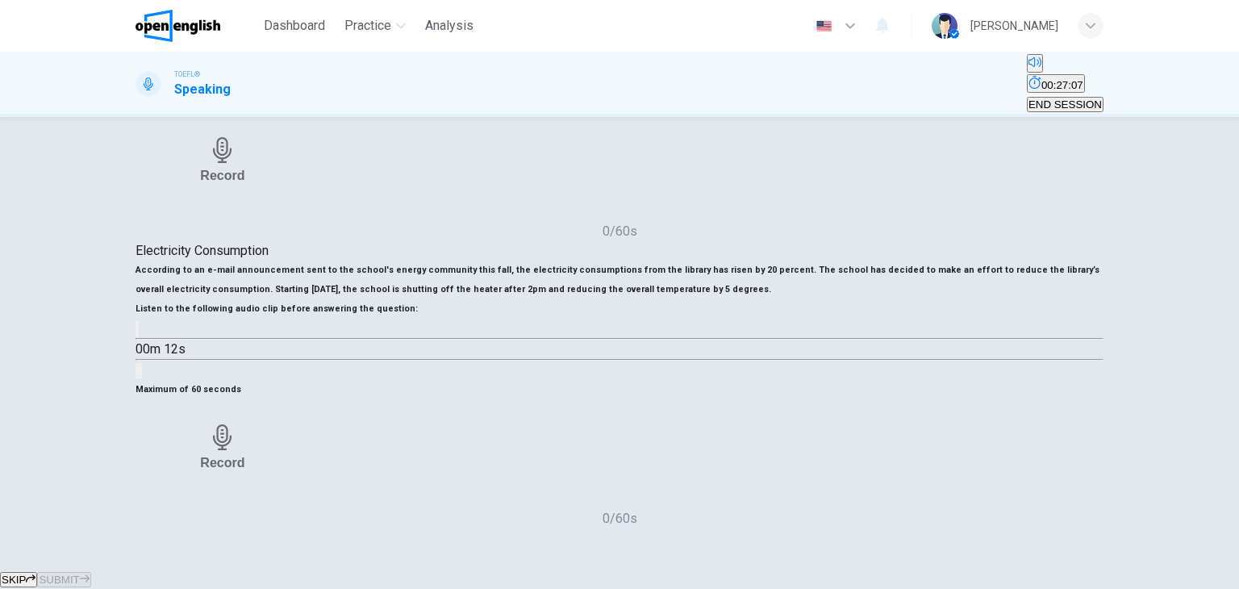
click at [137, 332] on icon "button" at bounding box center [137, 332] width 0 height 0
click at [244, 424] on div "Record" at bounding box center [222, 447] width 44 height 46
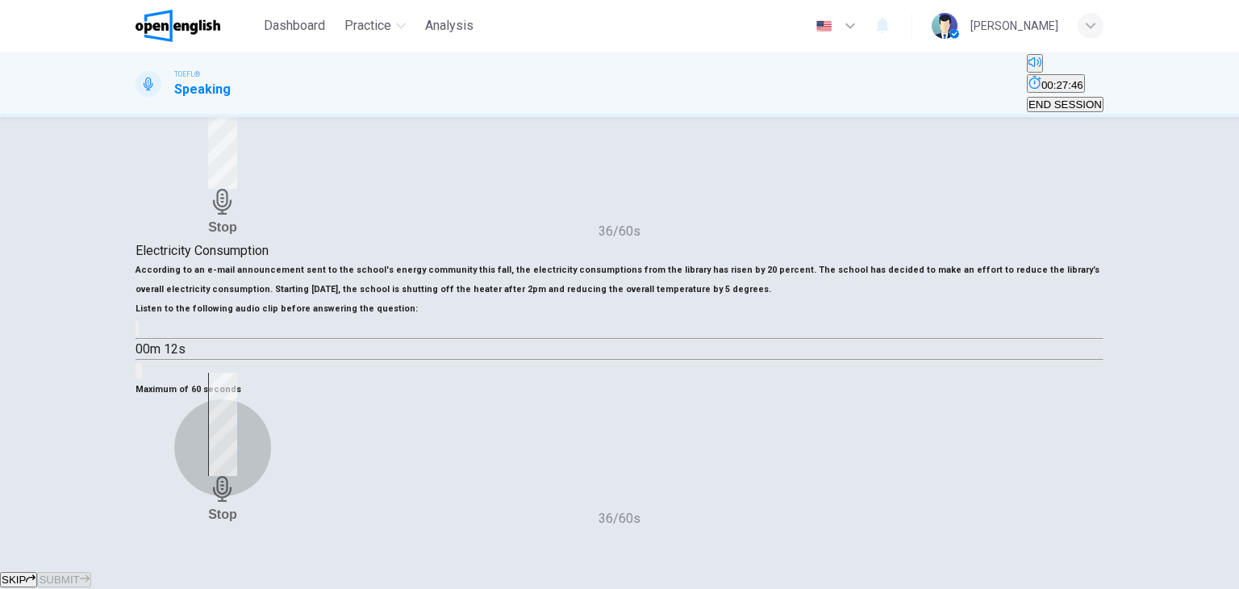
click at [237, 411] on div "Stop" at bounding box center [222, 447] width 29 height 149
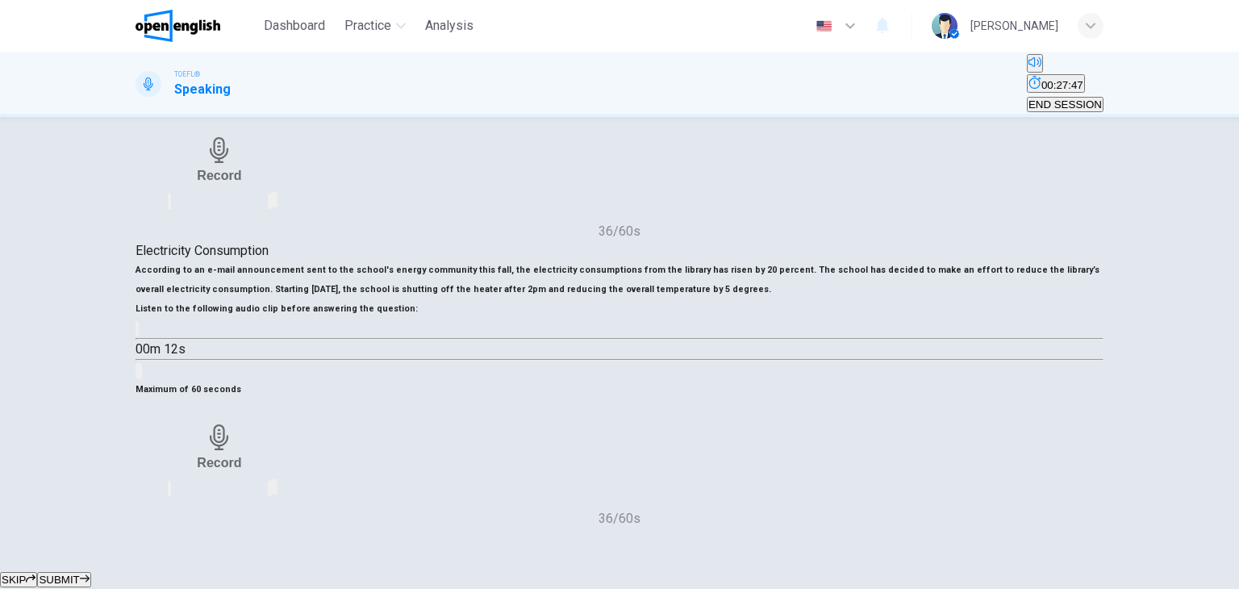
click at [90, 572] on button "SUBMIT" at bounding box center [63, 579] width 53 height 15
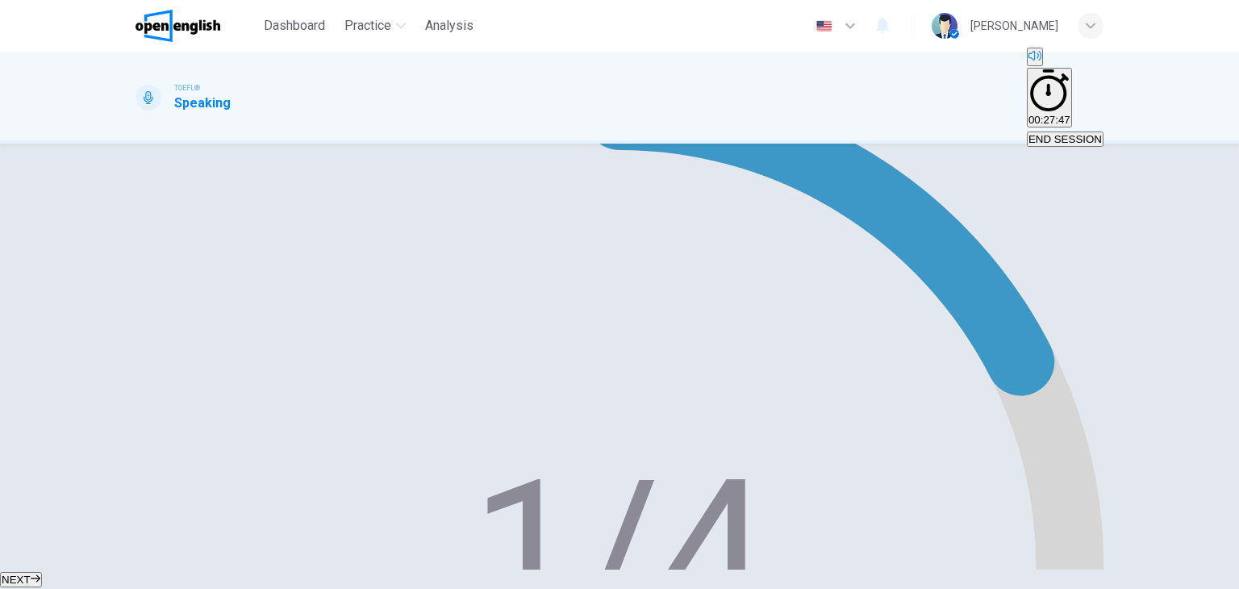
type input "*"
click at [42, 572] on button "NEXT" at bounding box center [21, 579] width 42 height 15
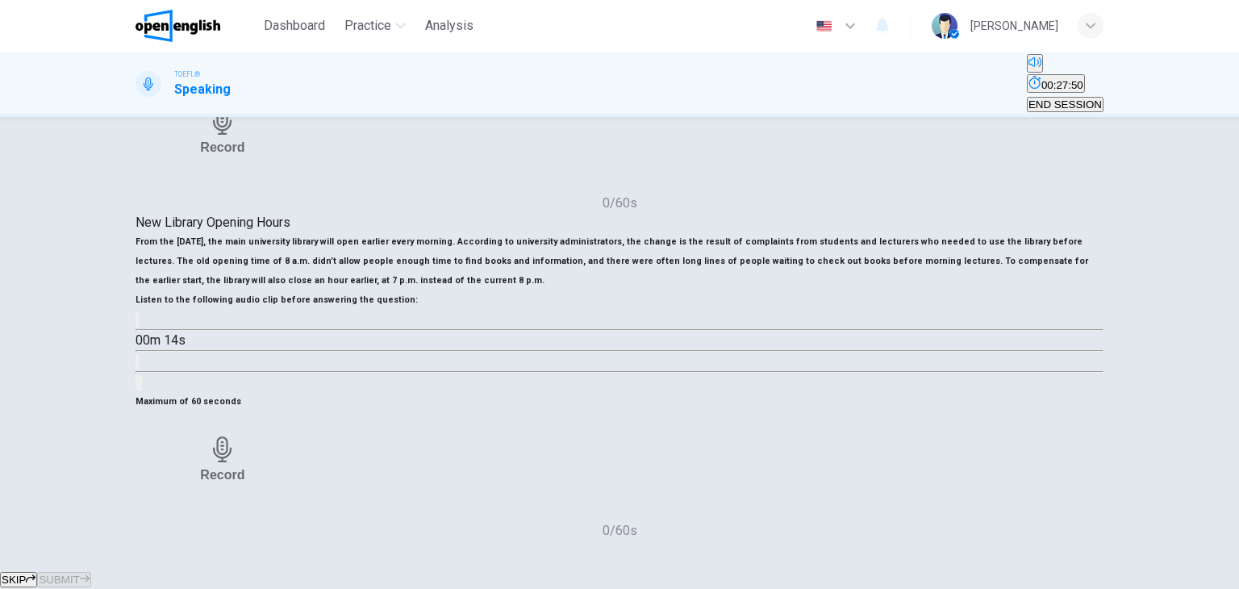
scroll to position [251, 0]
click at [37, 572] on button "SKIP" at bounding box center [18, 579] width 37 height 15
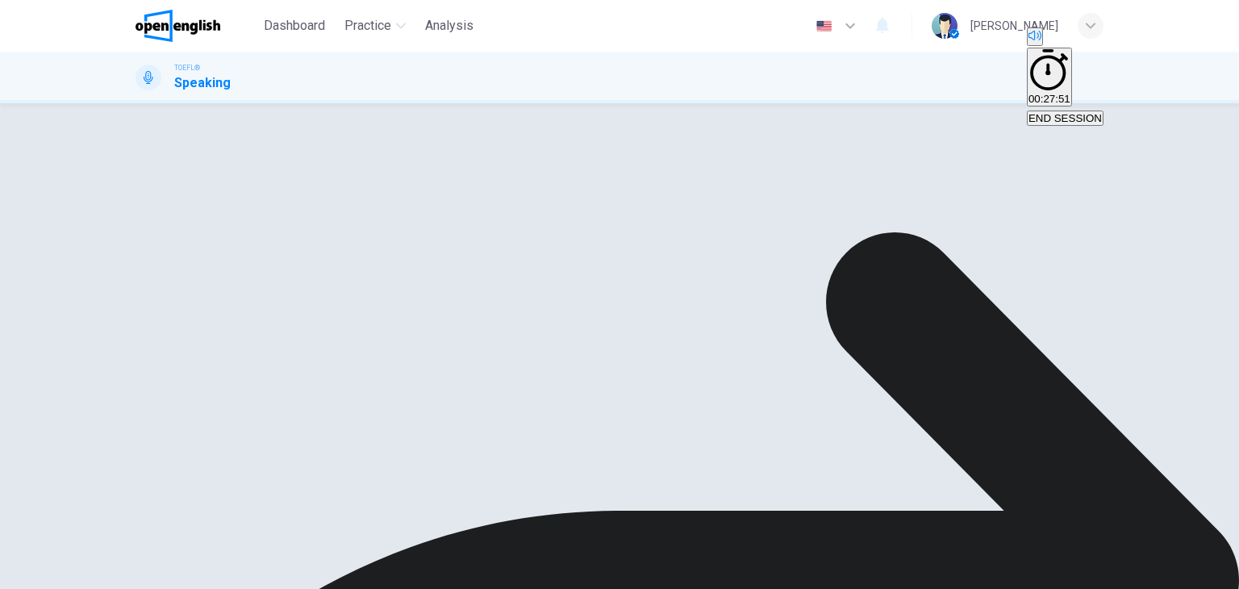
scroll to position [180, 0]
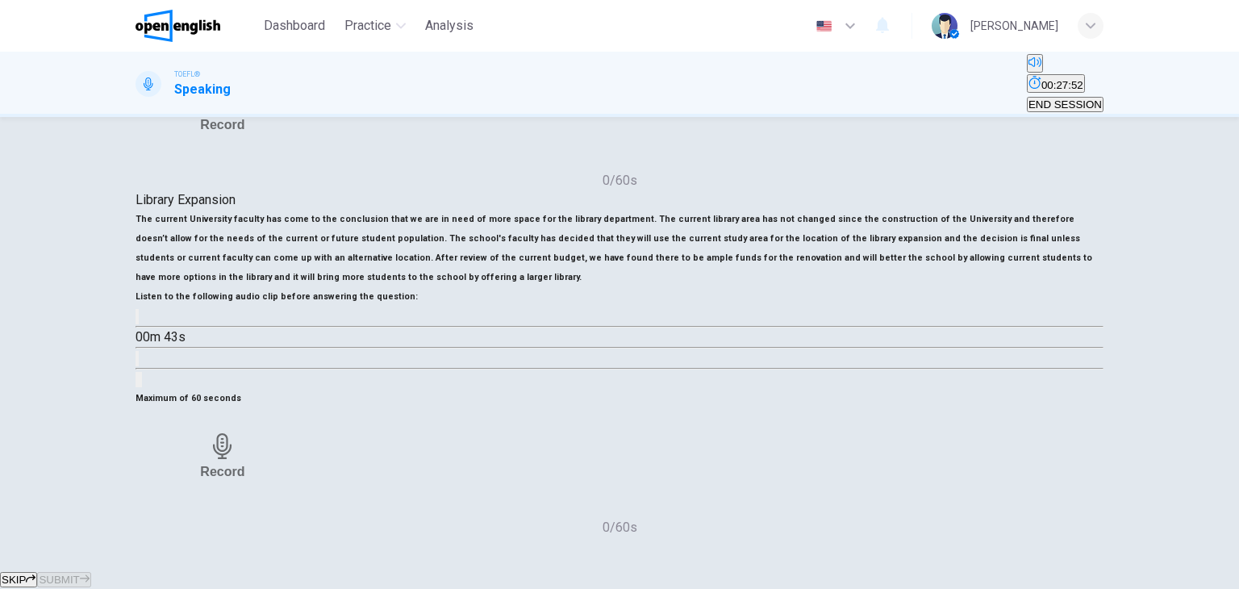
scroll to position [347, 0]
click at [26, 574] on span "SKIP" at bounding box center [14, 580] width 24 height 12
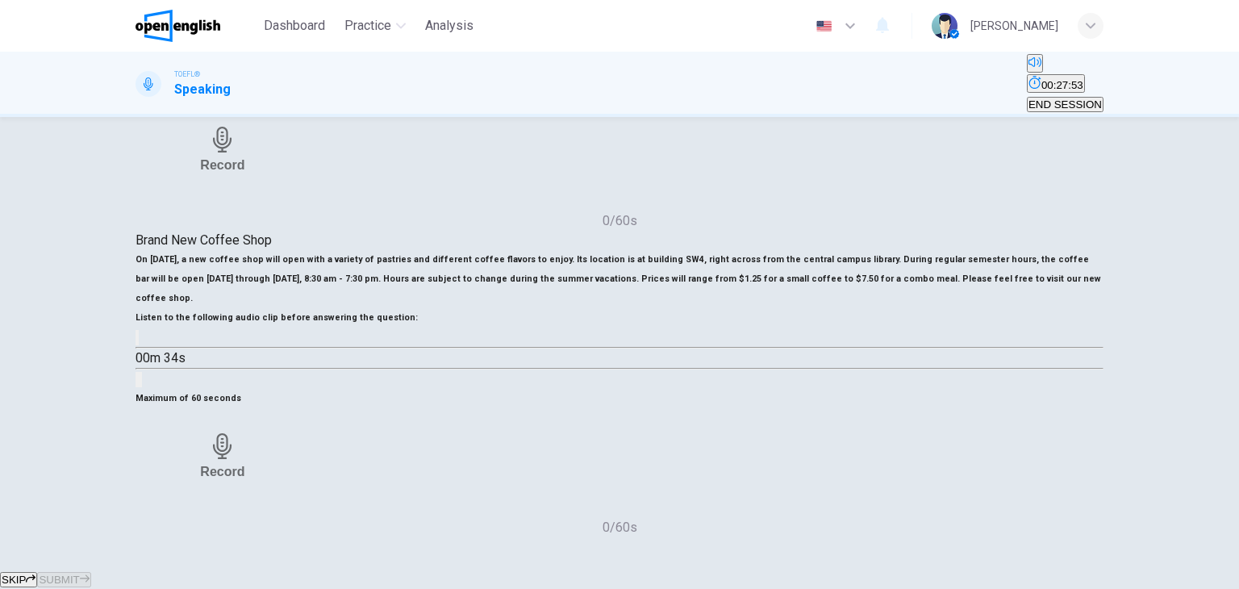
scroll to position [425, 0]
click at [35, 574] on icon "button" at bounding box center [31, 579] width 10 height 10
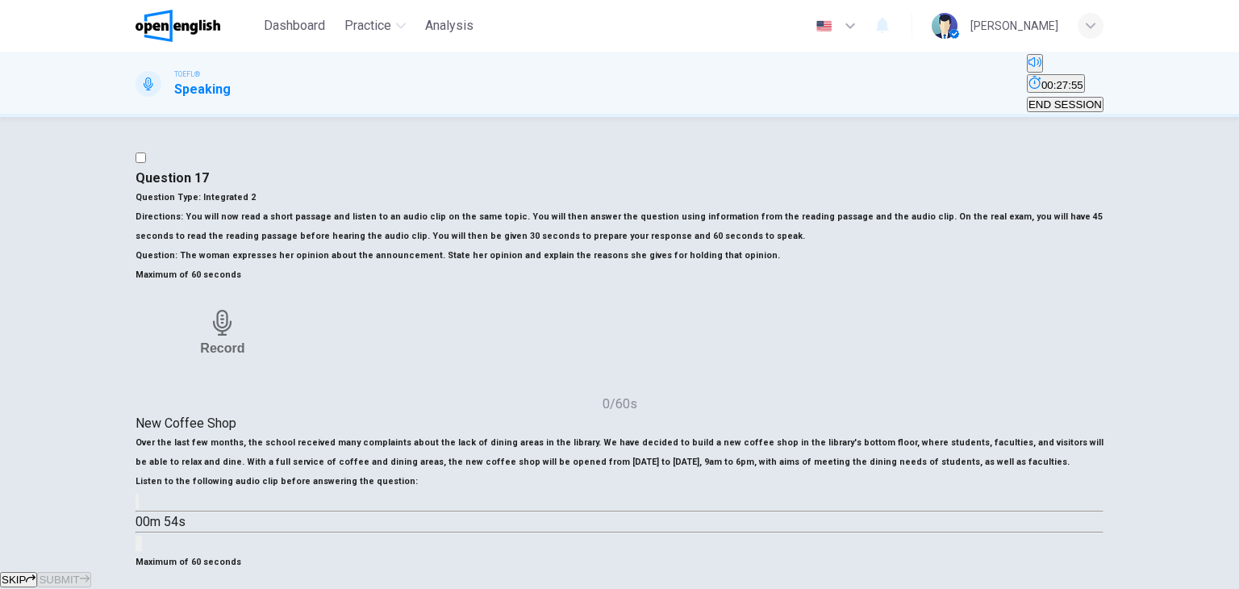
click at [1029, 98] on span "END SESSION" at bounding box center [1064, 104] width 73 height 12
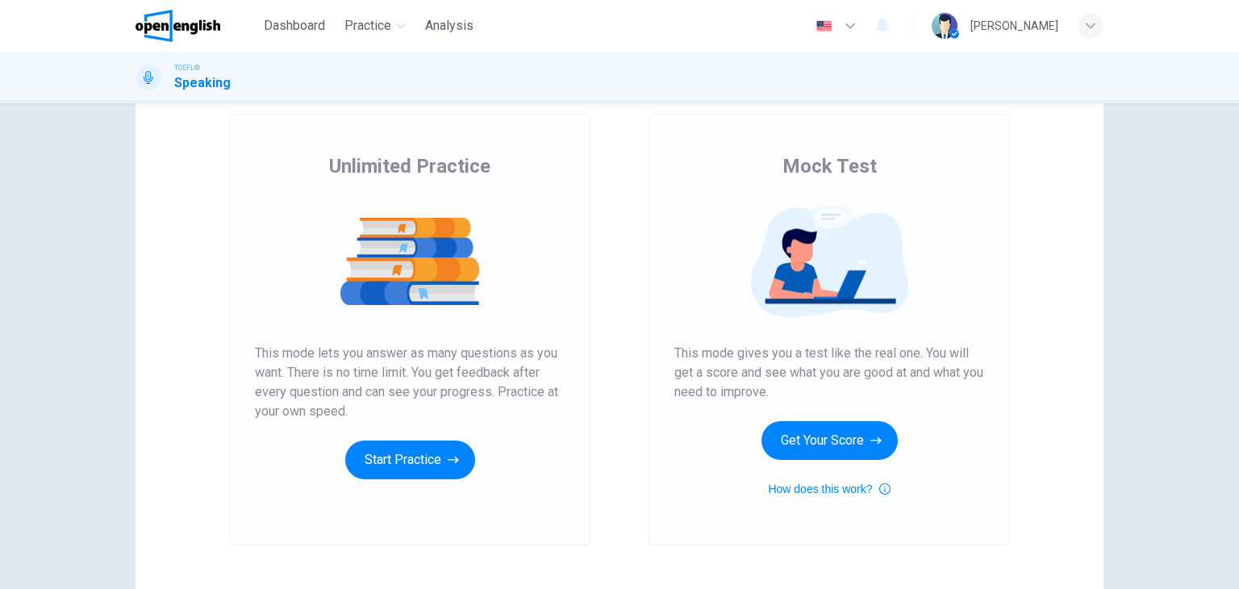
scroll to position [87, 0]
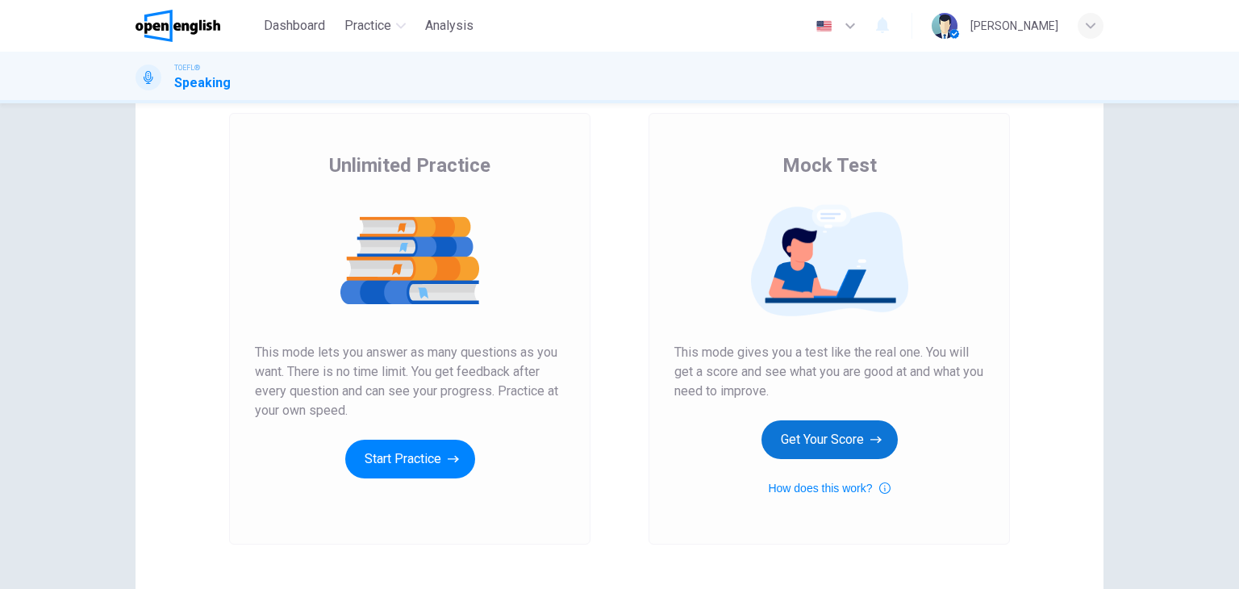
click at [819, 449] on button "Get Your Score" at bounding box center [829, 439] width 136 height 39
